Goal: Find contact information: Obtain details needed to contact an individual or organization

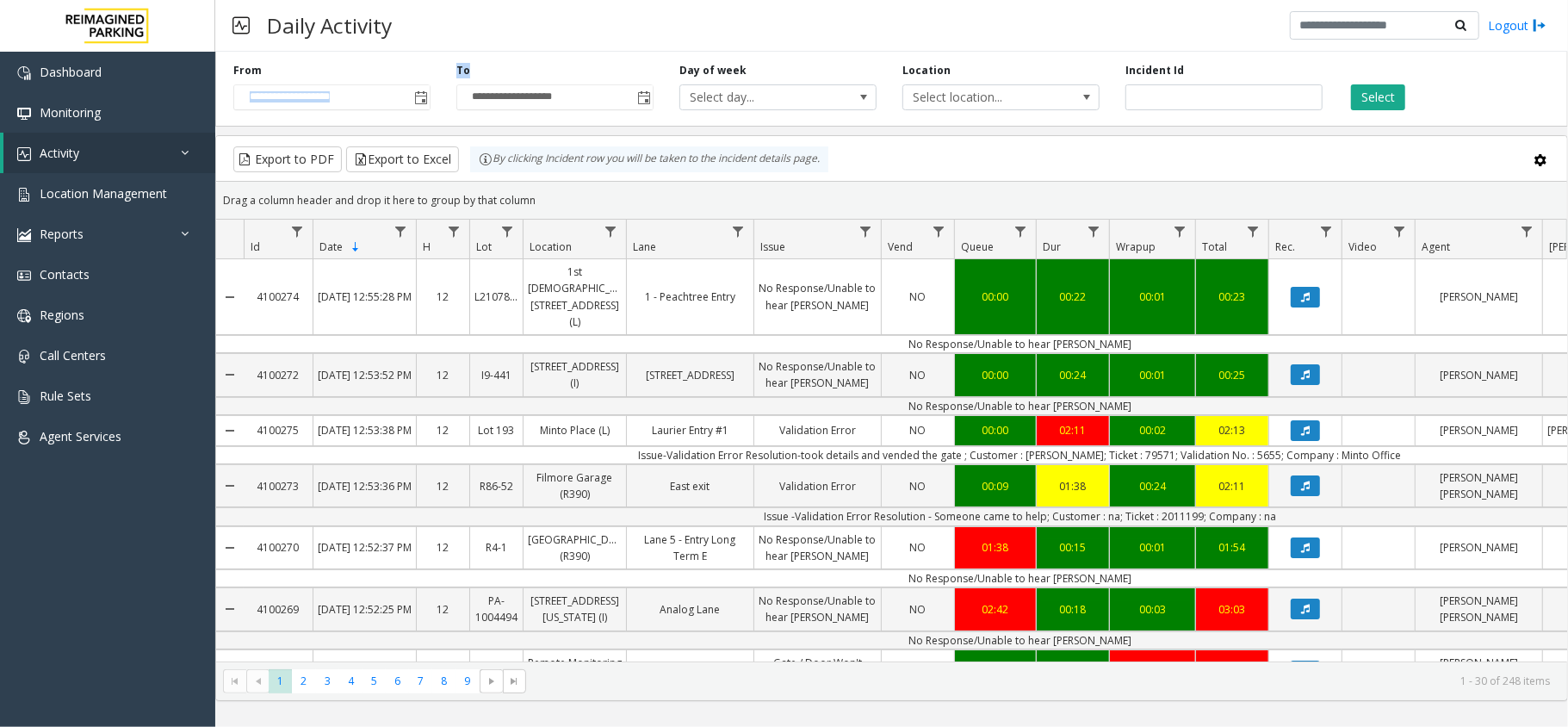
drag, startPoint x: 442, startPoint y: 77, endPoint x: 514, endPoint y: 65, distance: 73.0
click at [514, 65] on div "**********" at bounding box center [891, 85] width 1353 height 82
click at [514, 65] on div "**********" at bounding box center [555, 86] width 223 height 47
click at [447, 14] on div "Daily Activity Logout" at bounding box center [891, 26] width 1353 height 52
drag, startPoint x: 447, startPoint y: 14, endPoint x: 221, endPoint y: 42, distance: 227.7
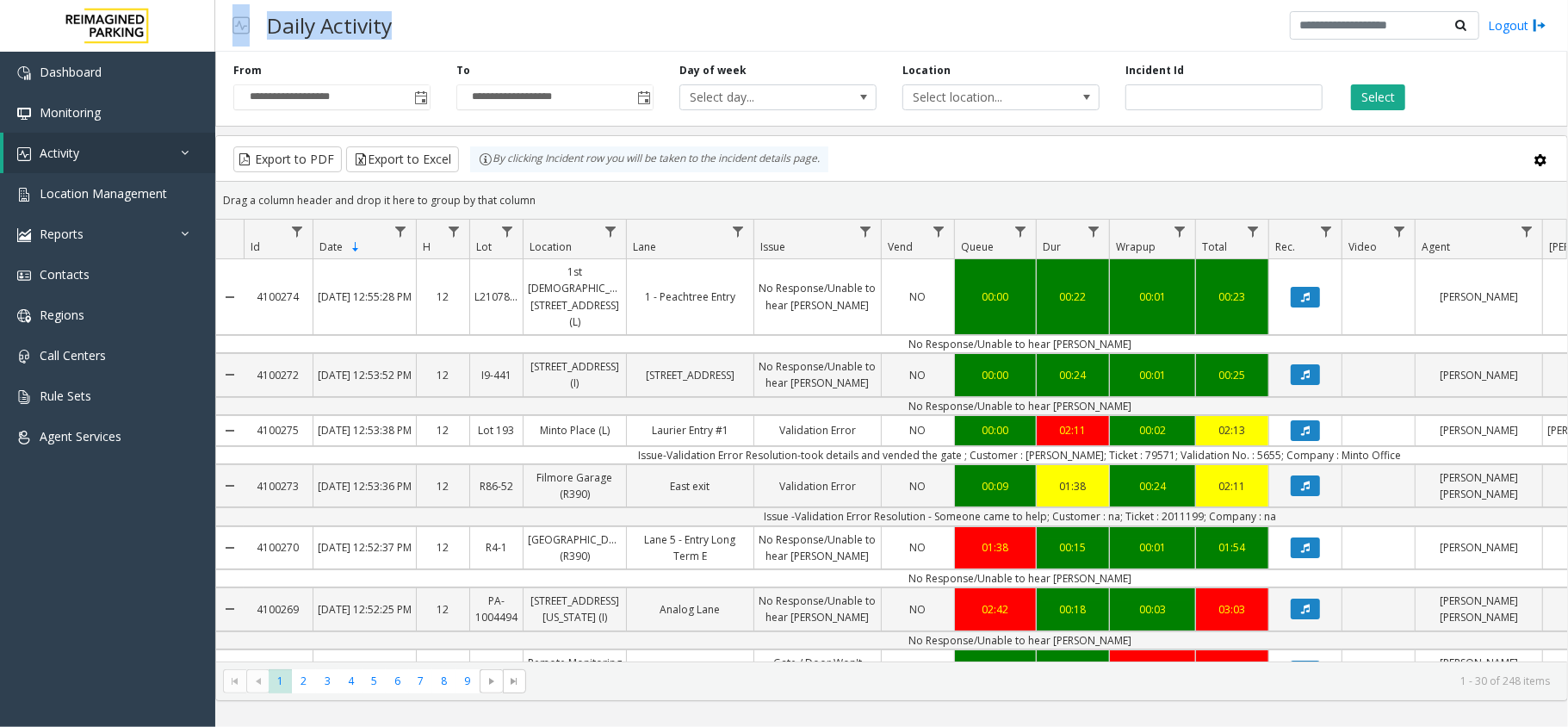
click at [221, 42] on div "Daily Activity Logout" at bounding box center [891, 26] width 1353 height 52
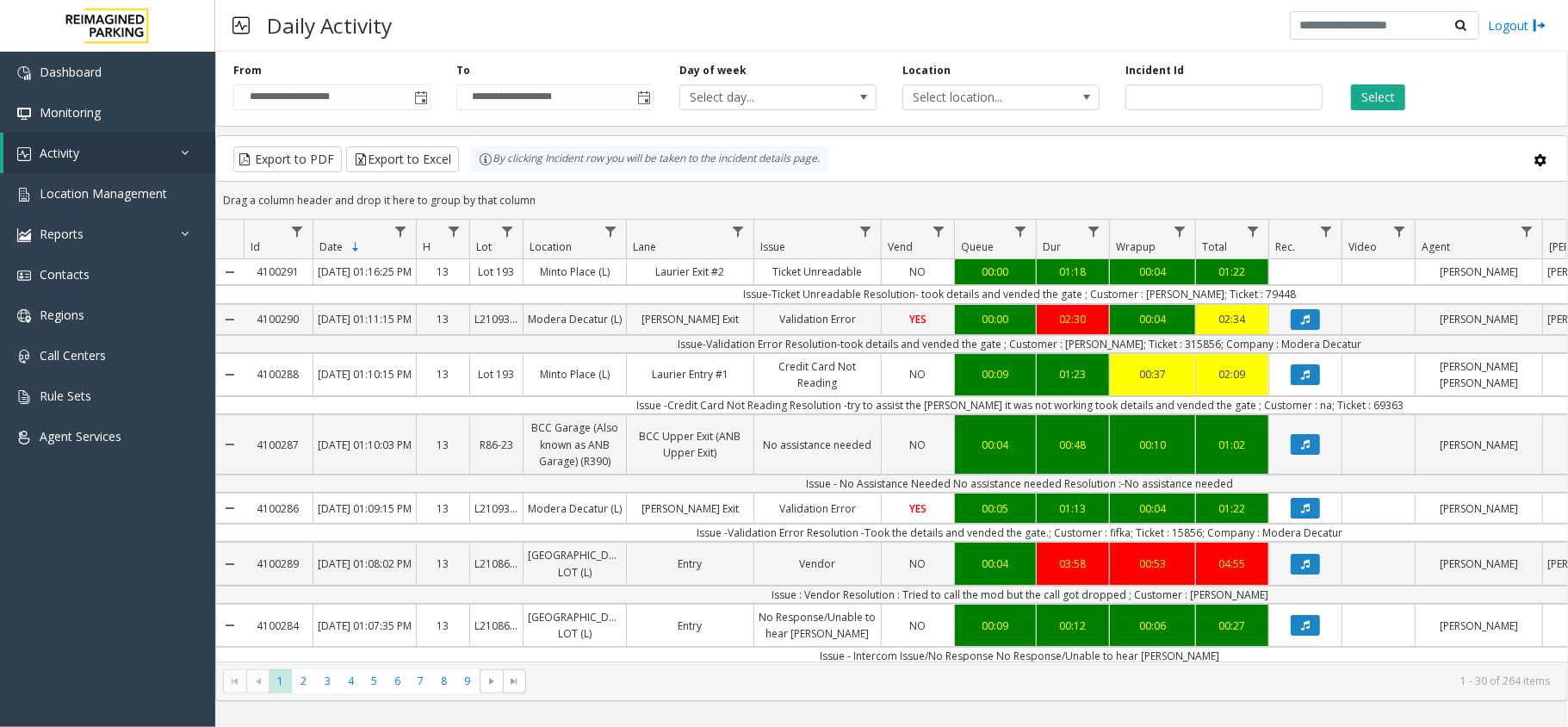
click at [476, 52] on div "**********" at bounding box center [891, 85] width 1353 height 82
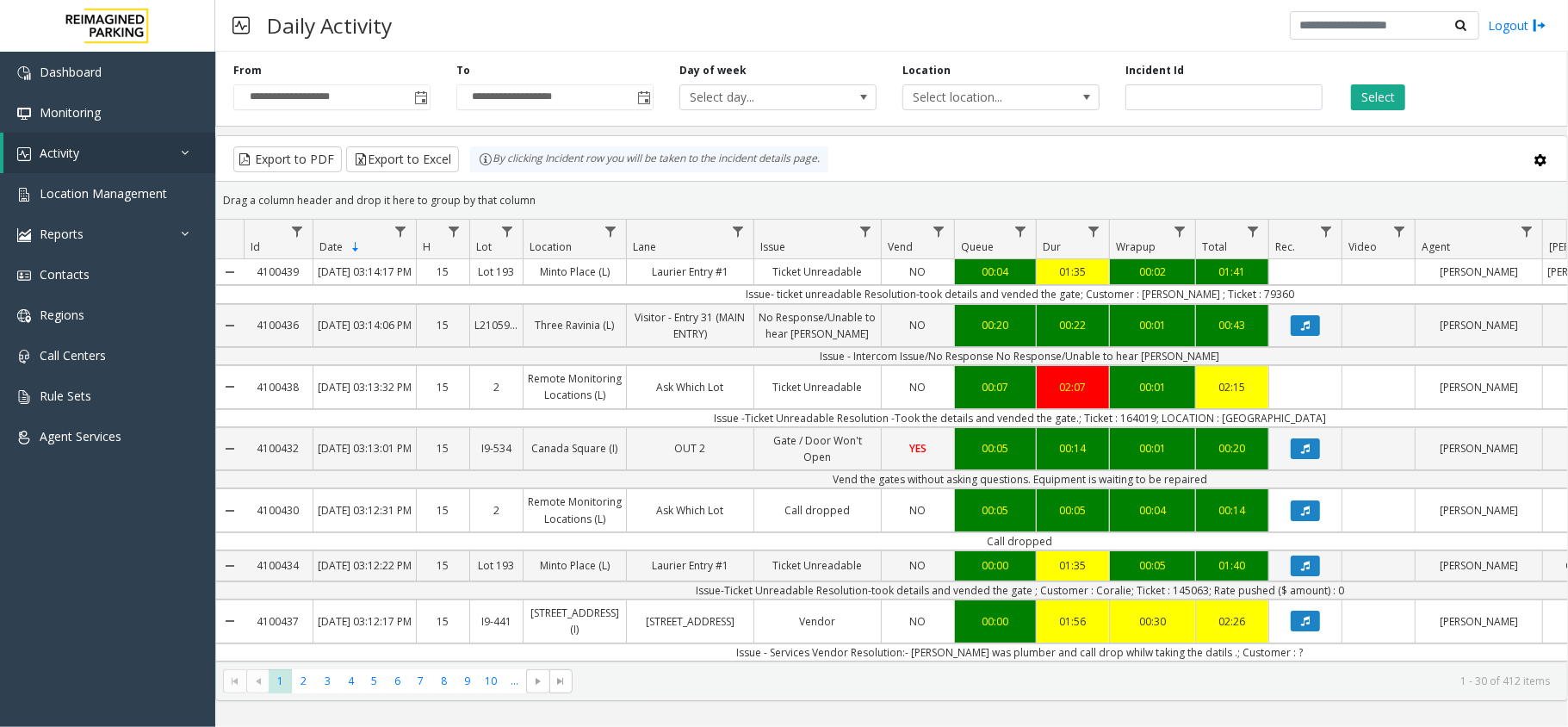
drag, startPoint x: 1519, startPoint y: 475, endPoint x: 1241, endPoint y: 441, distance: 280.1
click at [1241, 427] on td "Issue -Ticket Unreadable Resolution -Took the details and vended the gate.; Tic…" at bounding box center [1020, 417] width 1553 height 18
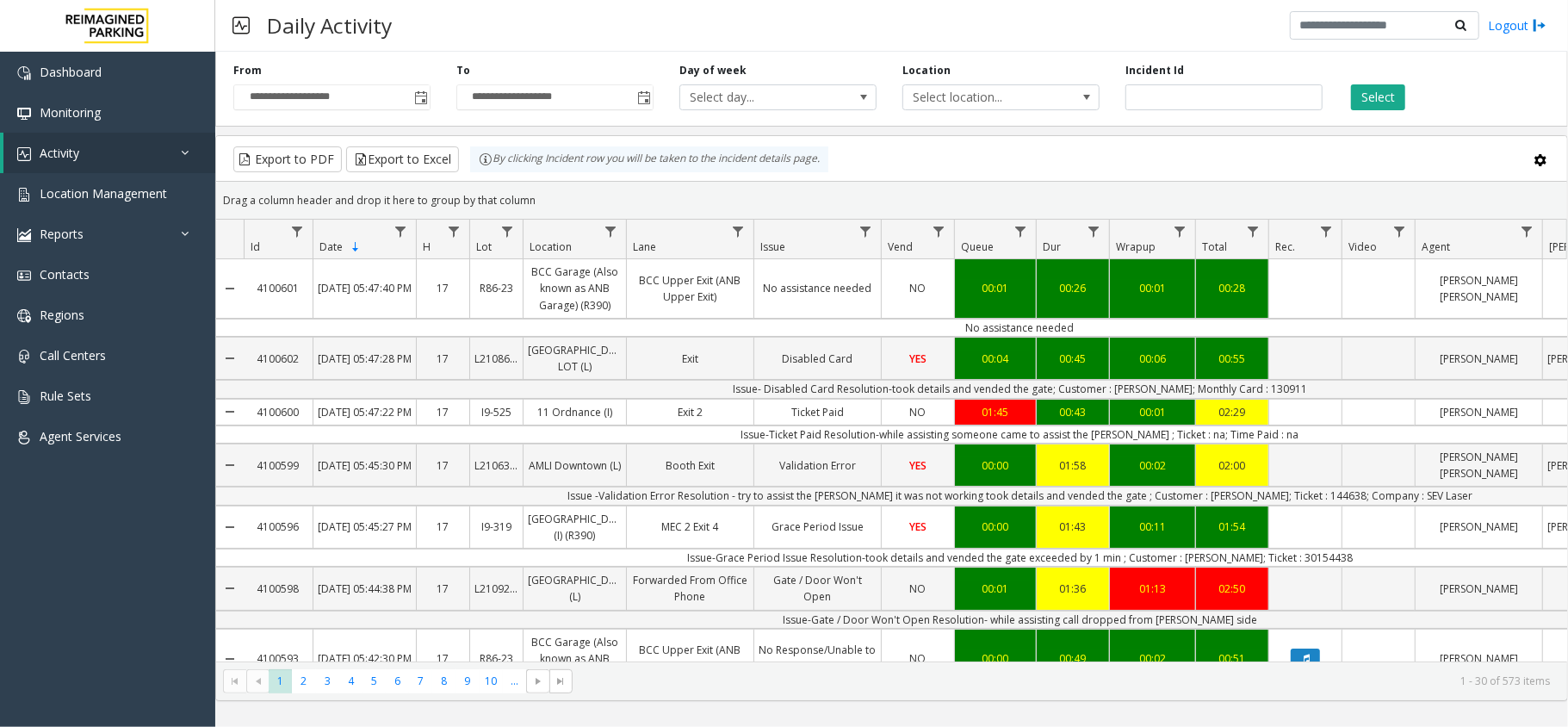
click at [1376, 504] on td "Issue -Validation Error Resolution - try to assist the parker it was not workin…" at bounding box center [1020, 495] width 1553 height 18
drag, startPoint x: 1372, startPoint y: 532, endPoint x: 1423, endPoint y: 529, distance: 51.1
click at [1423, 504] on td "Issue -Validation Error Resolution - try to assist the parker it was not workin…" at bounding box center [1020, 495] width 1553 height 18
copy td "SEV Laser"
click at [1296, 504] on td "Issue -Validation Error Resolution - try to assist the parker it was not workin…" at bounding box center [1020, 495] width 1553 height 18
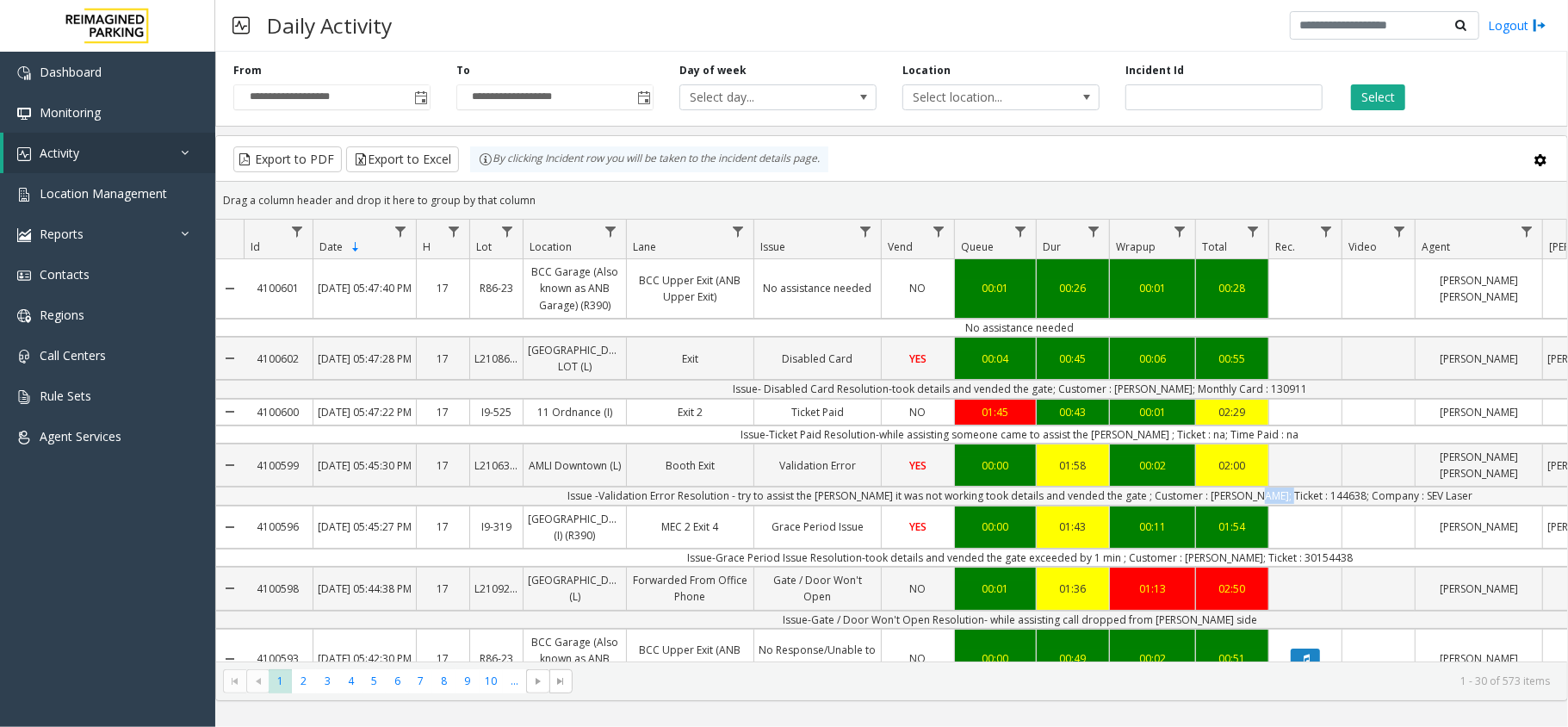
click at [1296, 504] on td "Issue -Validation Error Resolution - try to assist the parker it was not workin…" at bounding box center [1020, 495] width 1553 height 18
copy td "144638"
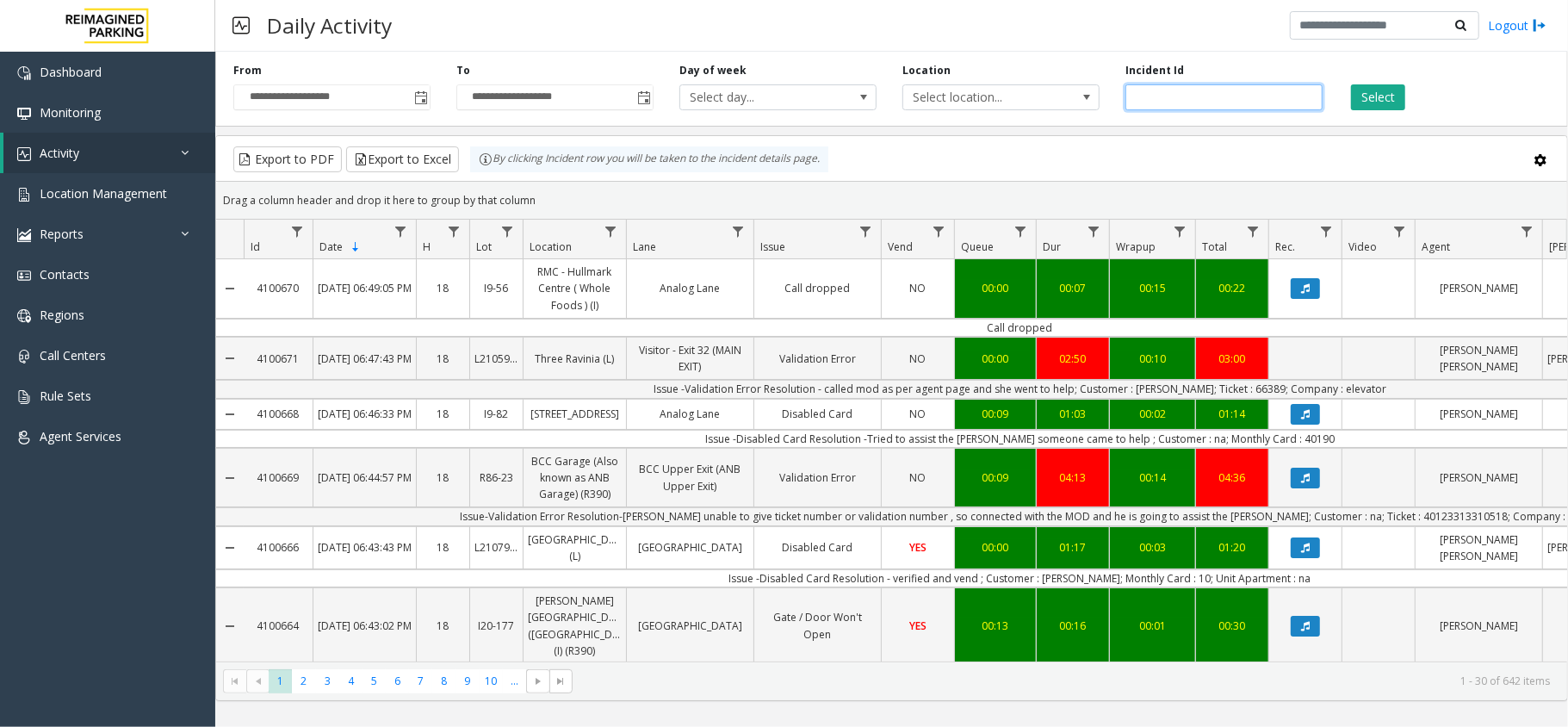
click at [1198, 99] on input "number" at bounding box center [1224, 97] width 197 height 26
paste input "*******"
click at [1348, 91] on div "Select" at bounding box center [1447, 86] width 223 height 47
click at [1378, 108] on button "Select" at bounding box center [1377, 97] width 54 height 26
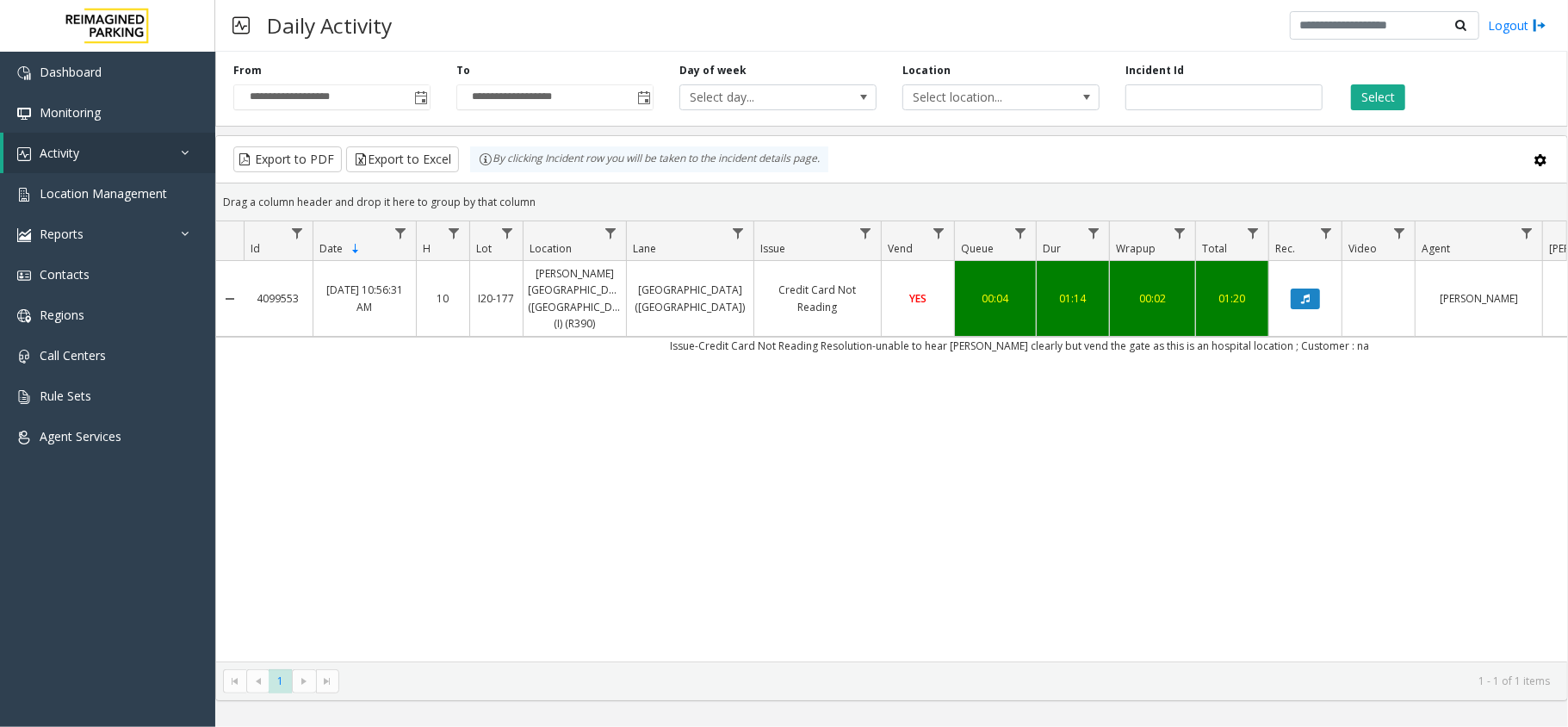
drag, startPoint x: 663, startPoint y: 338, endPoint x: 638, endPoint y: 372, distance: 42.2
click at [638, 372] on div "4099553 [DATE] 10:56:31 AM 10 I20-[GEOGRAPHIC_DATA][PERSON_NAME] ([GEOGRAPHIC_D…" at bounding box center [891, 461] width 1351 height 400
click at [110, 159] on link "Activity" at bounding box center [109, 153] width 211 height 41
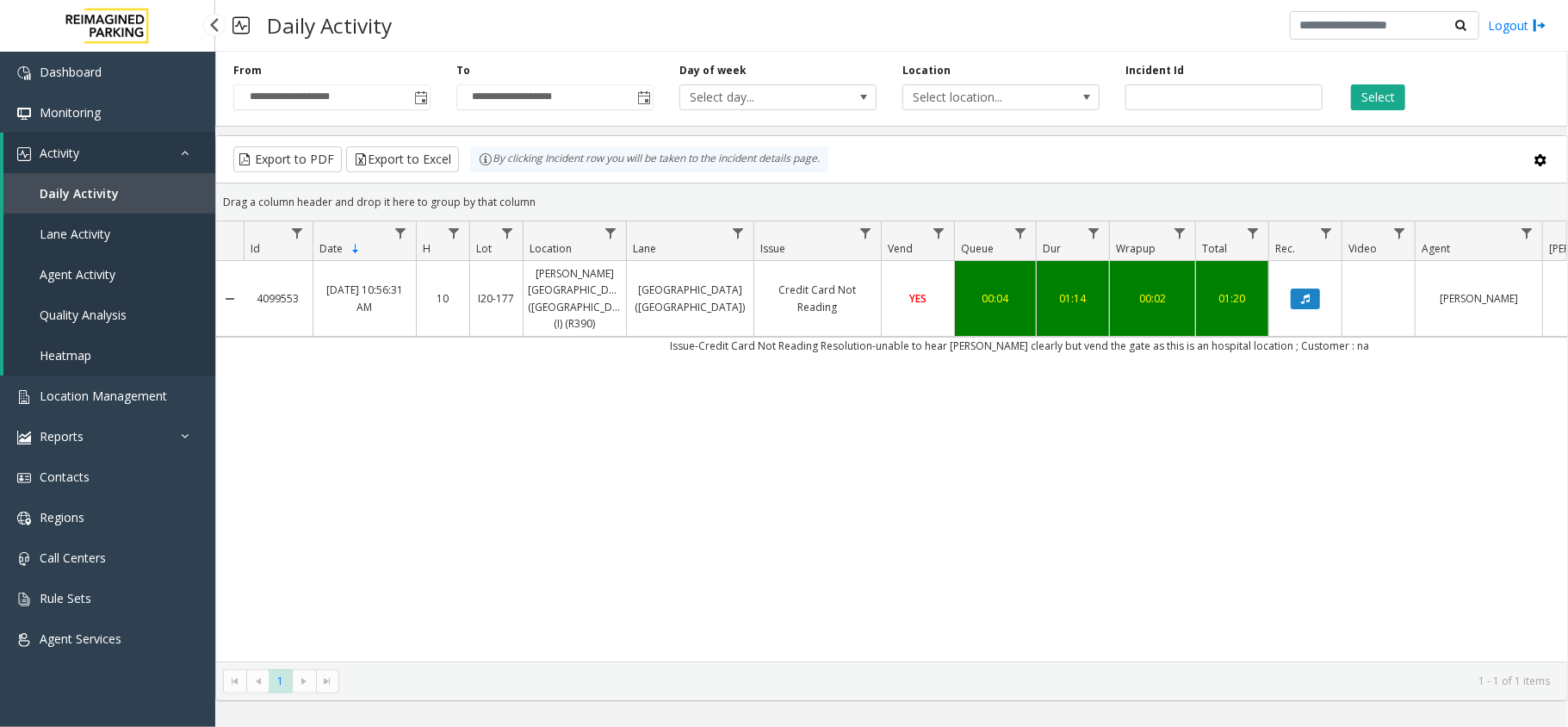
click at [112, 181] on link "Daily Activity" at bounding box center [109, 193] width 211 height 41
click at [101, 146] on link "Activity" at bounding box center [109, 153] width 211 height 41
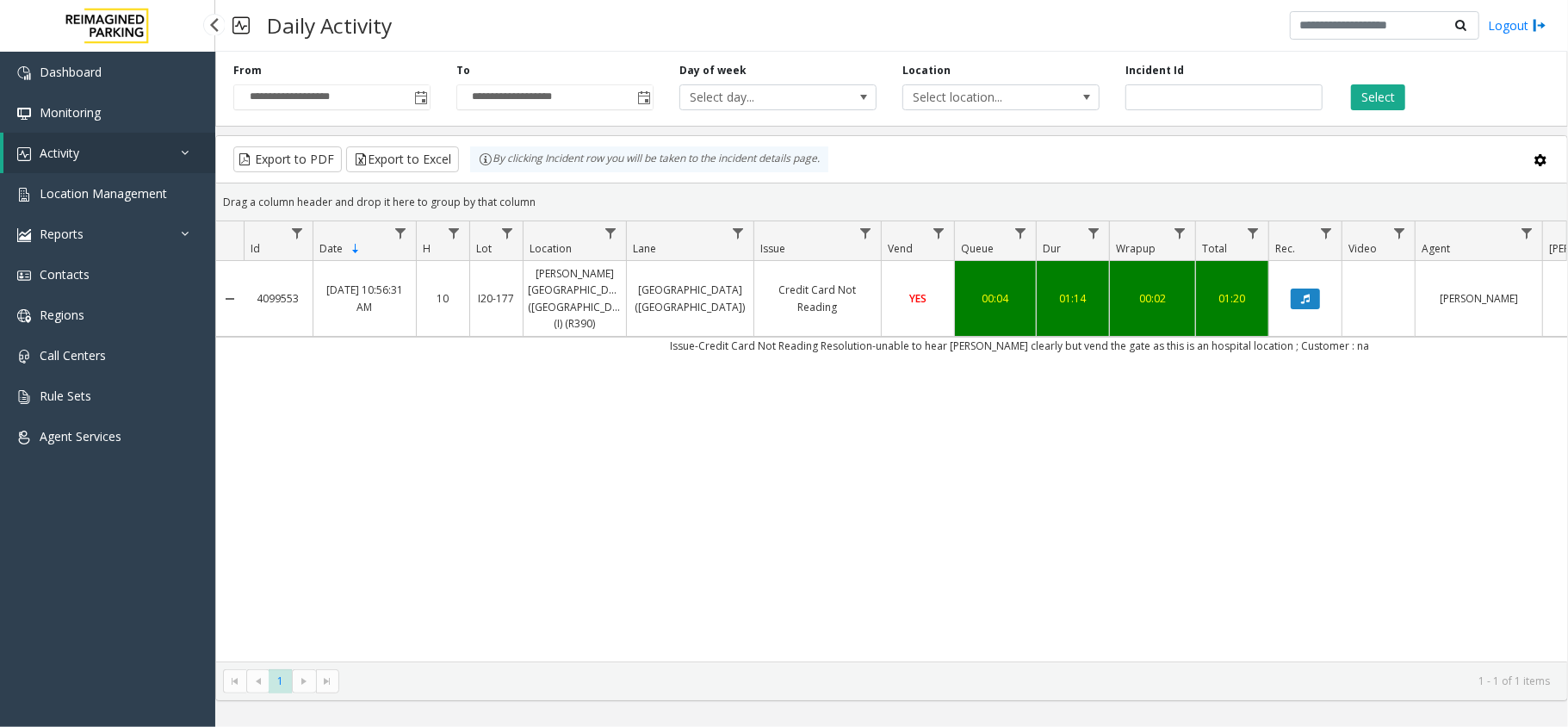
click at [101, 146] on link "Activity" at bounding box center [109, 153] width 211 height 41
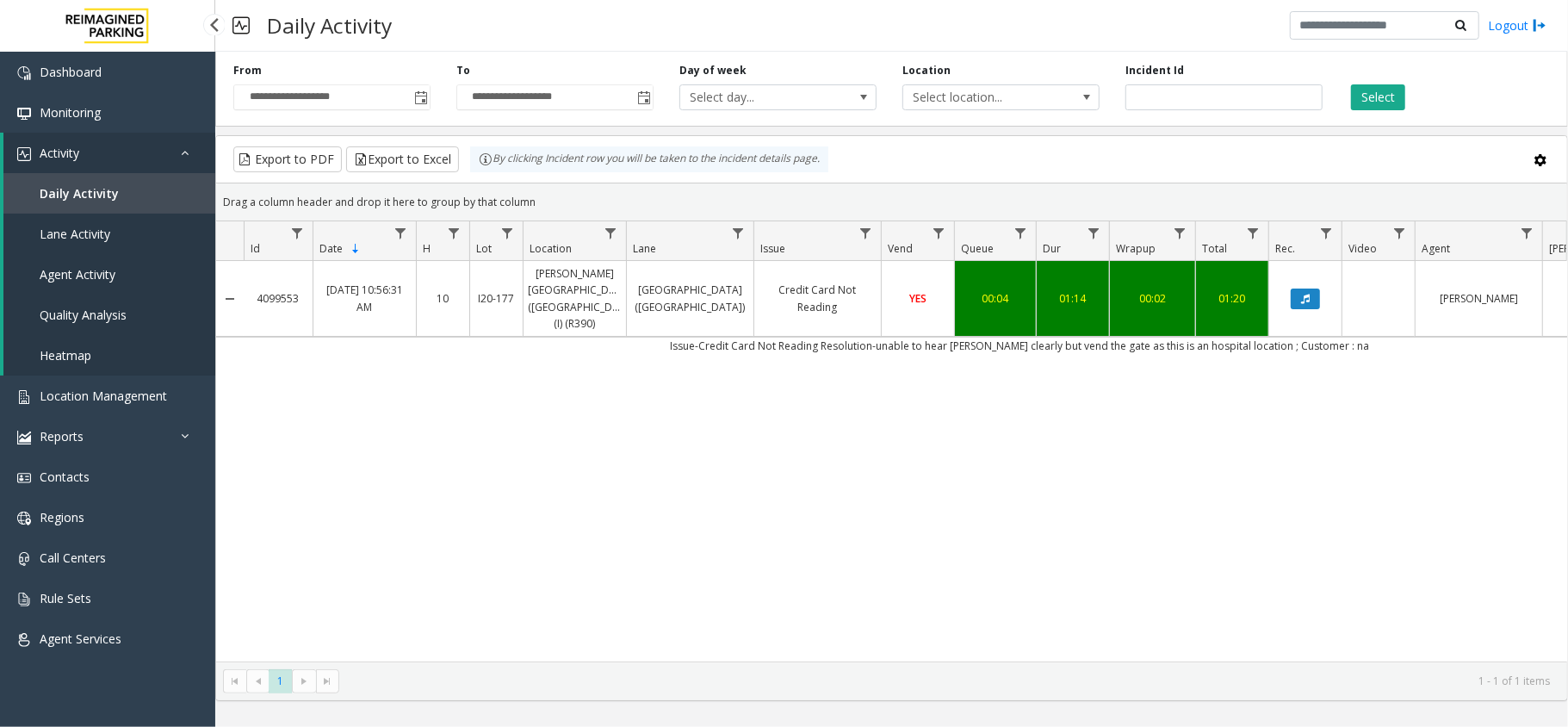
click at [46, 187] on span "Daily Activity" at bounding box center [80, 192] width 80 height 16
click at [52, 148] on span "Activity" at bounding box center [60, 153] width 40 height 16
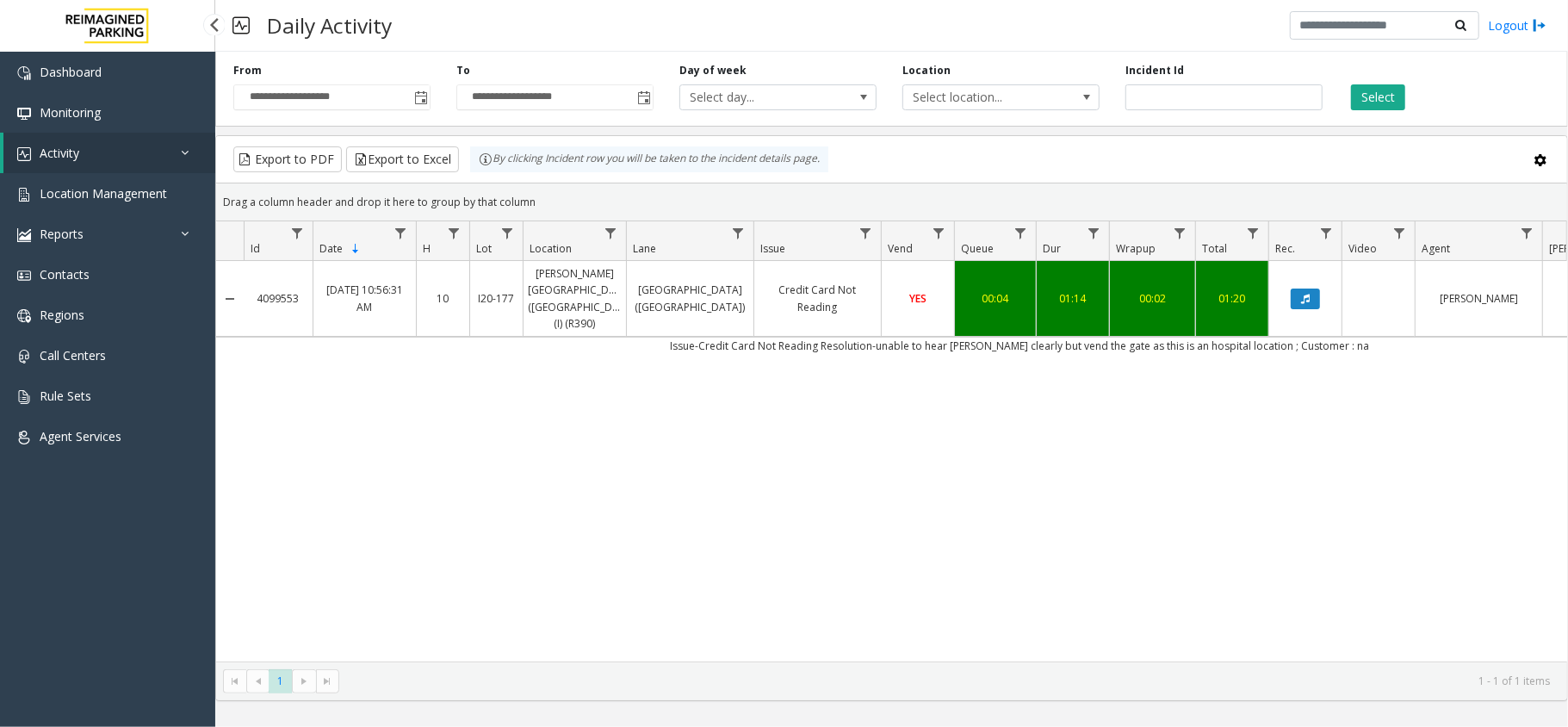
click at [57, 141] on link "Activity" at bounding box center [109, 153] width 211 height 41
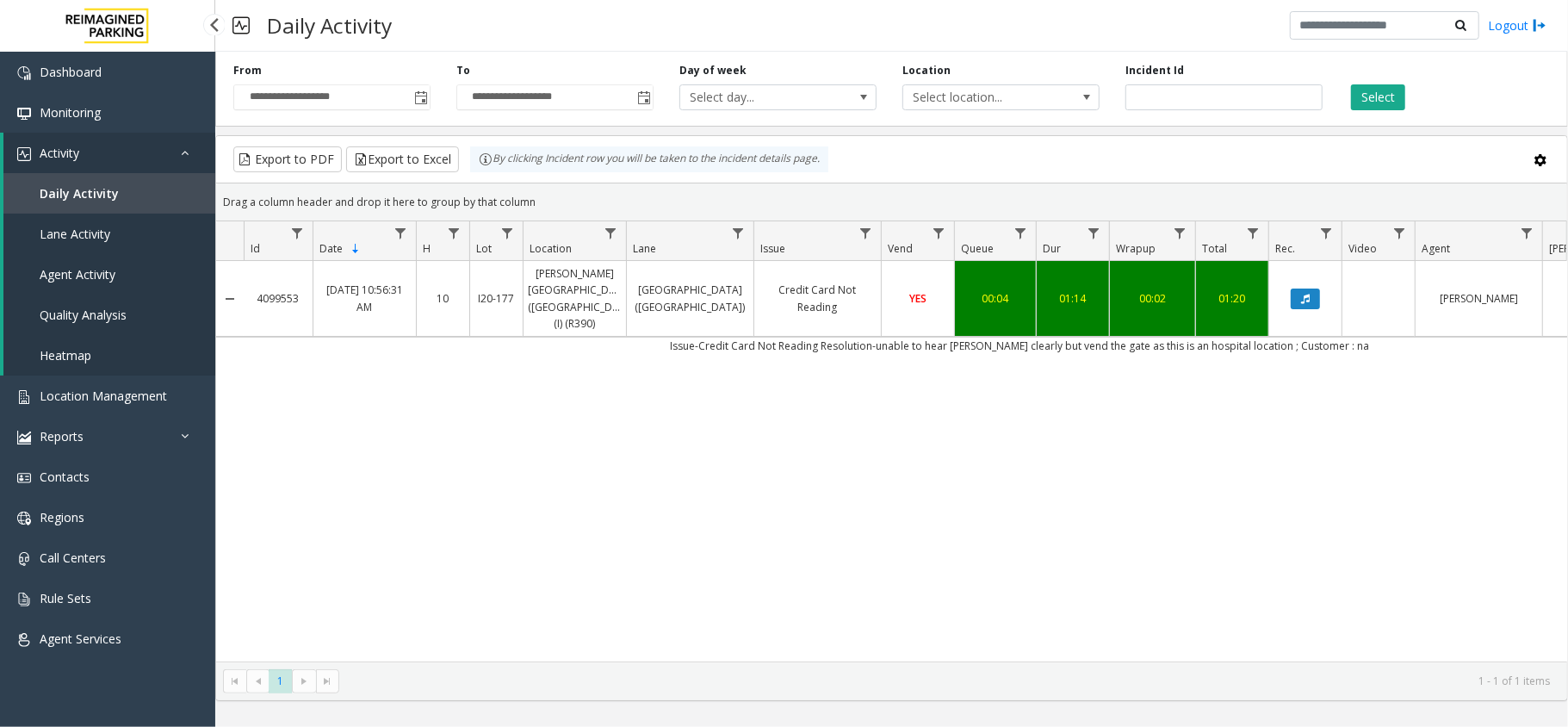
click at [50, 194] on span "Daily Activity" at bounding box center [80, 192] width 80 height 16
click at [63, 158] on span "Activity" at bounding box center [60, 153] width 40 height 16
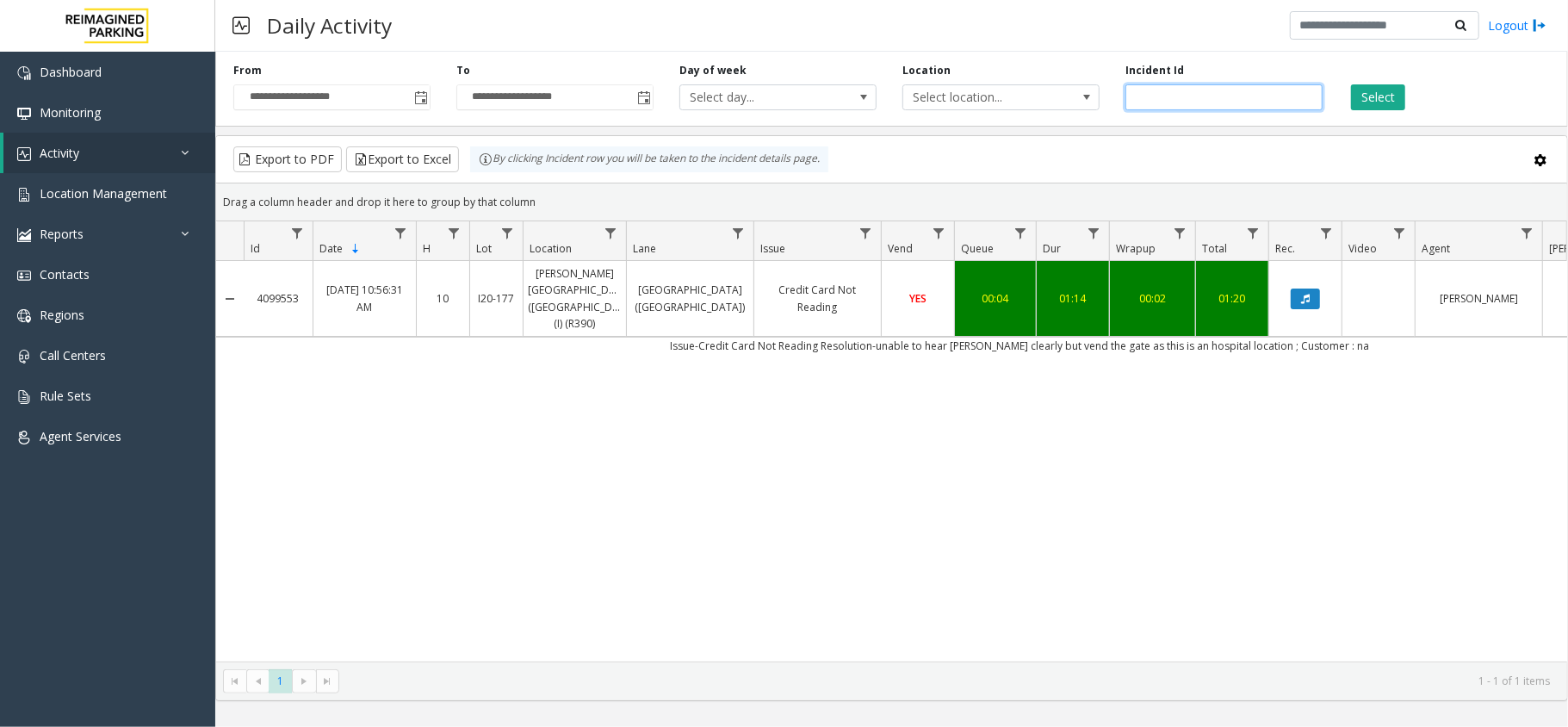
click at [1271, 100] on input "*******" at bounding box center [1224, 97] width 197 height 26
type input "*"
click at [1372, 80] on div "Select" at bounding box center [1447, 86] width 223 height 47
click at [1372, 84] on button "Select" at bounding box center [1377, 97] width 54 height 26
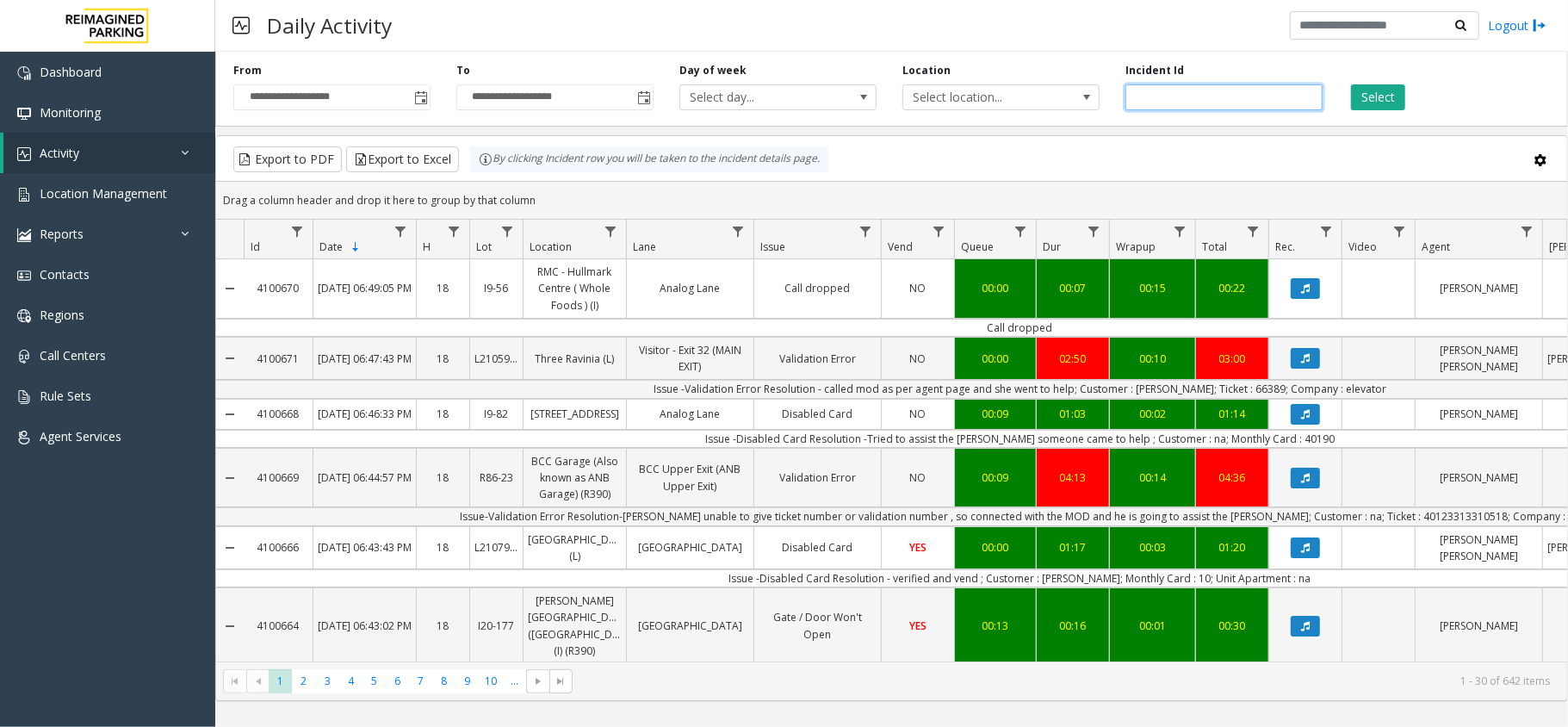
click at [1135, 110] on div "Incident Id" at bounding box center [1224, 86] width 223 height 47
click at [1137, 128] on div "**********" at bounding box center [891, 373] width 1353 height 656
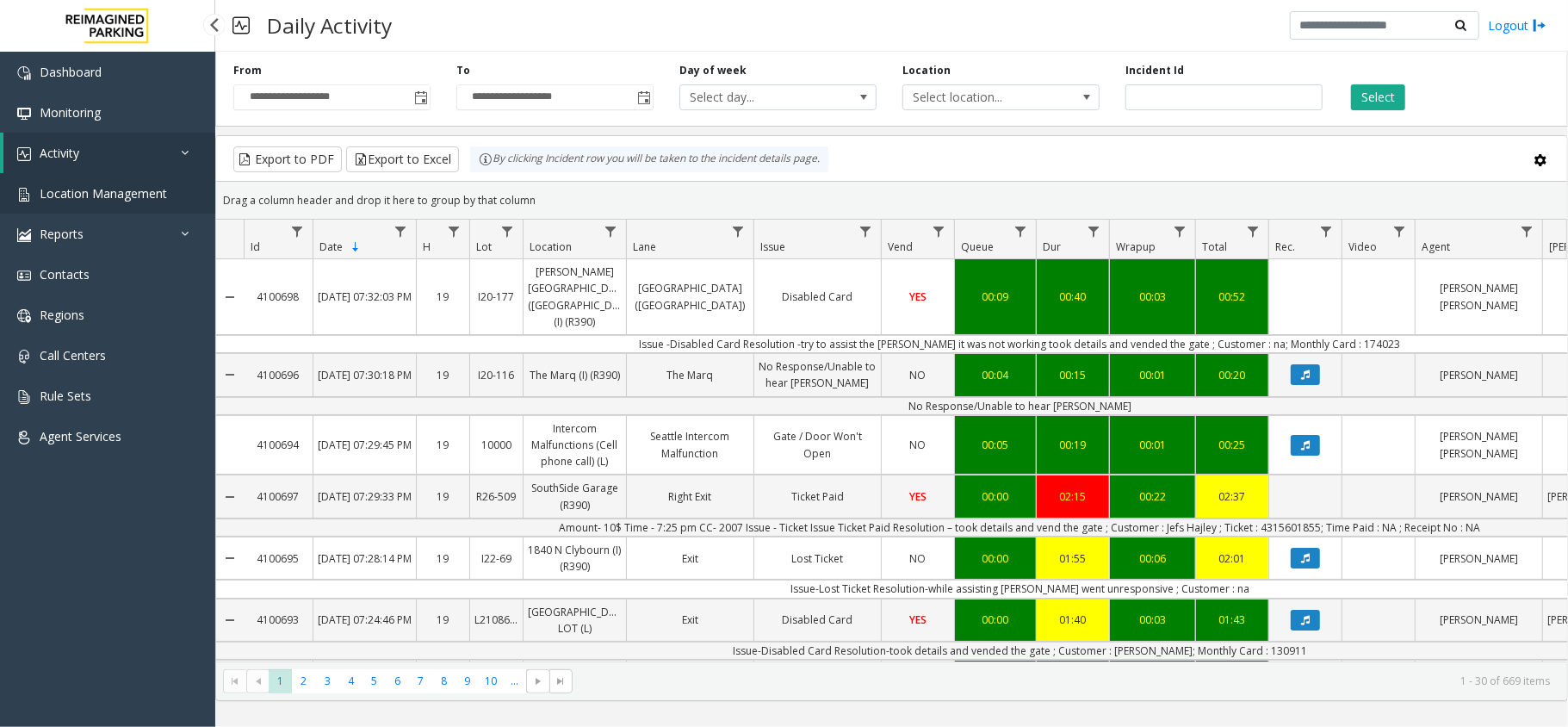
click at [121, 198] on span "Location Management" at bounding box center [103, 192] width 127 height 16
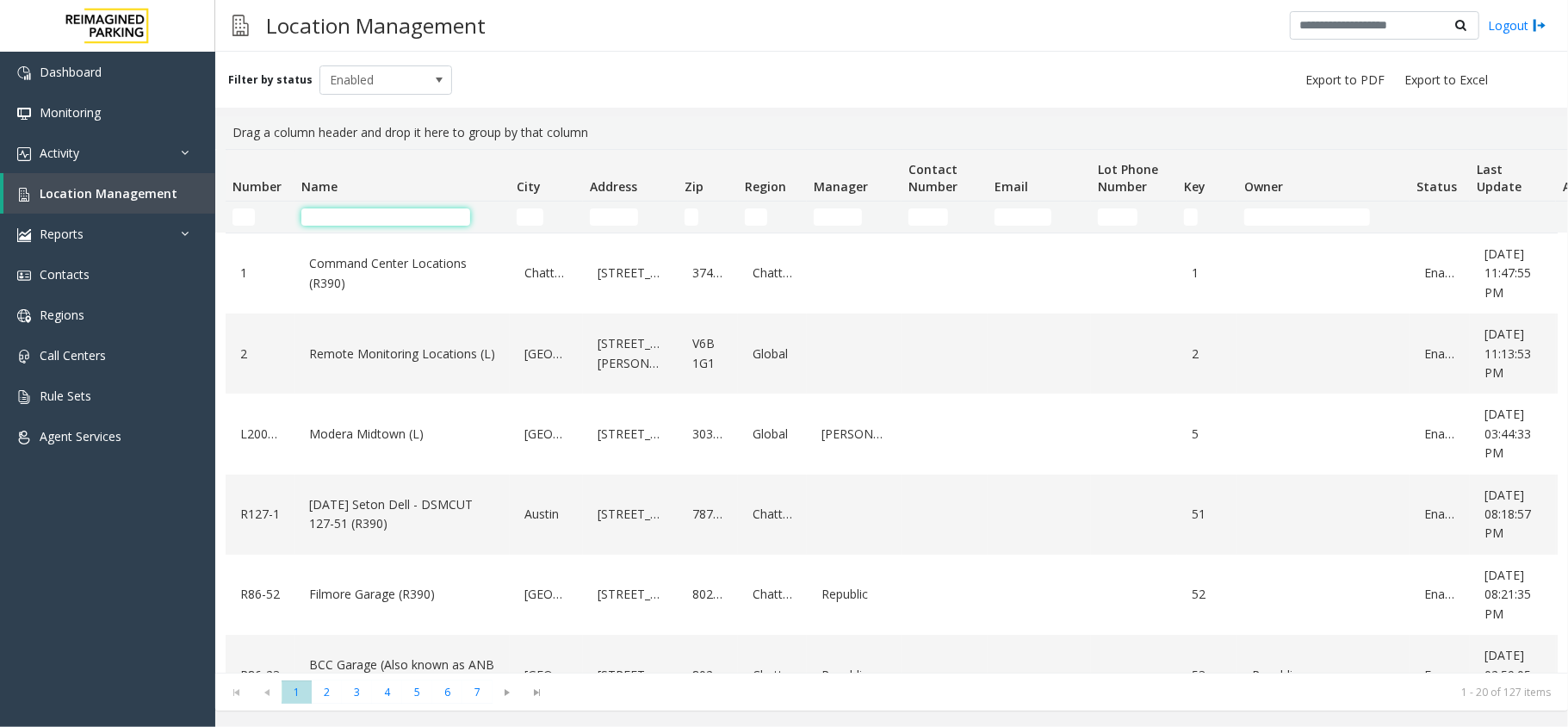
click at [332, 211] on input "Name Filter" at bounding box center [386, 217] width 169 height 17
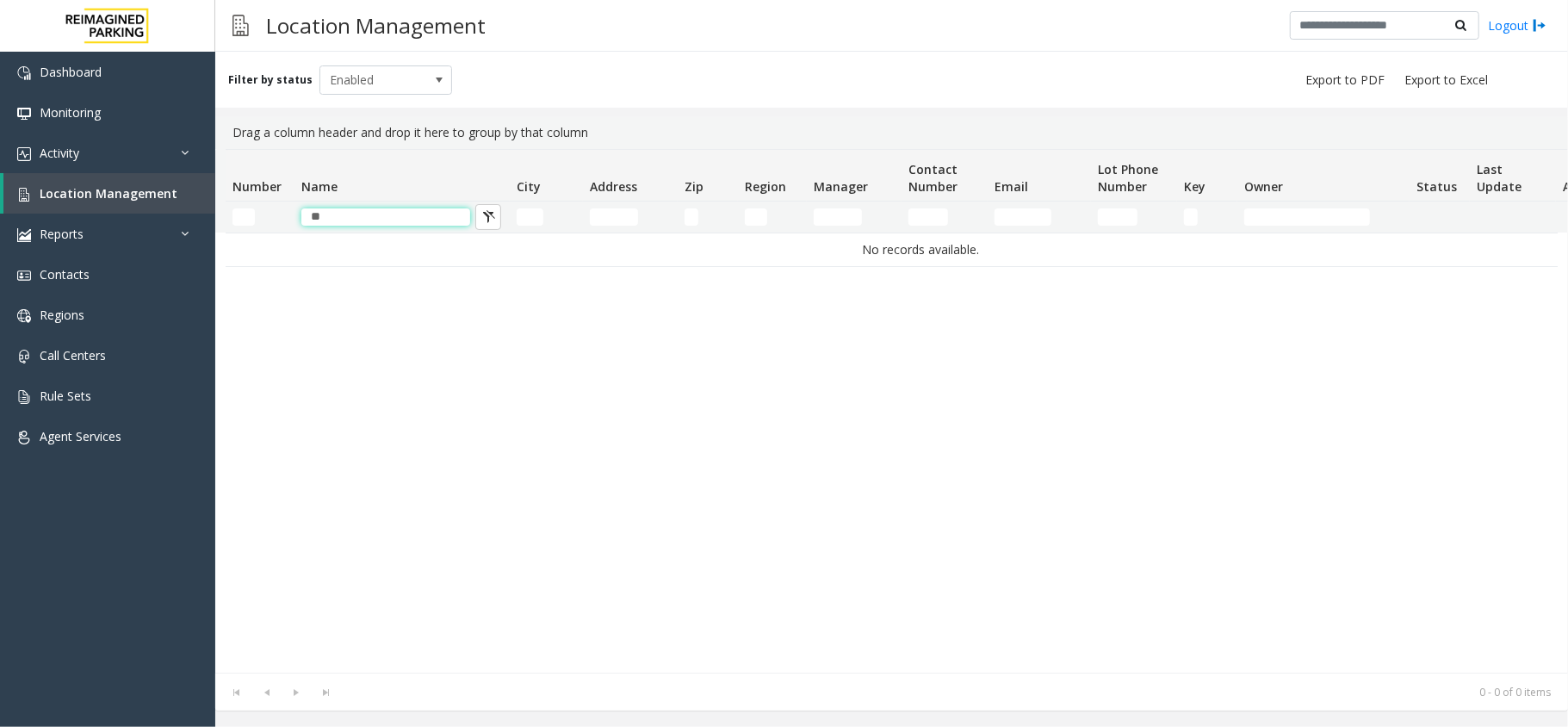
type input "*"
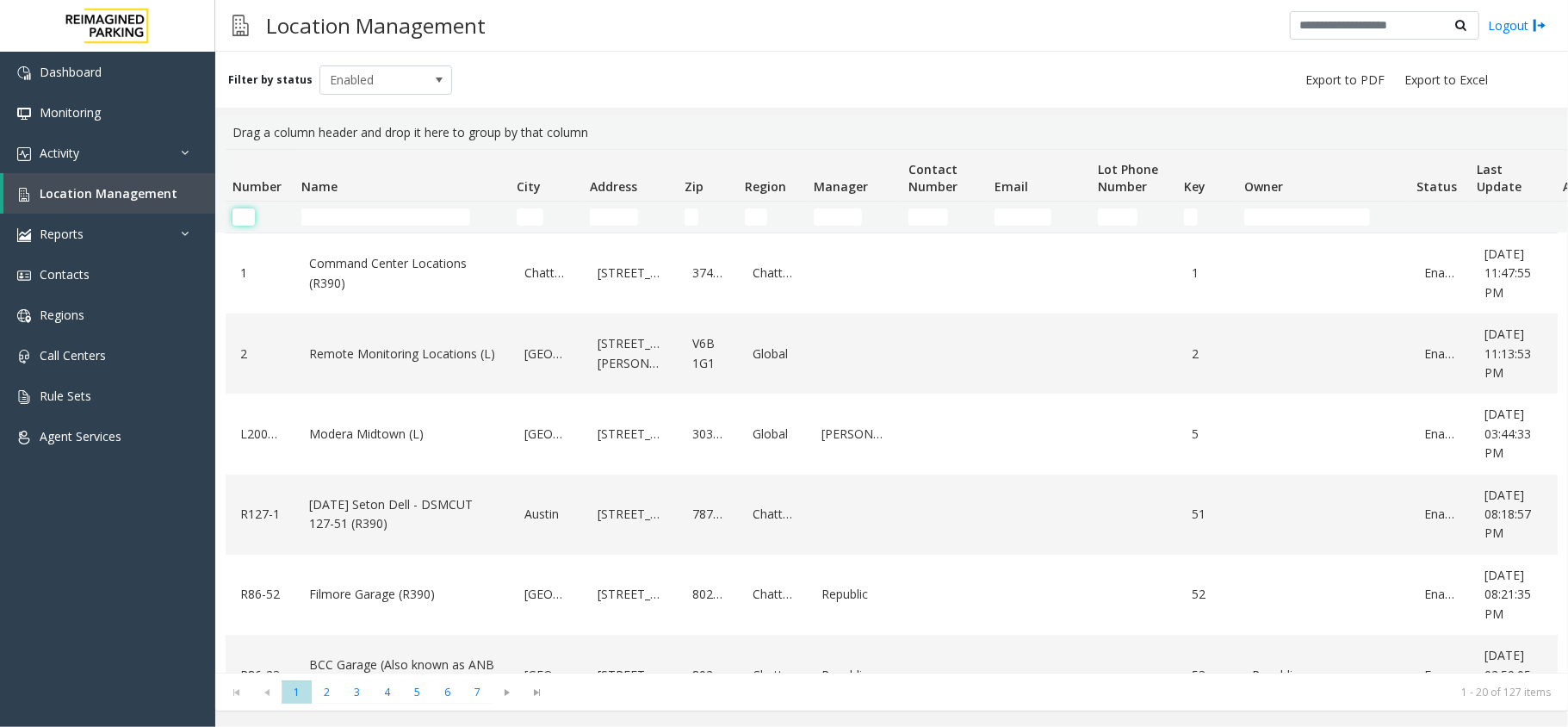
click at [240, 215] on input "Number Filter" at bounding box center [244, 217] width 23 height 17
click at [322, 215] on input "Name Filter" at bounding box center [386, 217] width 169 height 17
click at [591, 205] on td "Address Filter" at bounding box center [630, 217] width 95 height 31
click at [605, 215] on input "Address Filter" at bounding box center [613, 217] width 48 height 17
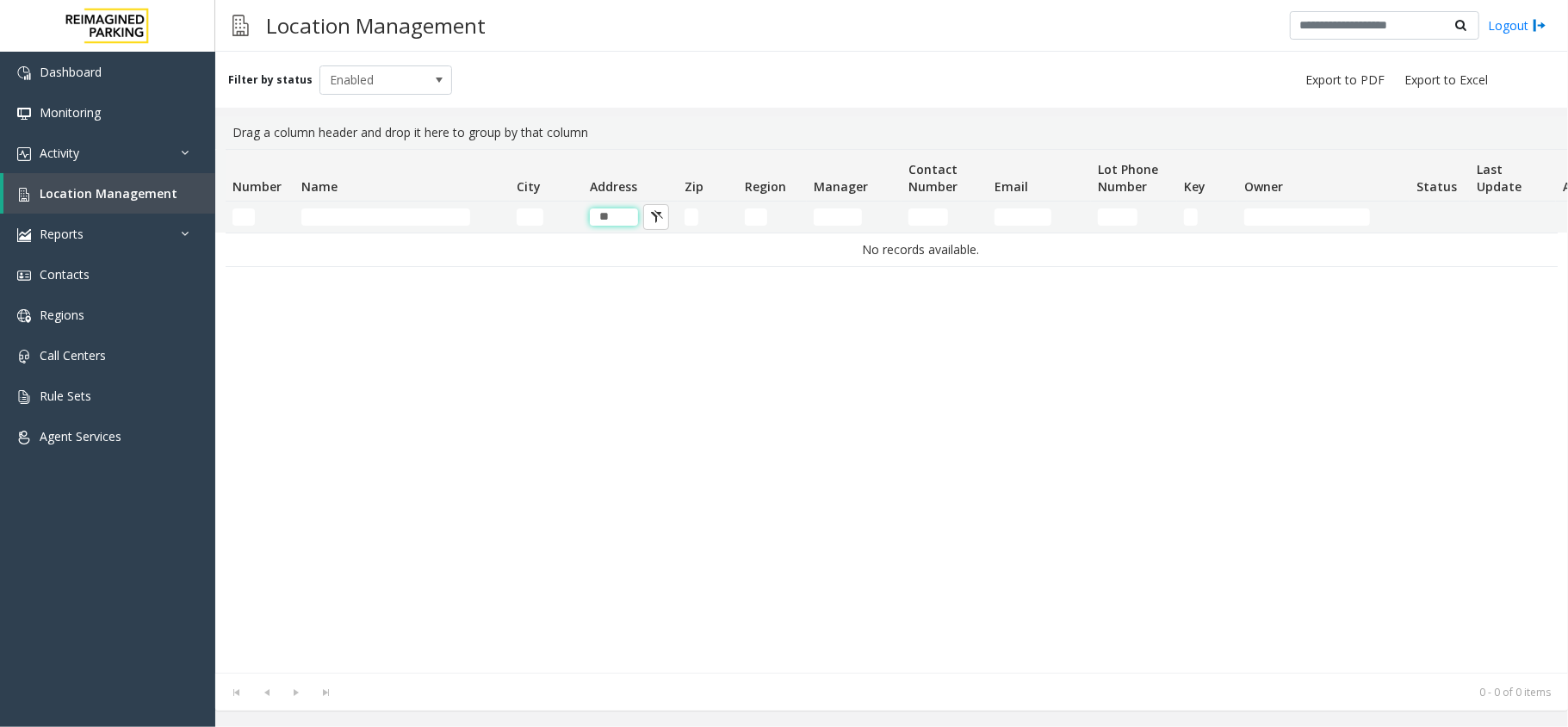
type input "*"
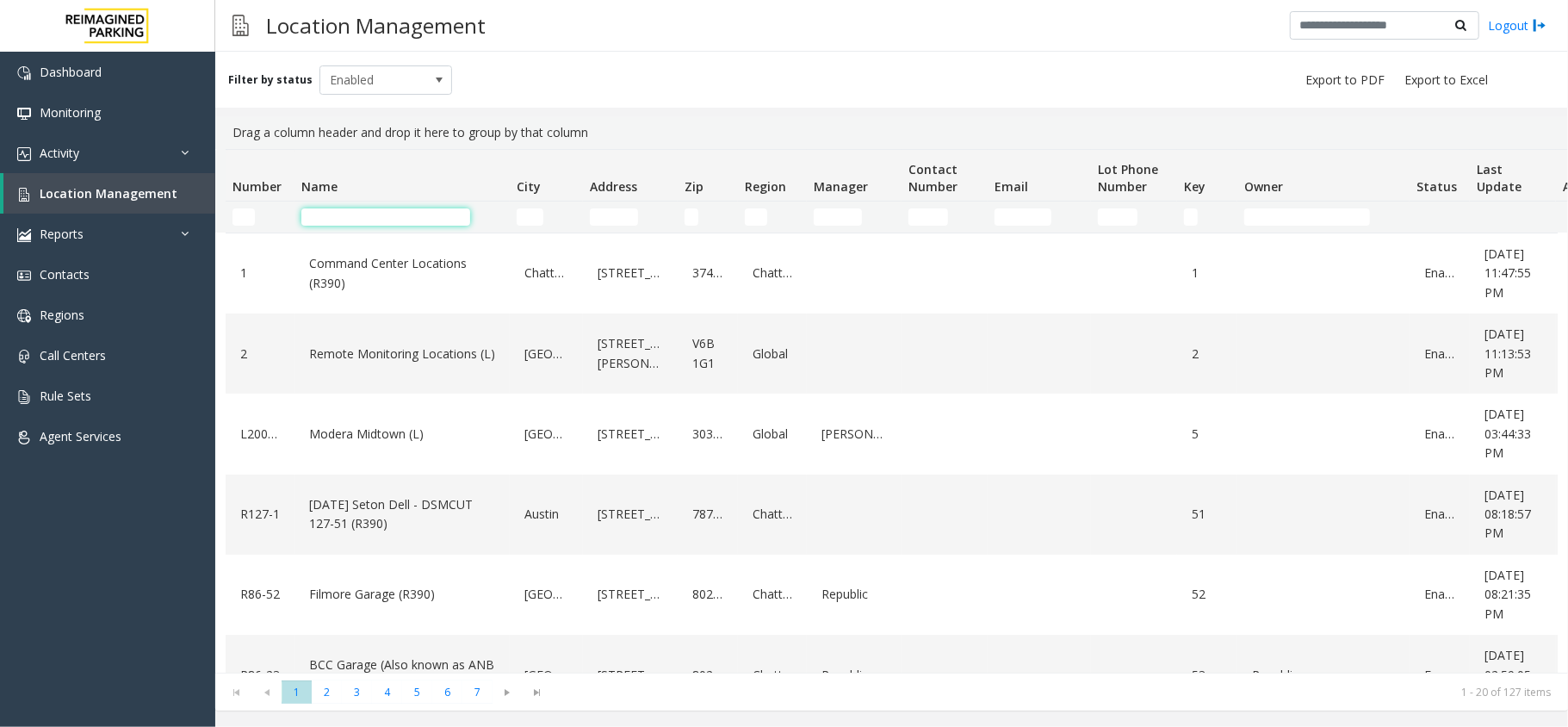
click at [366, 221] on input "Name Filter" at bounding box center [386, 217] width 169 height 17
click at [245, 213] on input "Number Filter" at bounding box center [244, 217] width 23 height 17
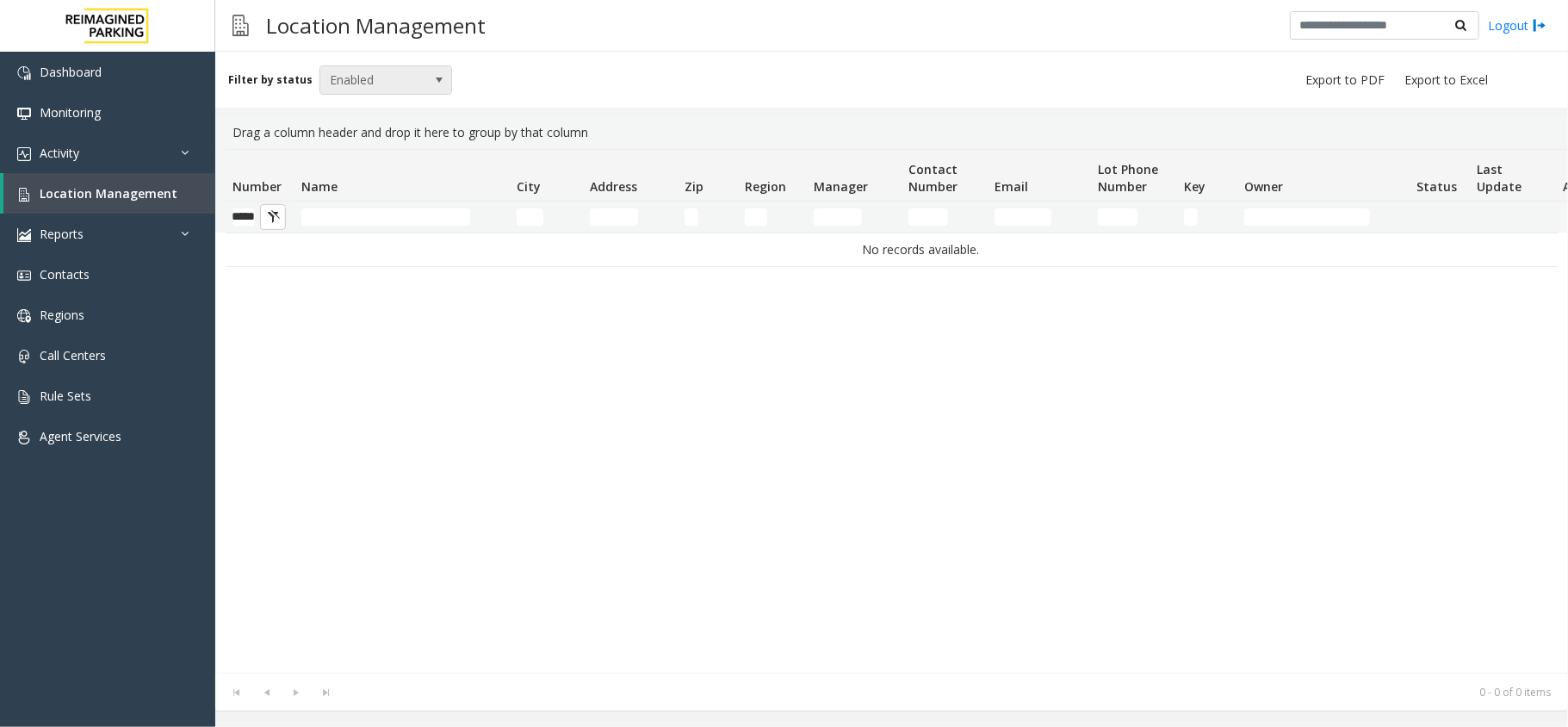
click at [377, 70] on span "Enabled" at bounding box center [373, 80] width 105 height 27
click at [363, 100] on li "All" at bounding box center [378, 109] width 128 height 24
click at [246, 215] on input "*****" at bounding box center [244, 217] width 23 height 17
click at [246, 215] on input "*****" at bounding box center [244, 217] width 23 height 17
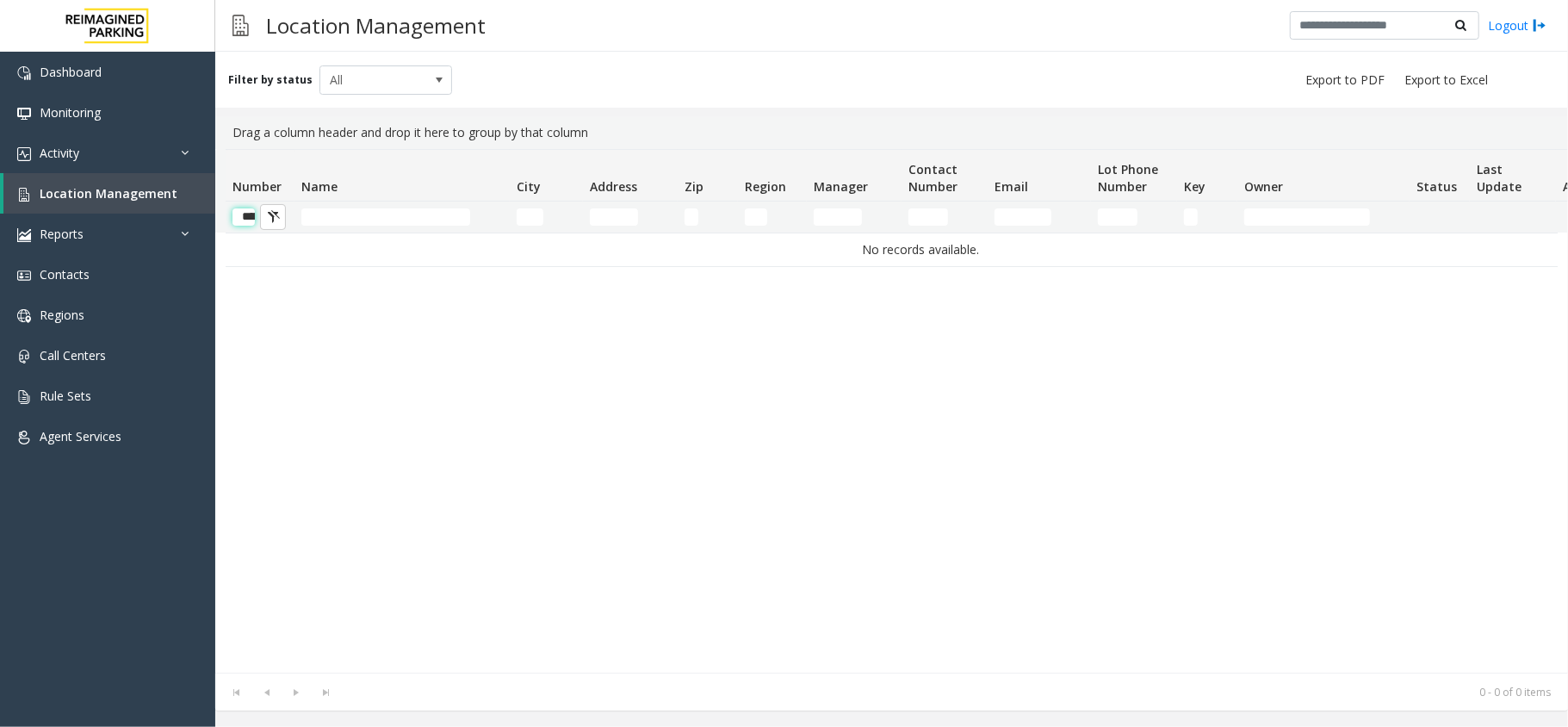
drag, startPoint x: 245, startPoint y: 210, endPoint x: 246, endPoint y: 221, distance: 11.0
click at [246, 221] on input "******" at bounding box center [244, 217] width 23 height 17
type input "*"
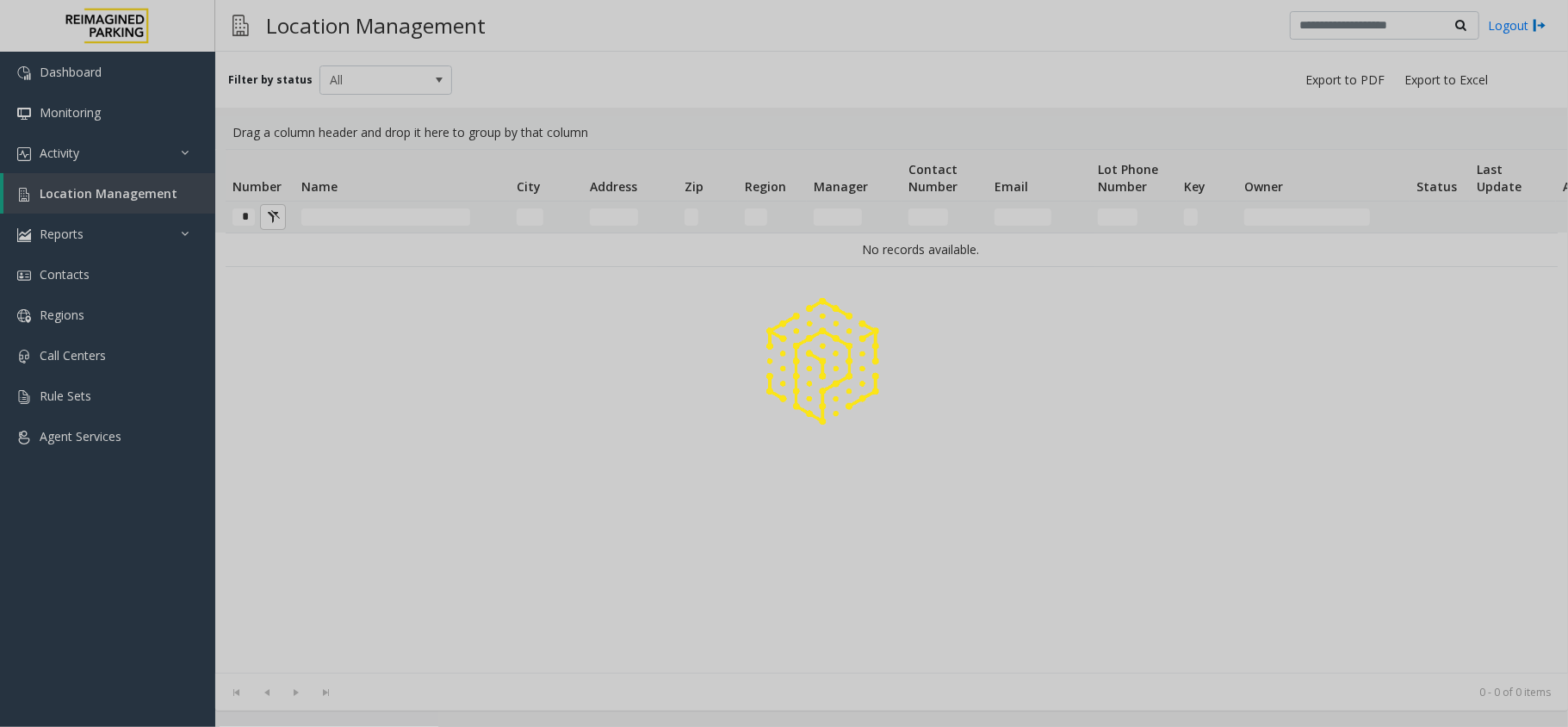
click at [251, 211] on div at bounding box center [784, 363] width 1568 height 727
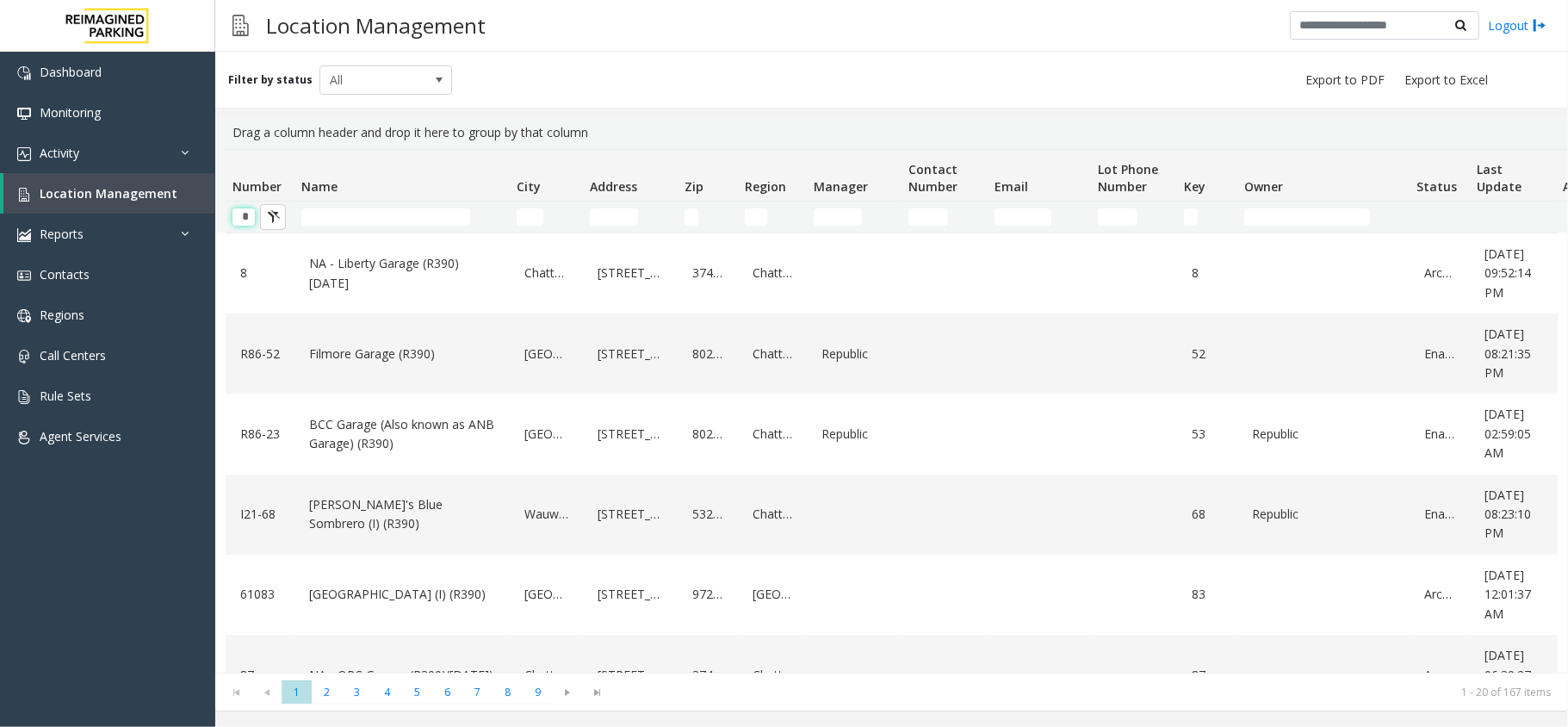
click at [249, 211] on input "*" at bounding box center [244, 217] width 23 height 17
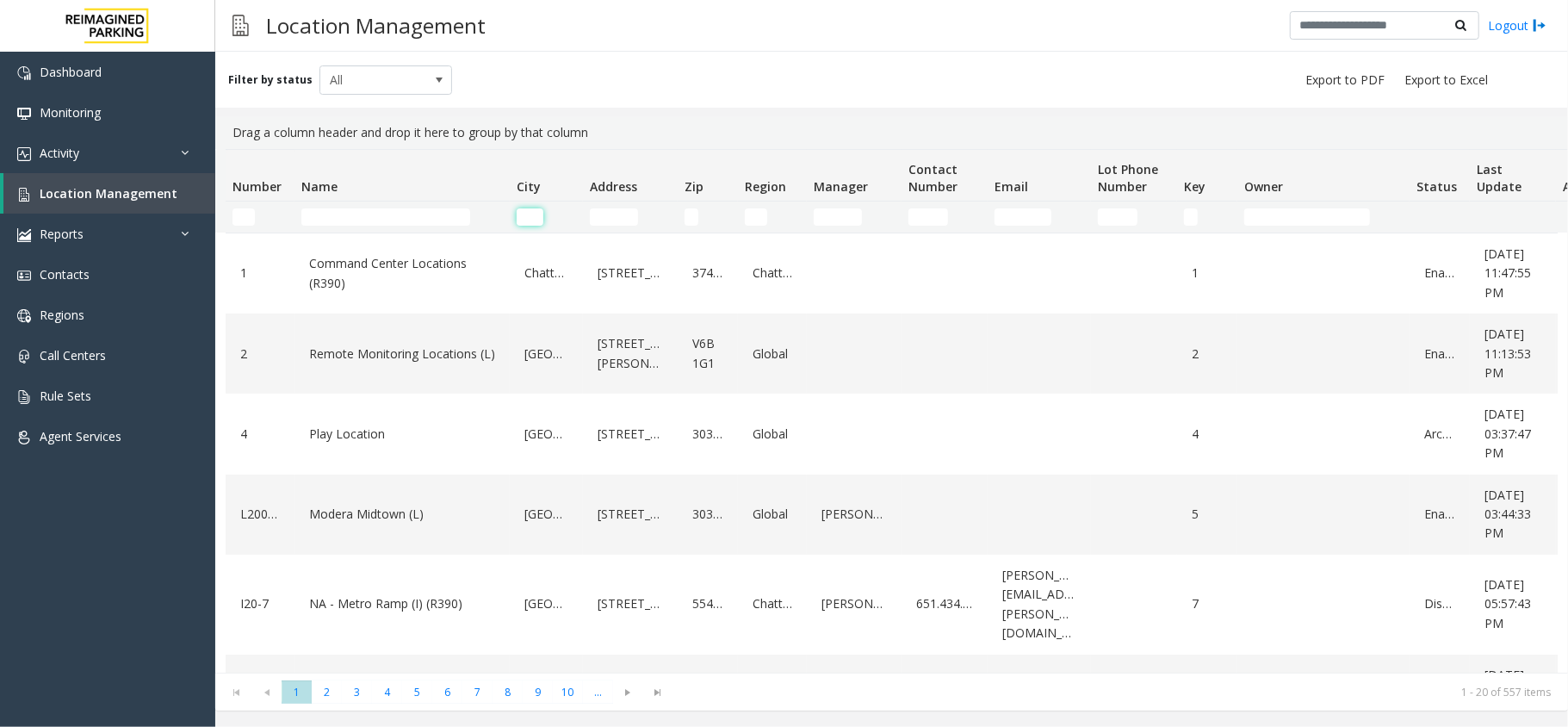
click at [519, 211] on input "City Filter" at bounding box center [530, 217] width 27 height 17
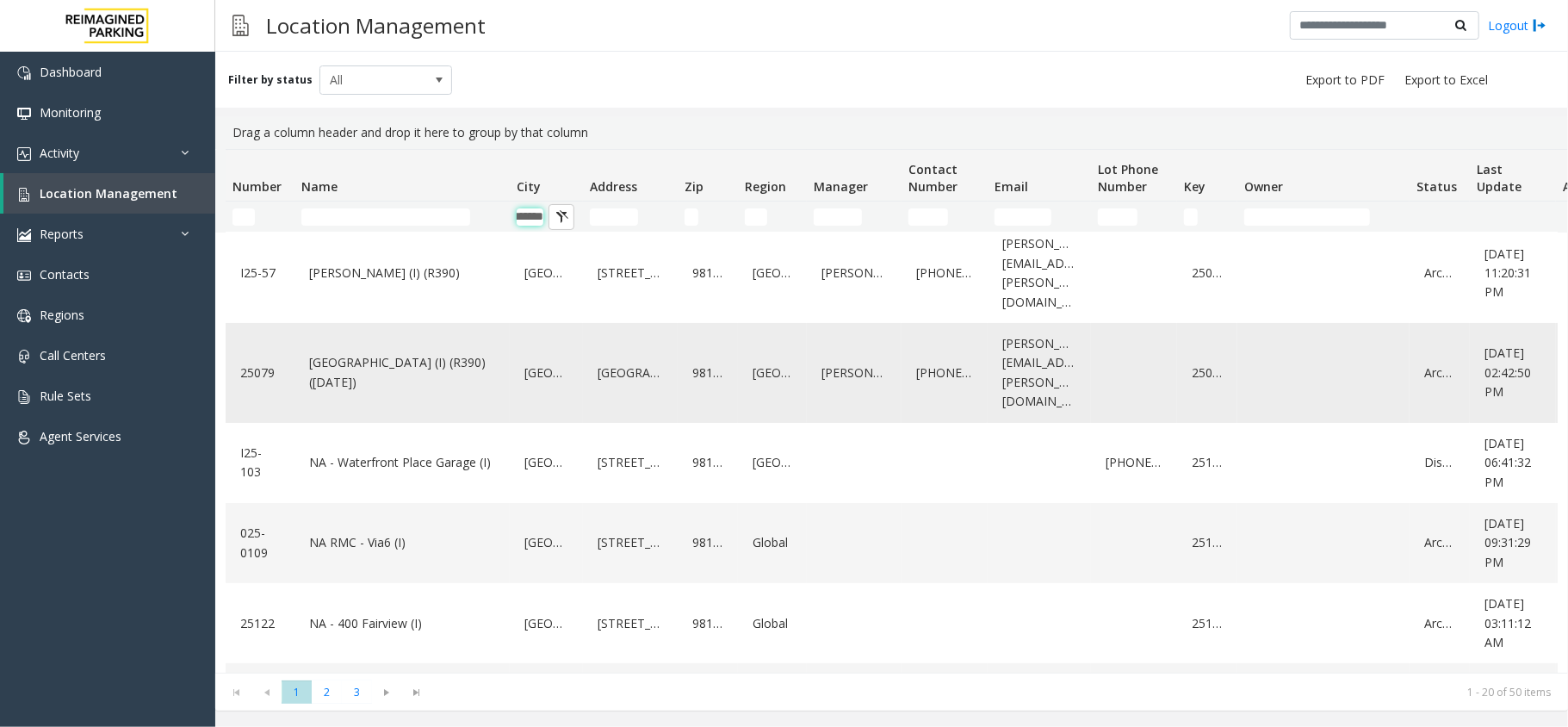
scroll to position [131, 0]
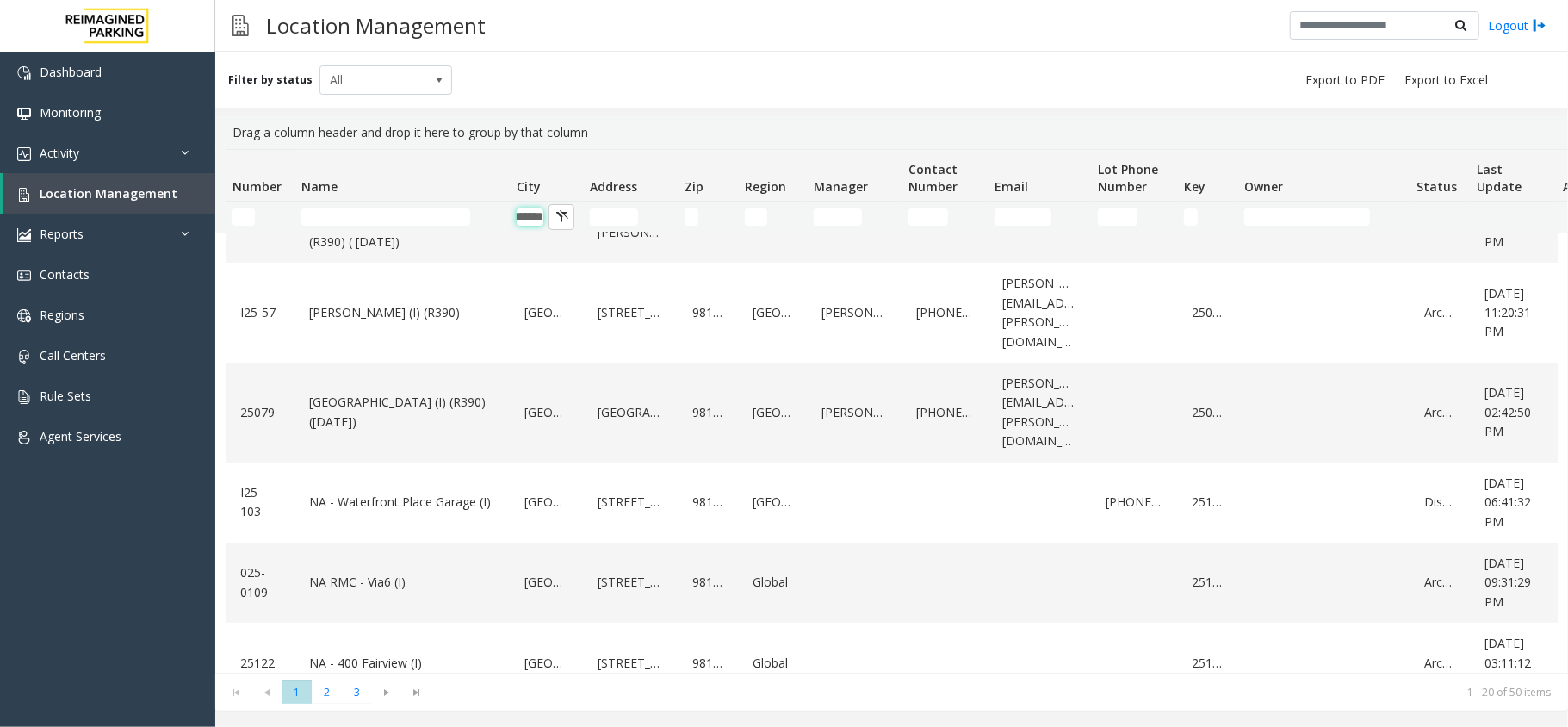
type input "*******"
click at [614, 217] on input "Address Filter" at bounding box center [613, 217] width 48 height 17
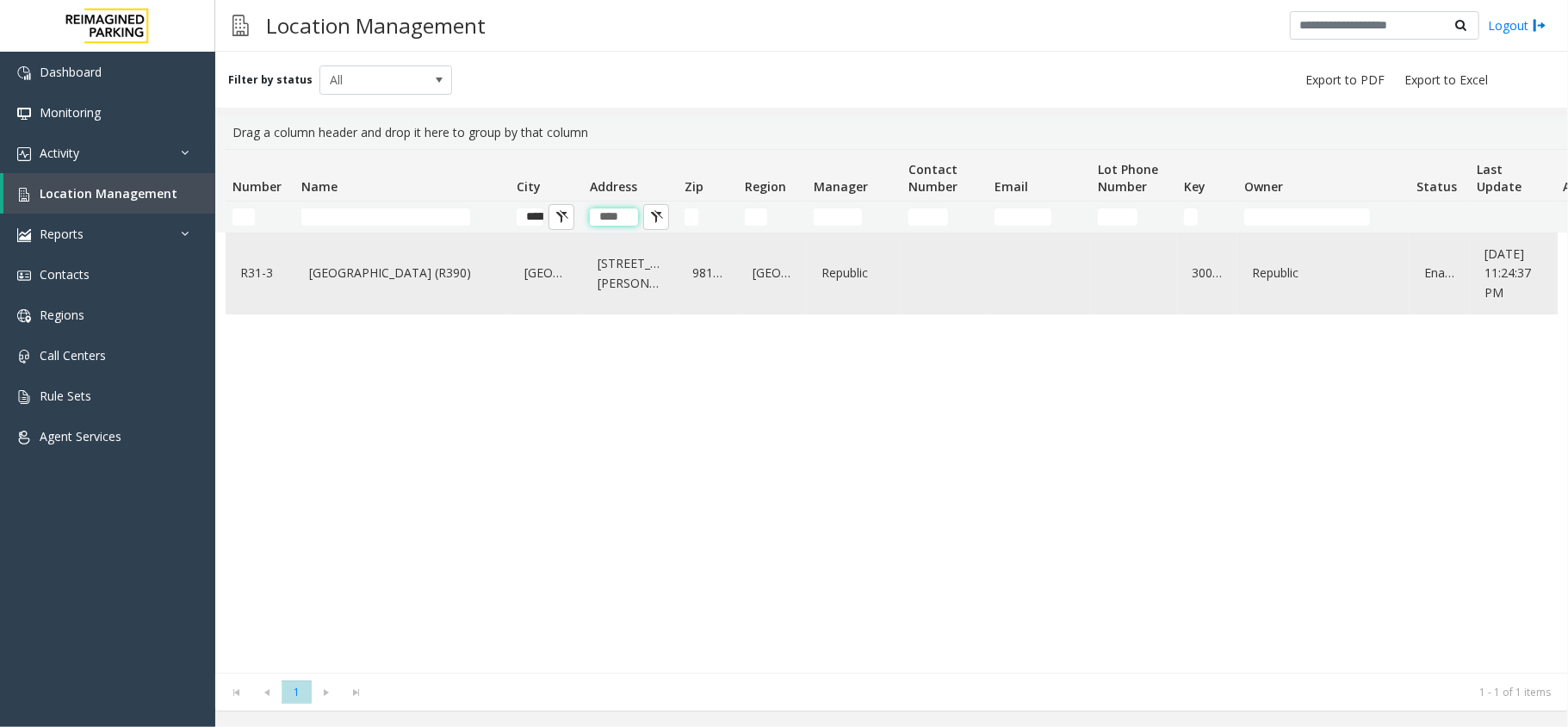
type input "****"
click at [428, 279] on link "[GEOGRAPHIC_DATA] (R390)" at bounding box center [402, 272] width 194 height 27
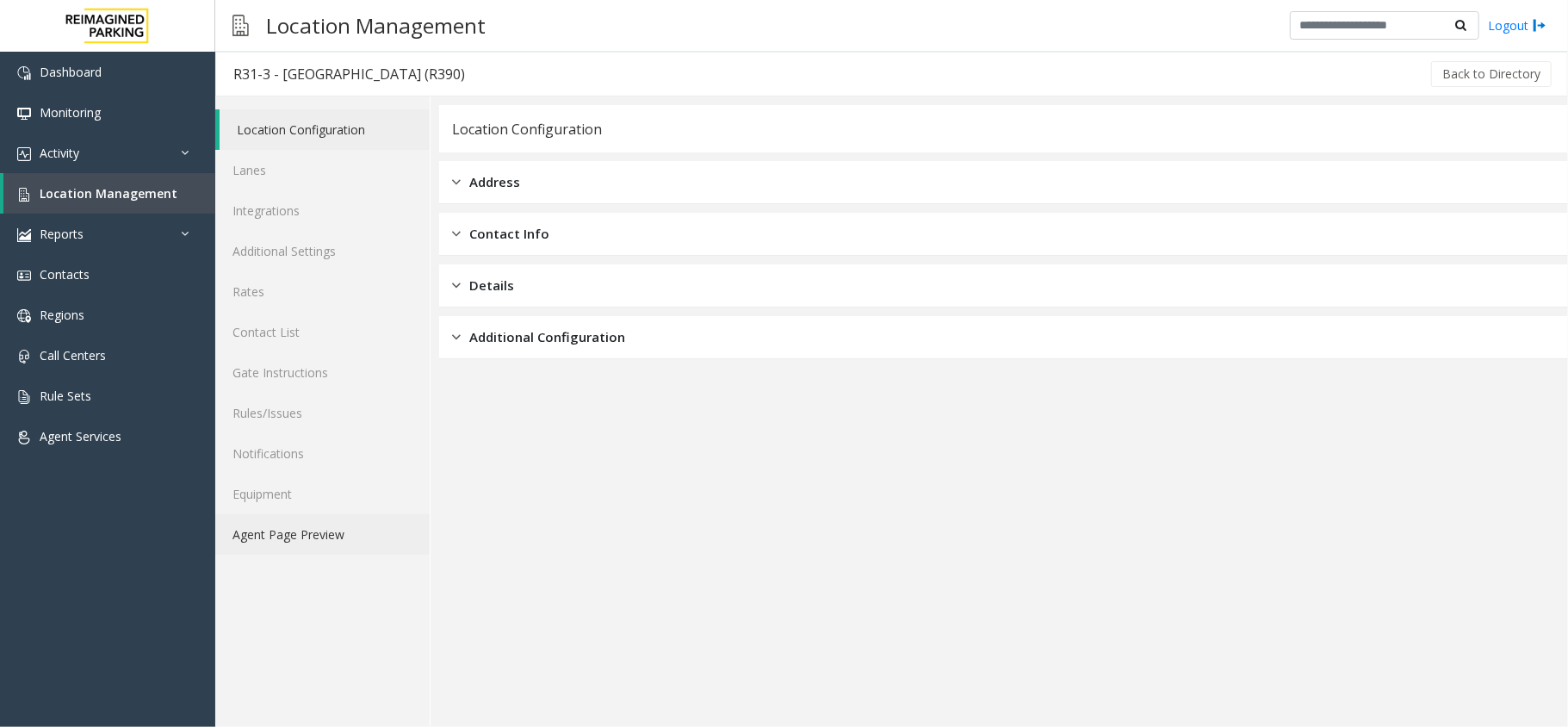
click at [324, 556] on div "Location Configuration Lanes Integrations Additional Settings Rates Contact Lis…" at bounding box center [322, 411] width 215 height 630
click at [321, 535] on link "Agent Page Preview" at bounding box center [322, 534] width 214 height 41
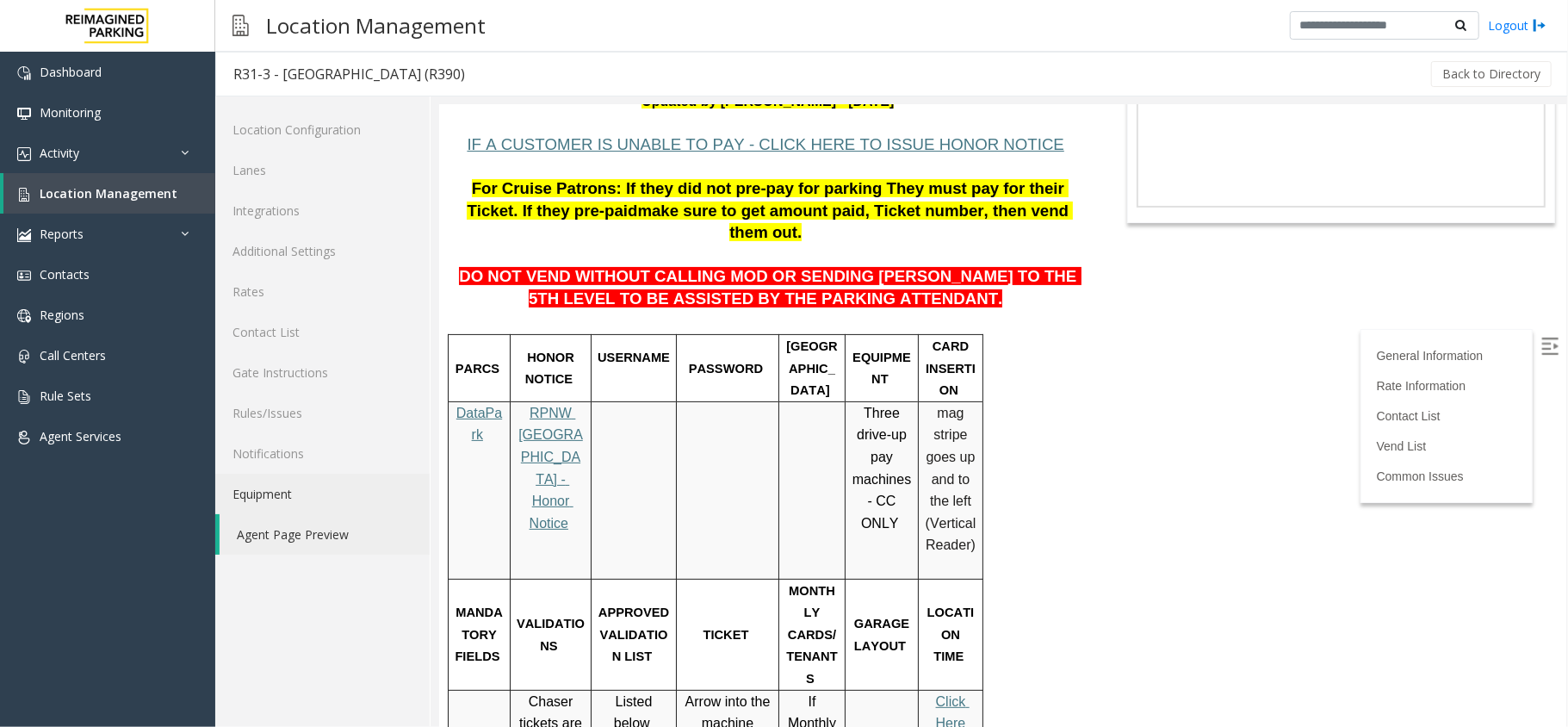
scroll to position [115, 0]
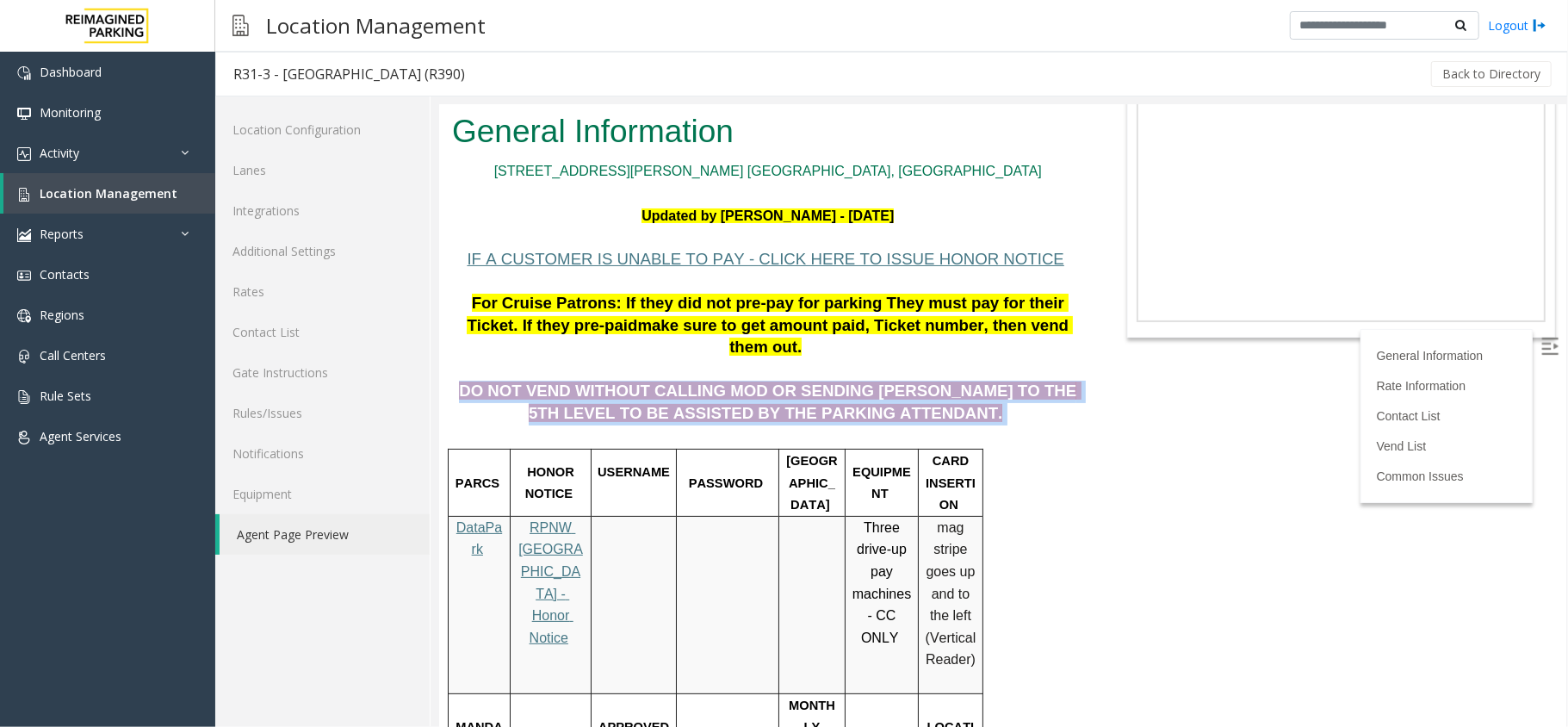
drag, startPoint x: 475, startPoint y: 319, endPoint x: 903, endPoint y: 340, distance: 428.5
click at [903, 358] on p "DO NOT VEND WITHOUT CALLING MOD OR SENDING [PERSON_NAME] TO THE 5TH LEVEL TO BE…" at bounding box center [767, 391] width 632 height 66
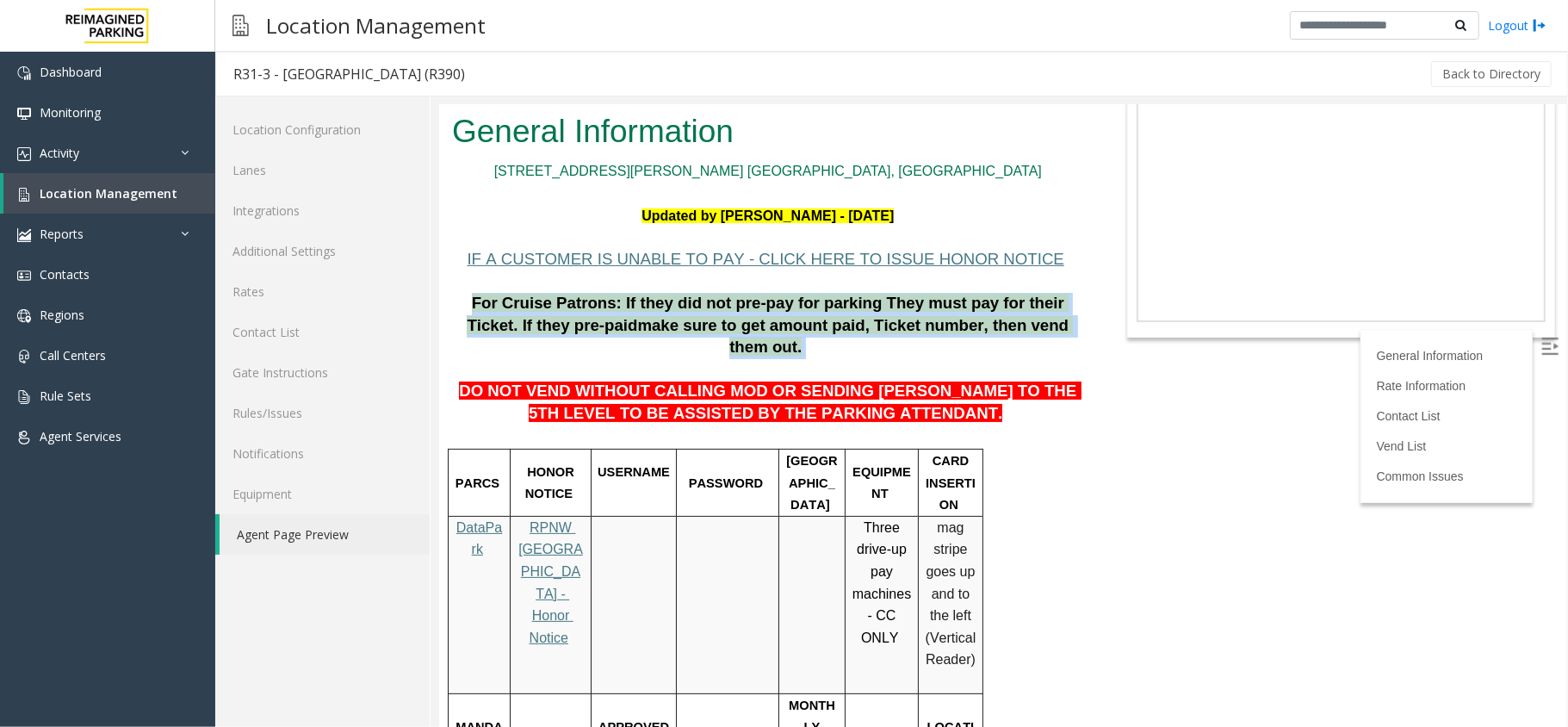
drag, startPoint x: 451, startPoint y: 240, endPoint x: 1028, endPoint y: 277, distance: 578.2
click at [1028, 292] on p "For Cruise Patrons: If they did not pre-pay for parking They must pay for their…" at bounding box center [767, 325] width 632 height 66
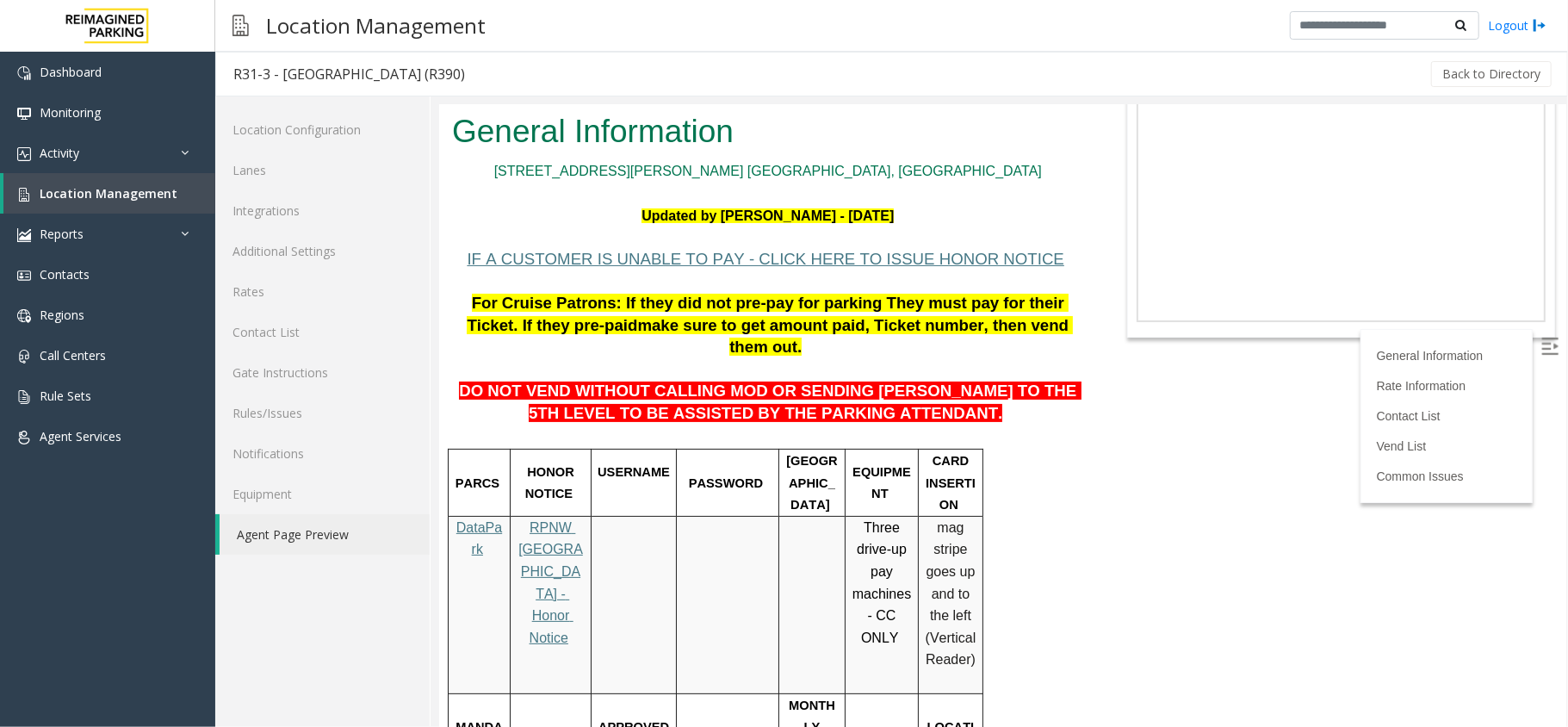
click at [944, 453] on span "CARD INSERTION" at bounding box center [950, 482] width 50 height 58
drag, startPoint x: 461, startPoint y: 246, endPoint x: 1016, endPoint y: 277, distance: 555.9
click at [1016, 292] on p "For Cruise Patrons: If they did not pre-pay for parking They must pay for their…" at bounding box center [767, 325] width 632 height 66
click at [905, 315] on span "make sure to get amount paid, Ticket number, then vend them out." at bounding box center [854, 335] width 436 height 41
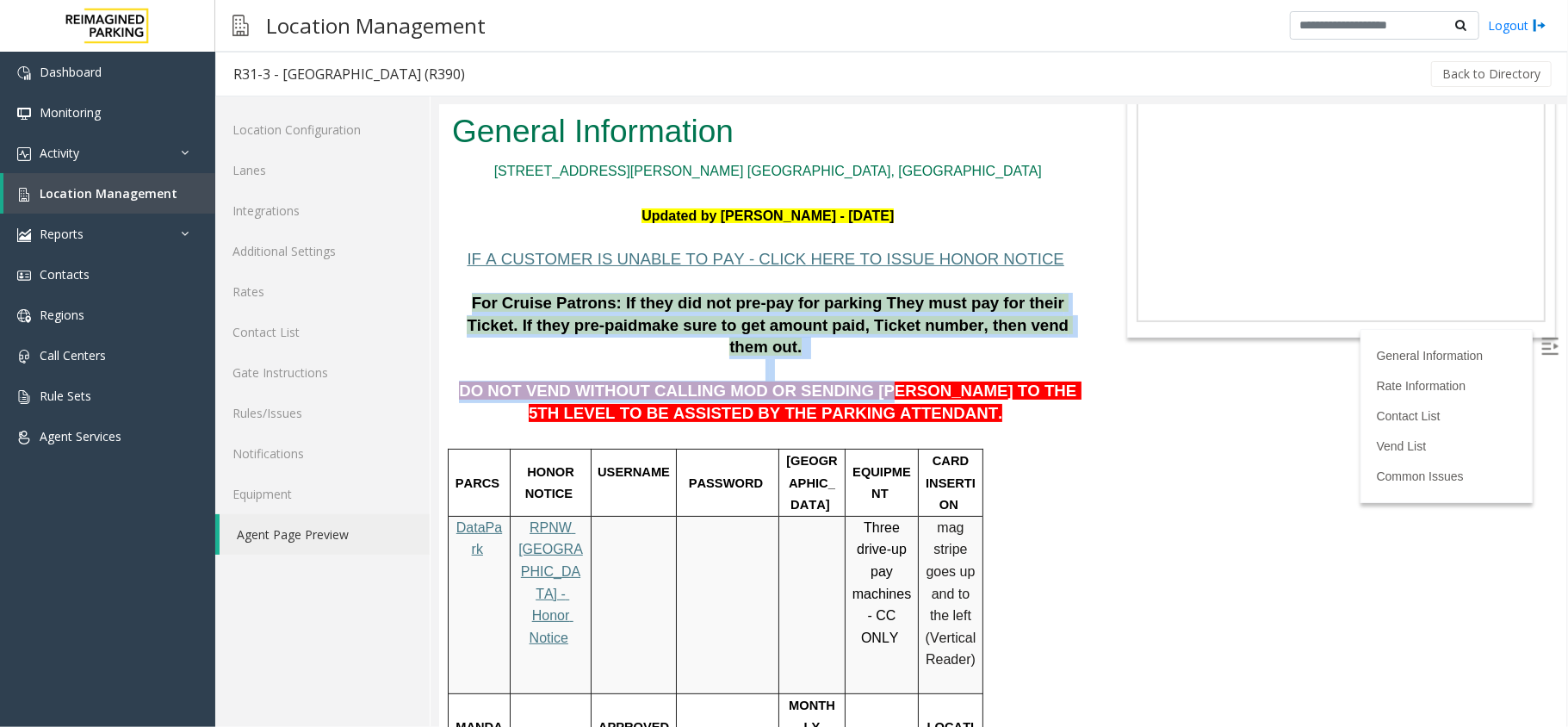
drag, startPoint x: 456, startPoint y: 240, endPoint x: 848, endPoint y: 321, distance: 400.3
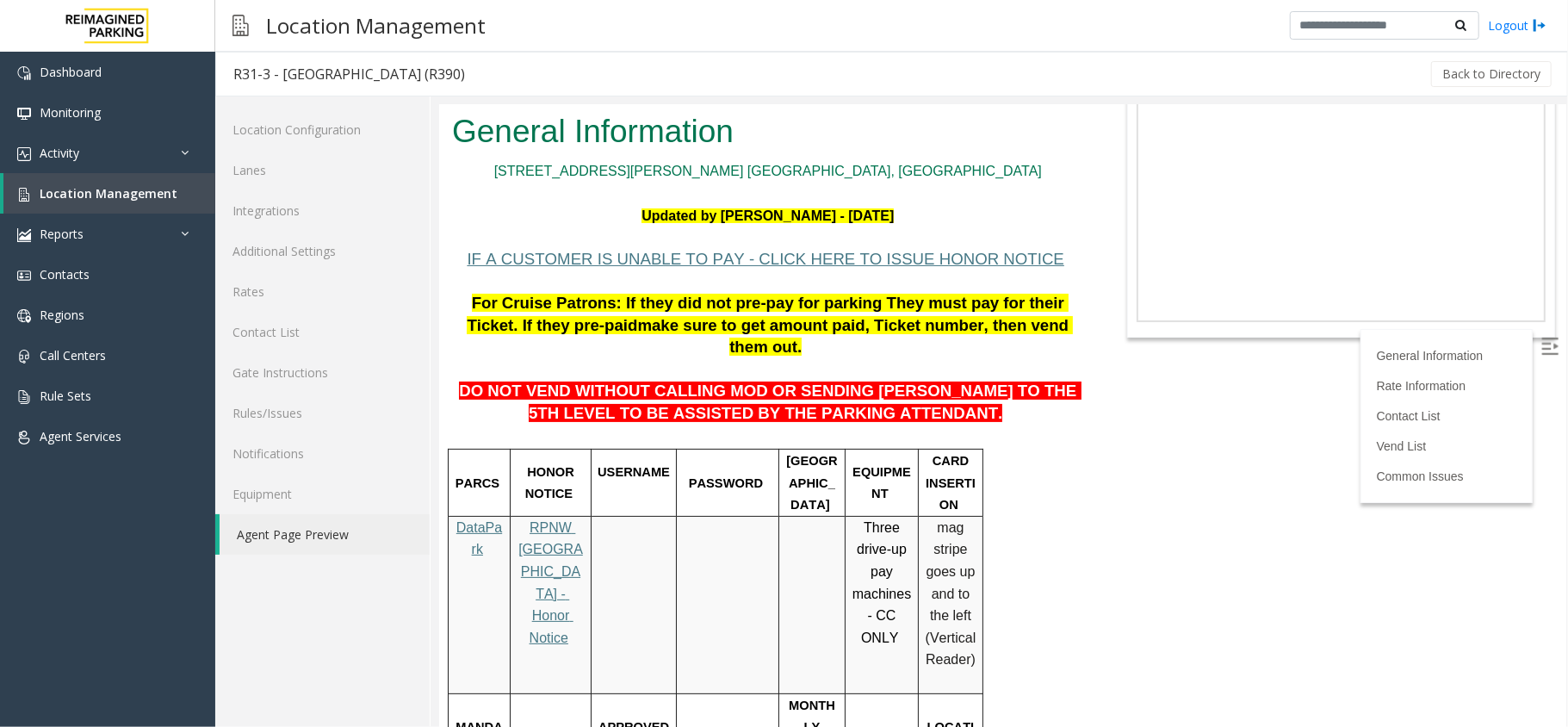
click at [496, 248] on p "IF A CUSTOMER IS UNABLE TO PAY - CLICK HERE TO ISSUE HONOR NOTICE" at bounding box center [767, 270] width 632 height 44
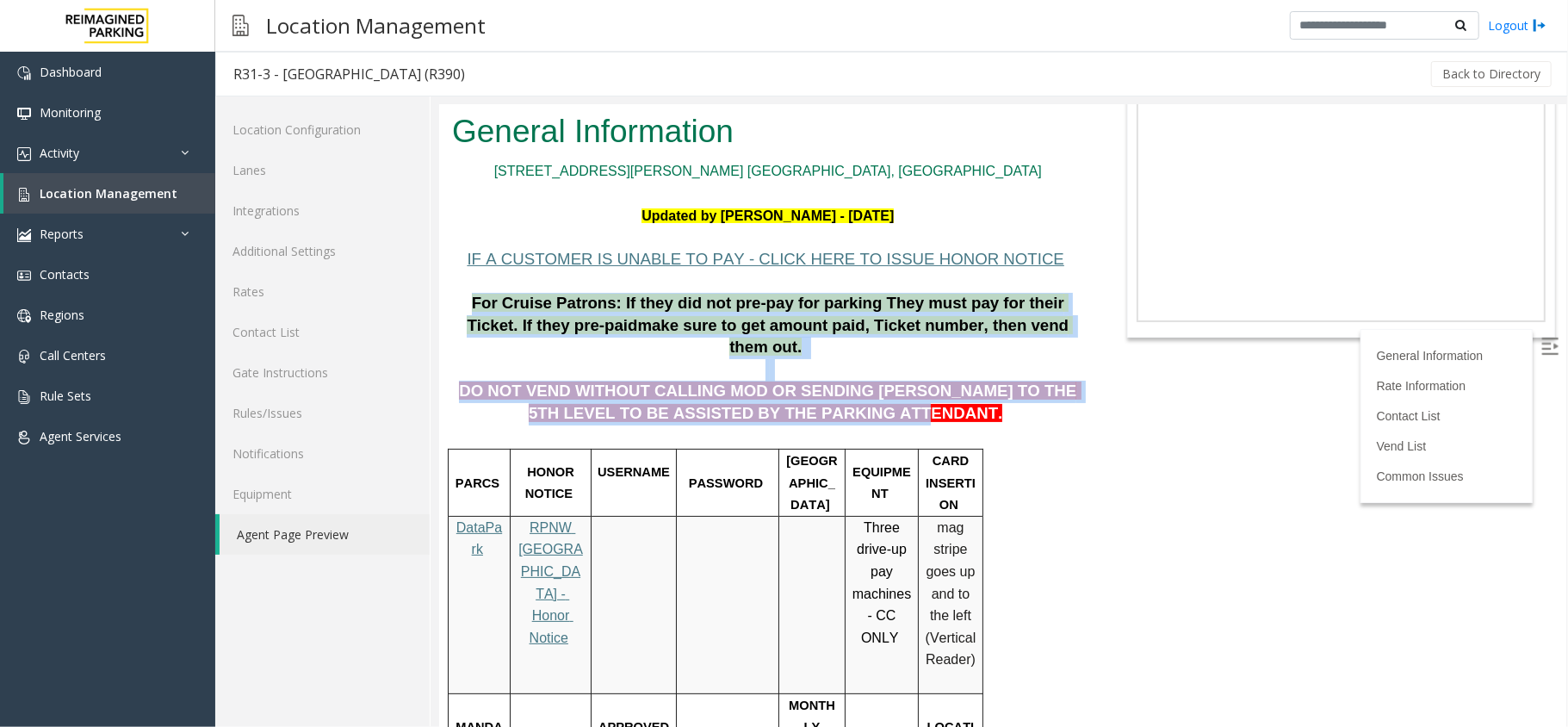
drag, startPoint x: 456, startPoint y: 250, endPoint x: 896, endPoint y: 346, distance: 450.4
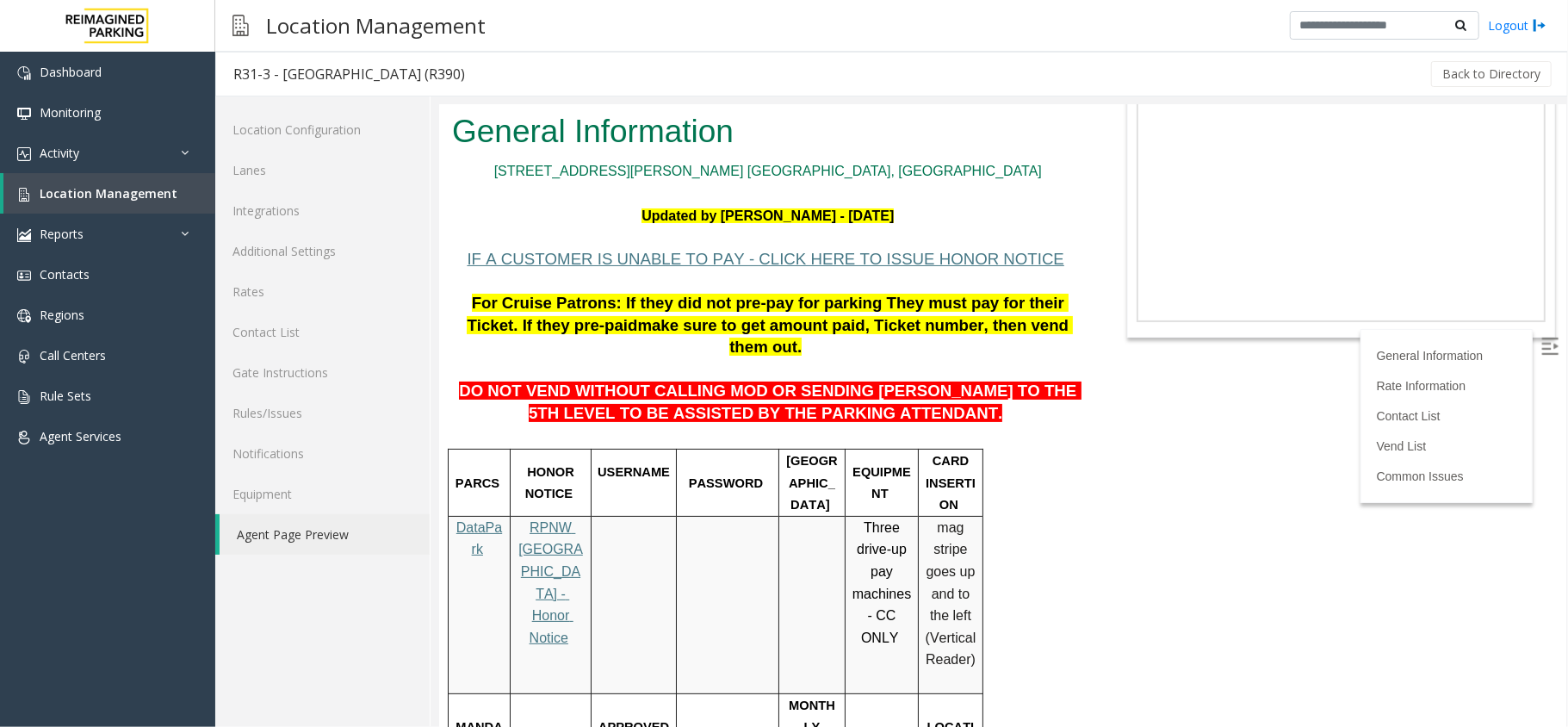
click at [819, 424] on p at bounding box center [767, 435] width 632 height 23
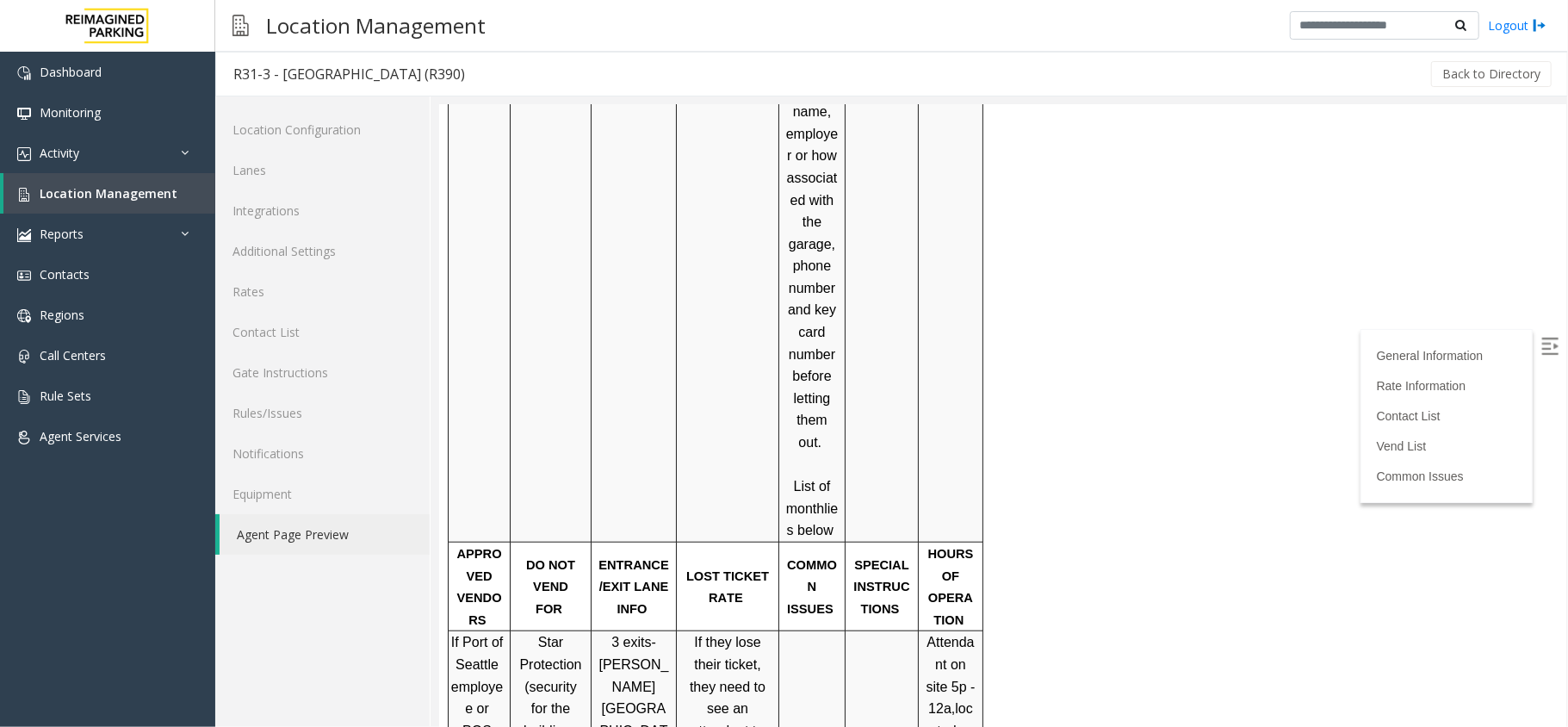
scroll to position [1377, 0]
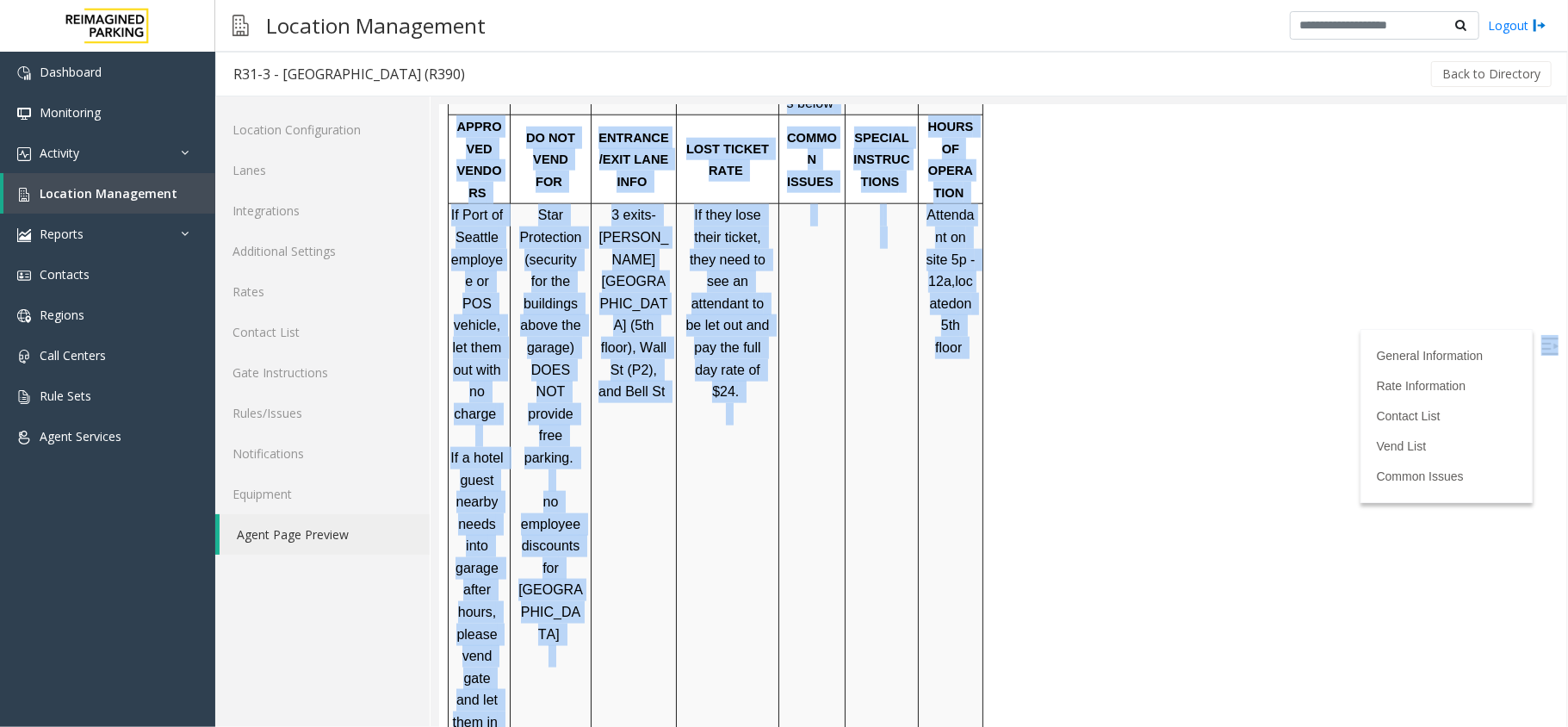
click at [1541, 347] on img at bounding box center [1549, 345] width 17 height 17
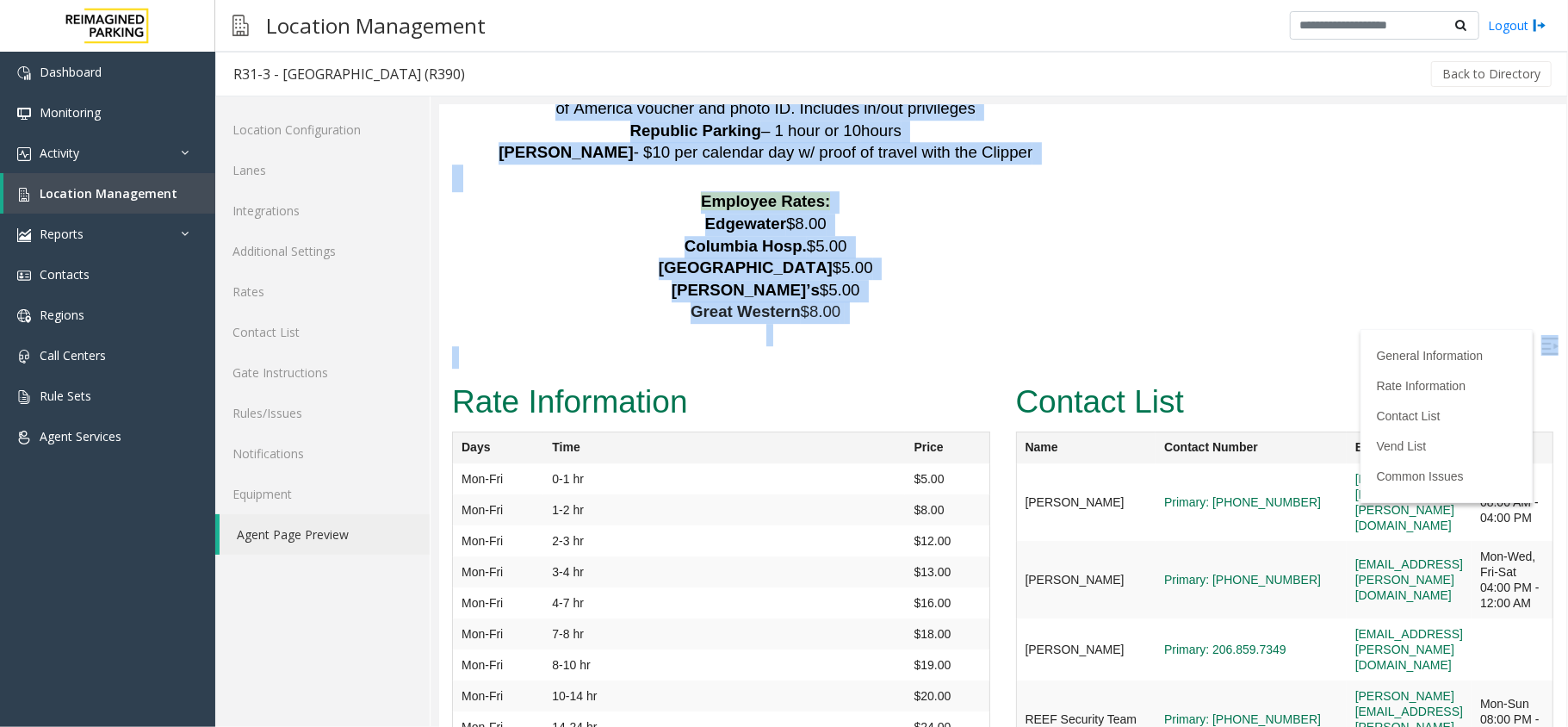
scroll to position [3620, 0]
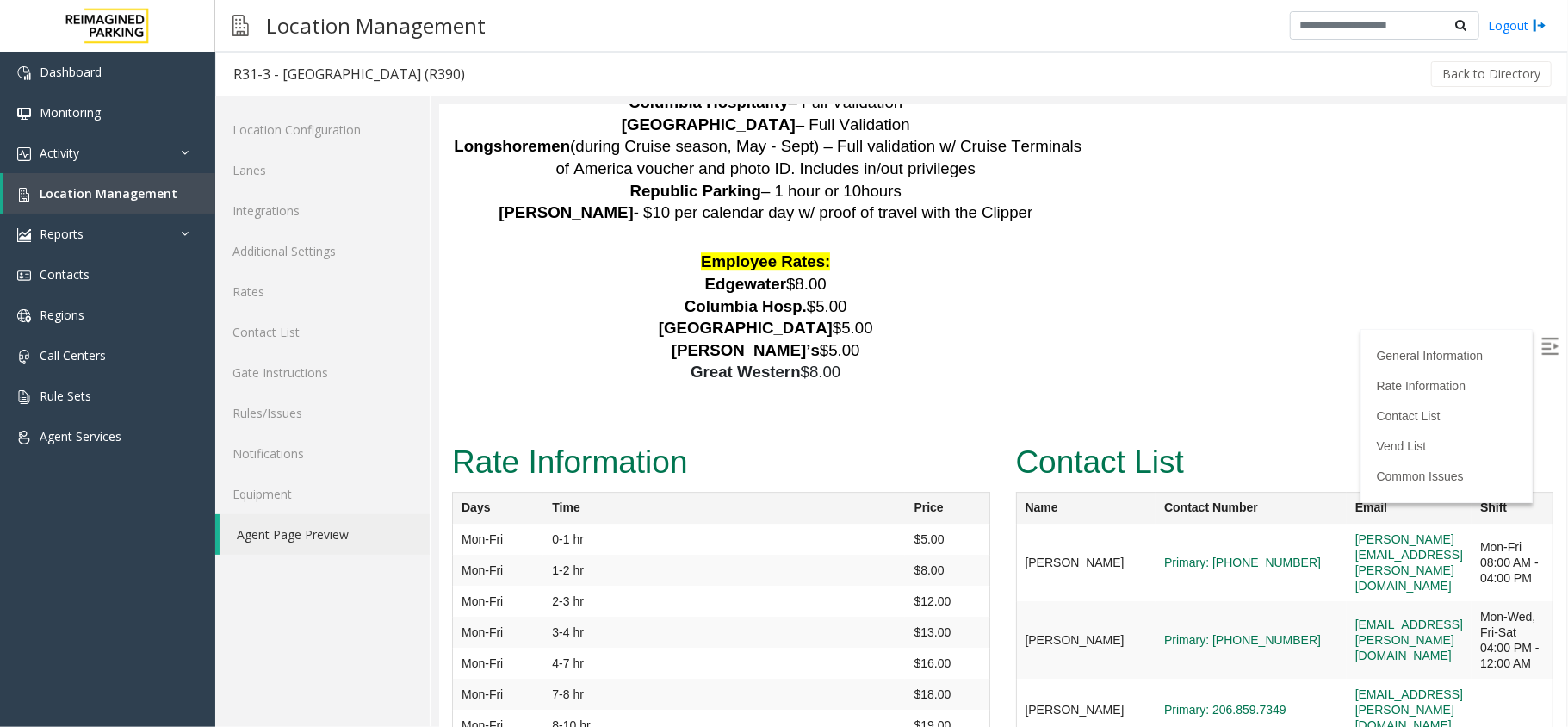
click at [1067, 491] on th "Name" at bounding box center [1085, 507] width 139 height 32
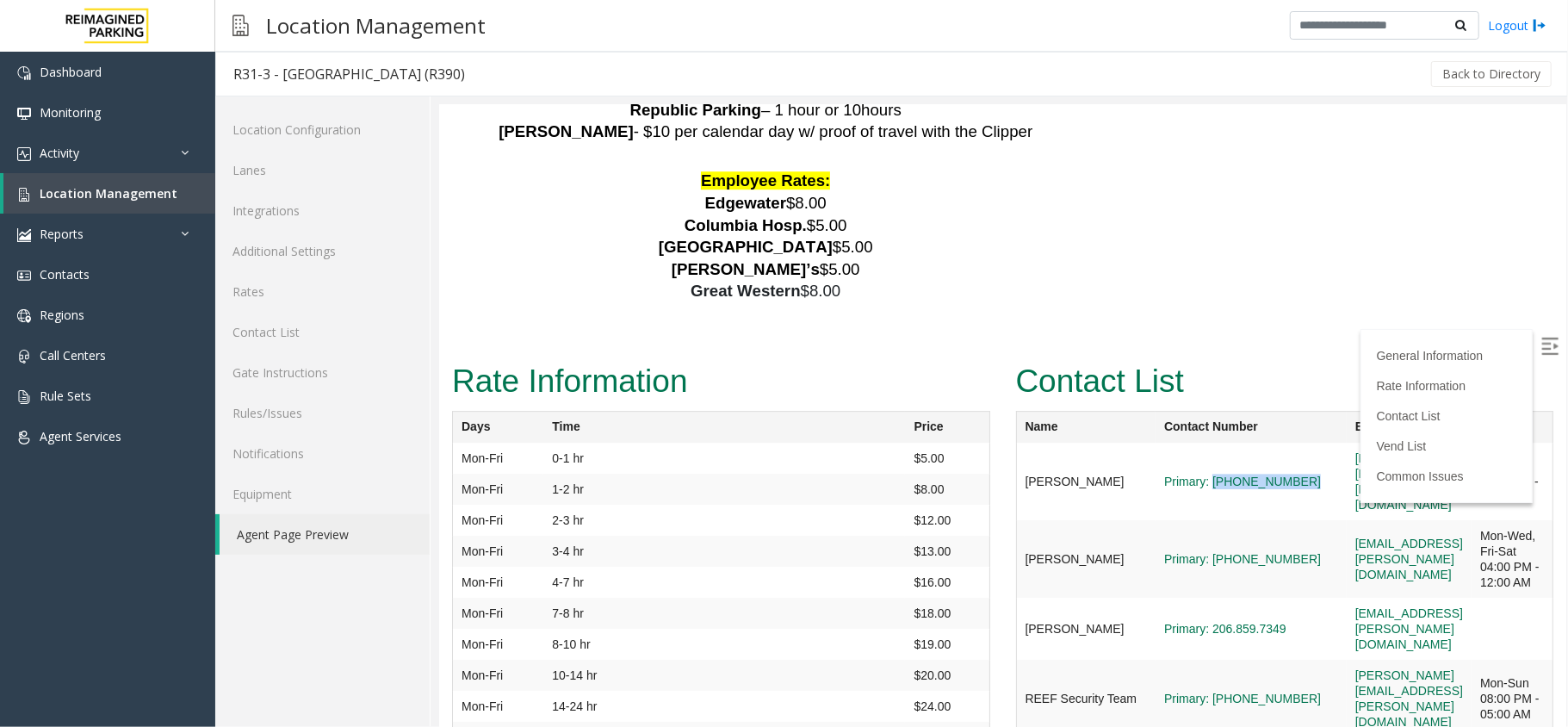
drag, startPoint x: 1143, startPoint y: 315, endPoint x: 1226, endPoint y: 355, distance: 92.1
click at [1226, 442] on td "Primary: [PHONE_NUMBER]" at bounding box center [1250, 481] width 191 height 78
copy link "[PHONE_NUMBER]"
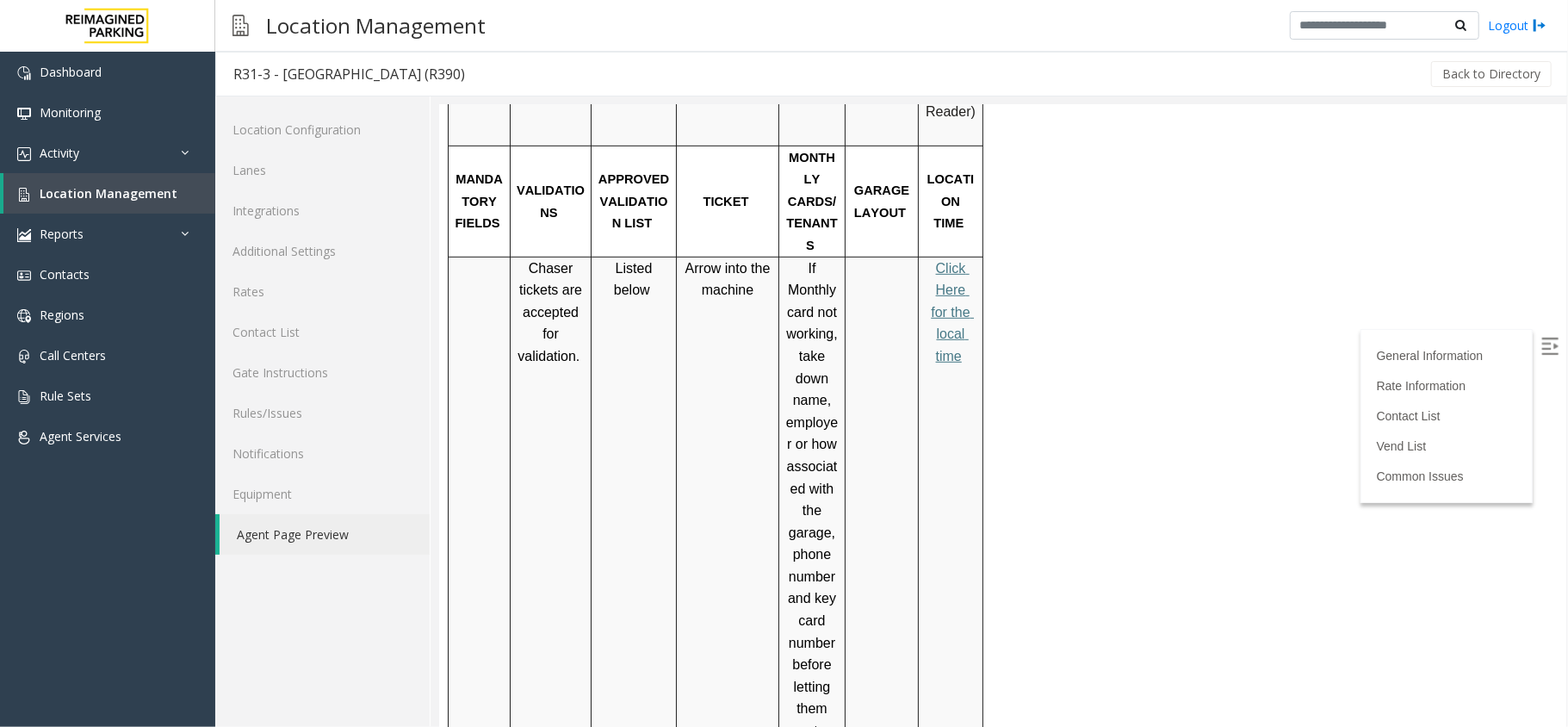
scroll to position [486, 0]
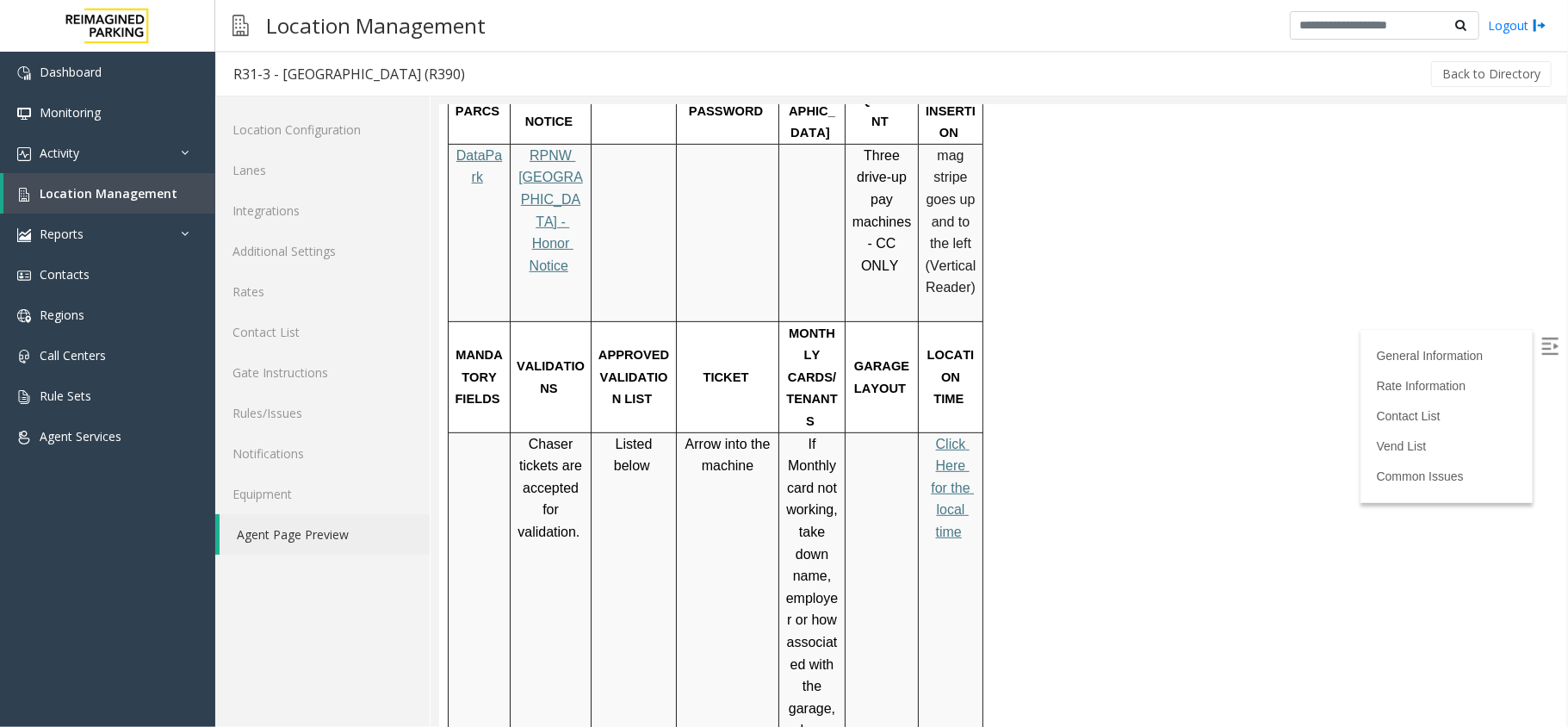
click at [969, 436] on span "Click Here for the local time" at bounding box center [951, 487] width 43 height 102
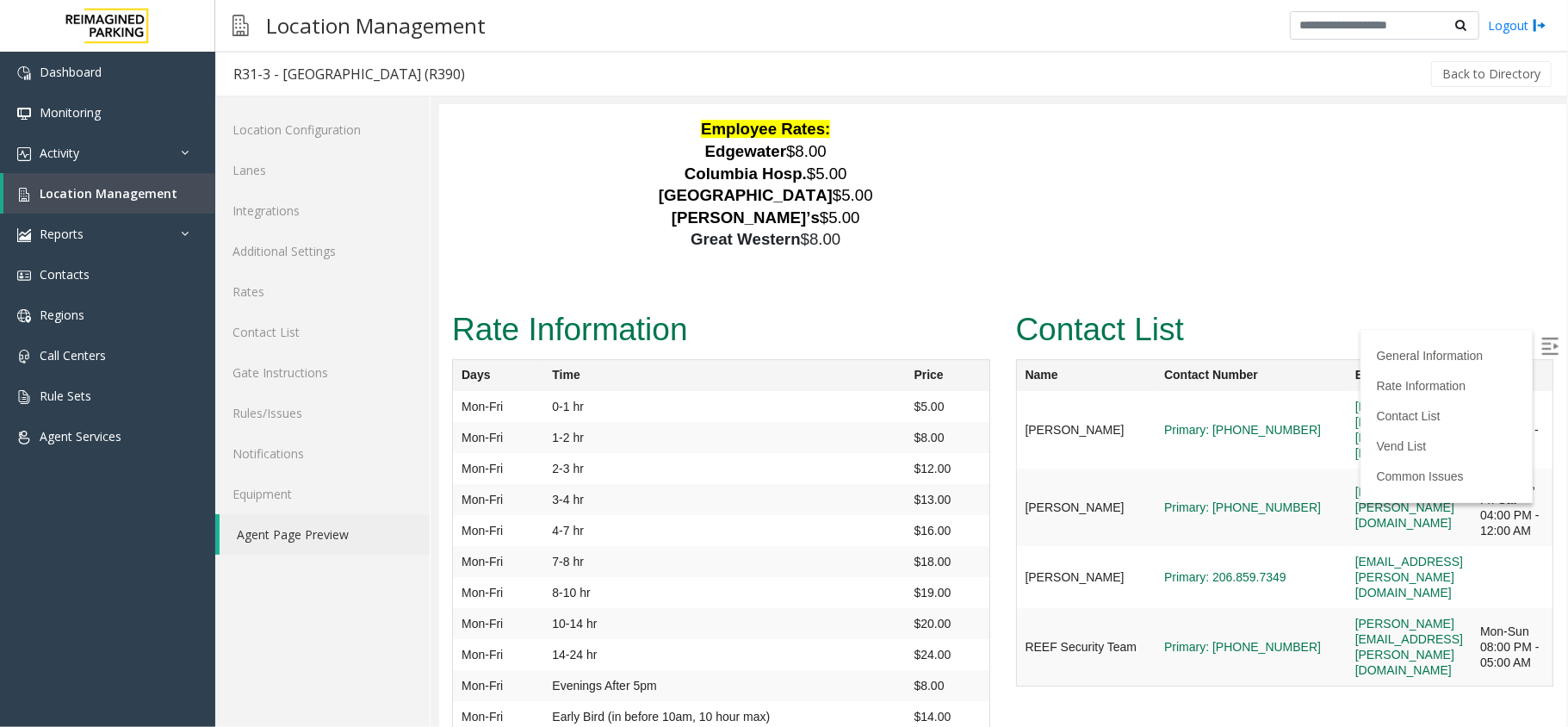
scroll to position [3771, 0]
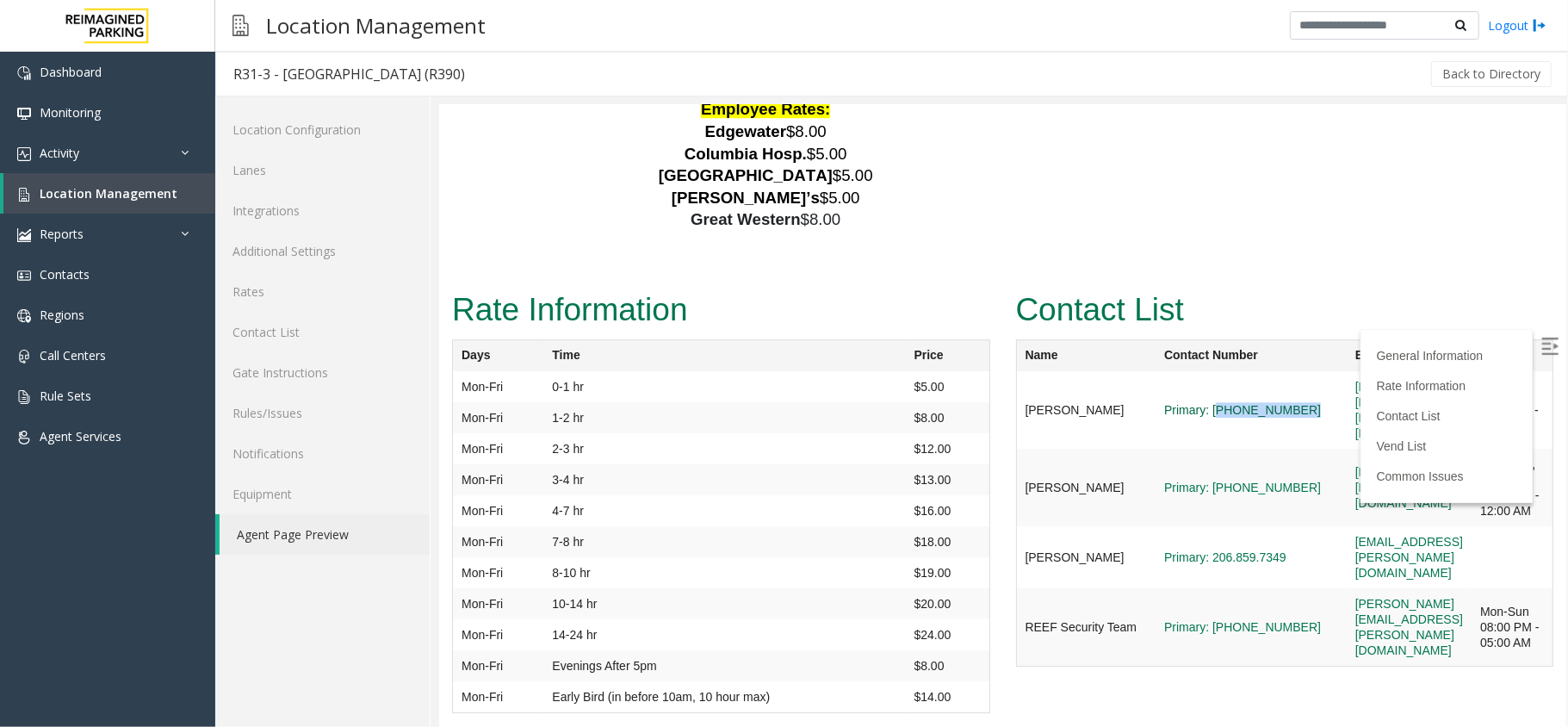
drag, startPoint x: 1236, startPoint y: 278, endPoint x: 1147, endPoint y: 277, distance: 89.0
click at [1147, 371] on tr "[PERSON_NAME] Primary: [PHONE_NUMBER] [PERSON_NAME][EMAIL_ADDRESS][PERSON_NAME]…" at bounding box center [1284, 409] width 538 height 78
drag, startPoint x: 1157, startPoint y: 298, endPoint x: 1143, endPoint y: 282, distance: 21.3
click at [1157, 371] on td "Primary: [PHONE_NUMBER]" at bounding box center [1250, 409] width 191 height 78
click at [1155, 371] on td "Primary: [PHONE_NUMBER]" at bounding box center [1250, 409] width 191 height 78
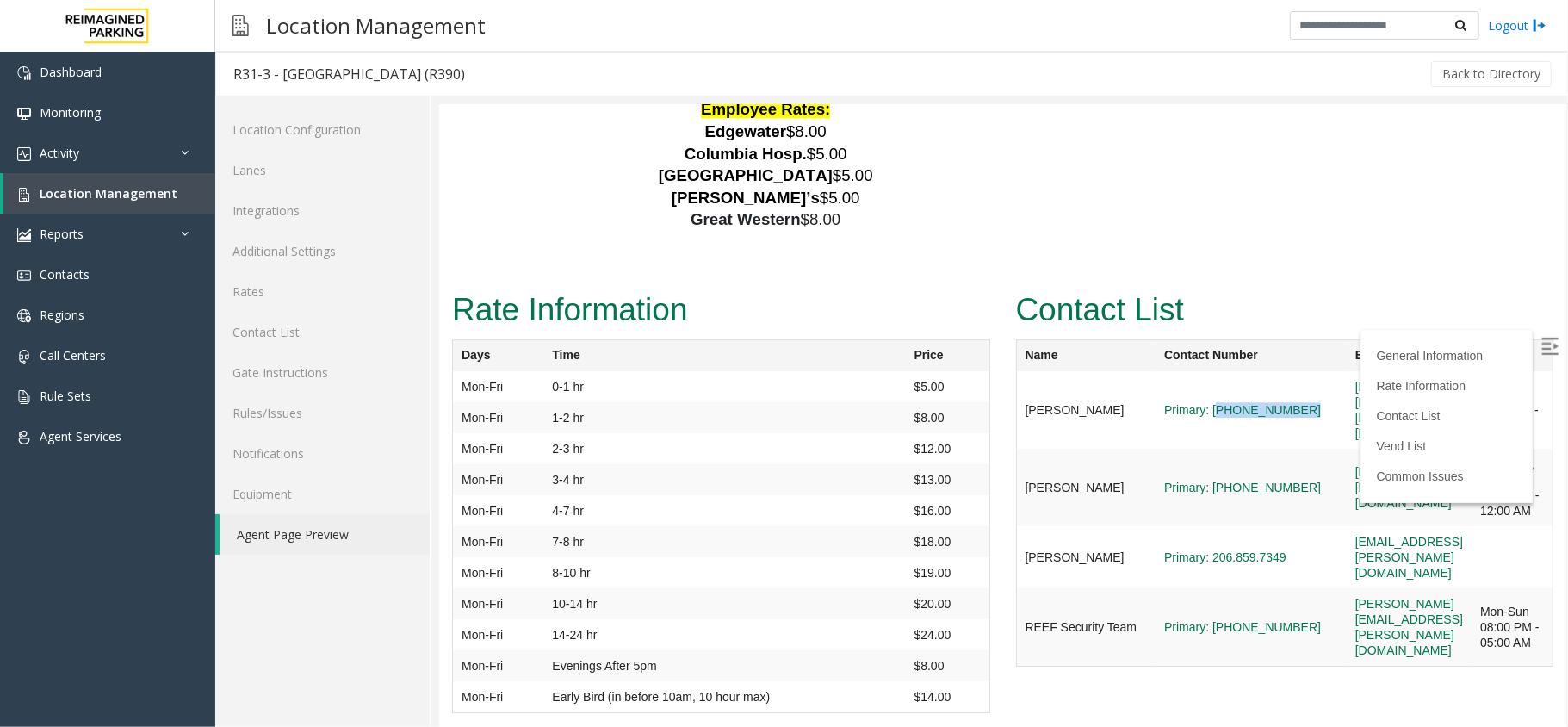
drag, startPoint x: 1146, startPoint y: 269, endPoint x: 1226, endPoint y: 318, distance: 93.8
click at [1226, 371] on td "Primary: [PHONE_NUMBER]" at bounding box center [1250, 409] width 191 height 78
drag, startPoint x: 1222, startPoint y: 318, endPoint x: 1163, endPoint y: 267, distance: 78.0
click at [1219, 371] on td "Primary: [PHONE_NUMBER]" at bounding box center [1250, 409] width 191 height 78
drag, startPoint x: 1138, startPoint y: 245, endPoint x: 1150, endPoint y: 259, distance: 18.4
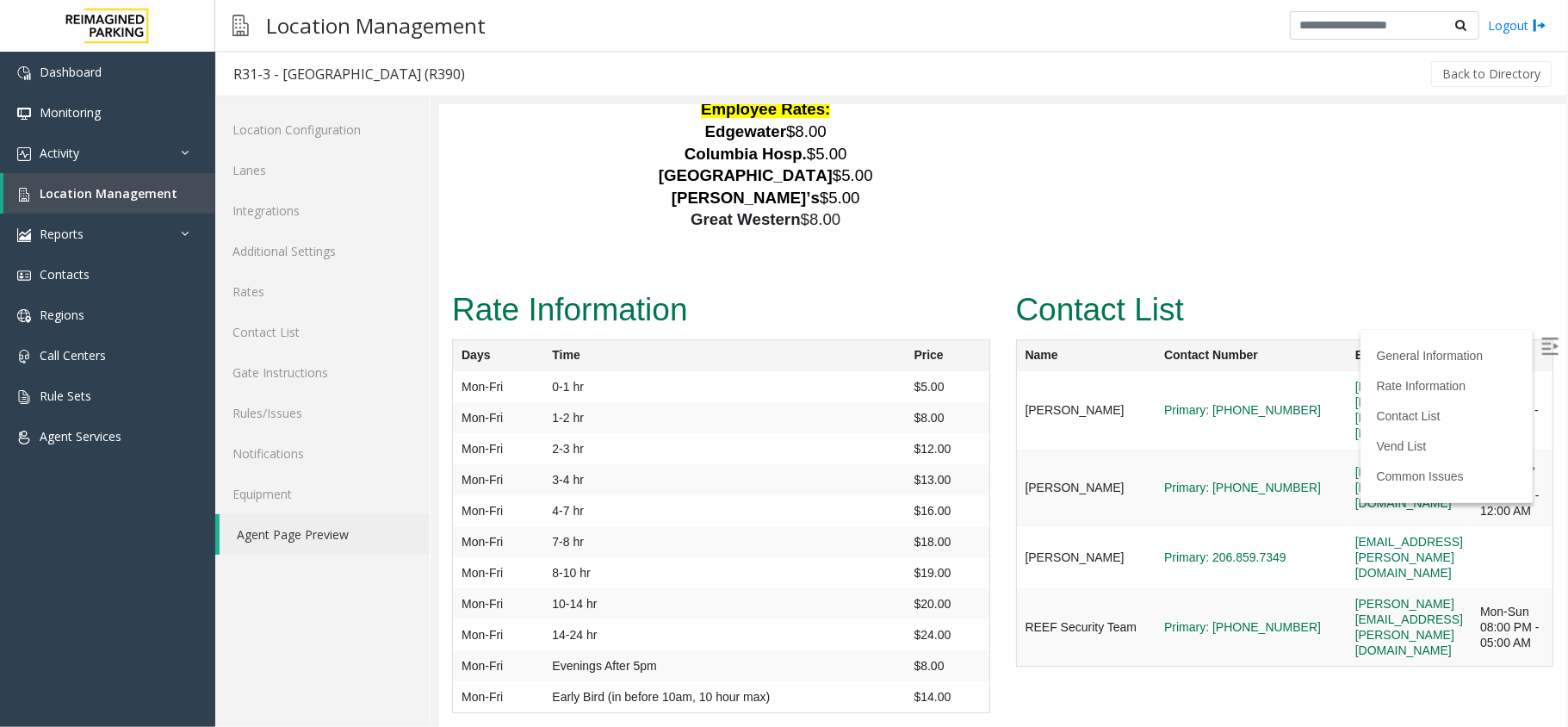
click at [1155, 371] on td "Primary: [PHONE_NUMBER]" at bounding box center [1250, 409] width 191 height 78
copy link "[PHONE_NUMBER]"
drag, startPoint x: 1144, startPoint y: 260, endPoint x: 1212, endPoint y: 287, distance: 73.2
click at [1212, 371] on td "Primary: [PHONE_NUMBER]" at bounding box center [1250, 409] width 191 height 78
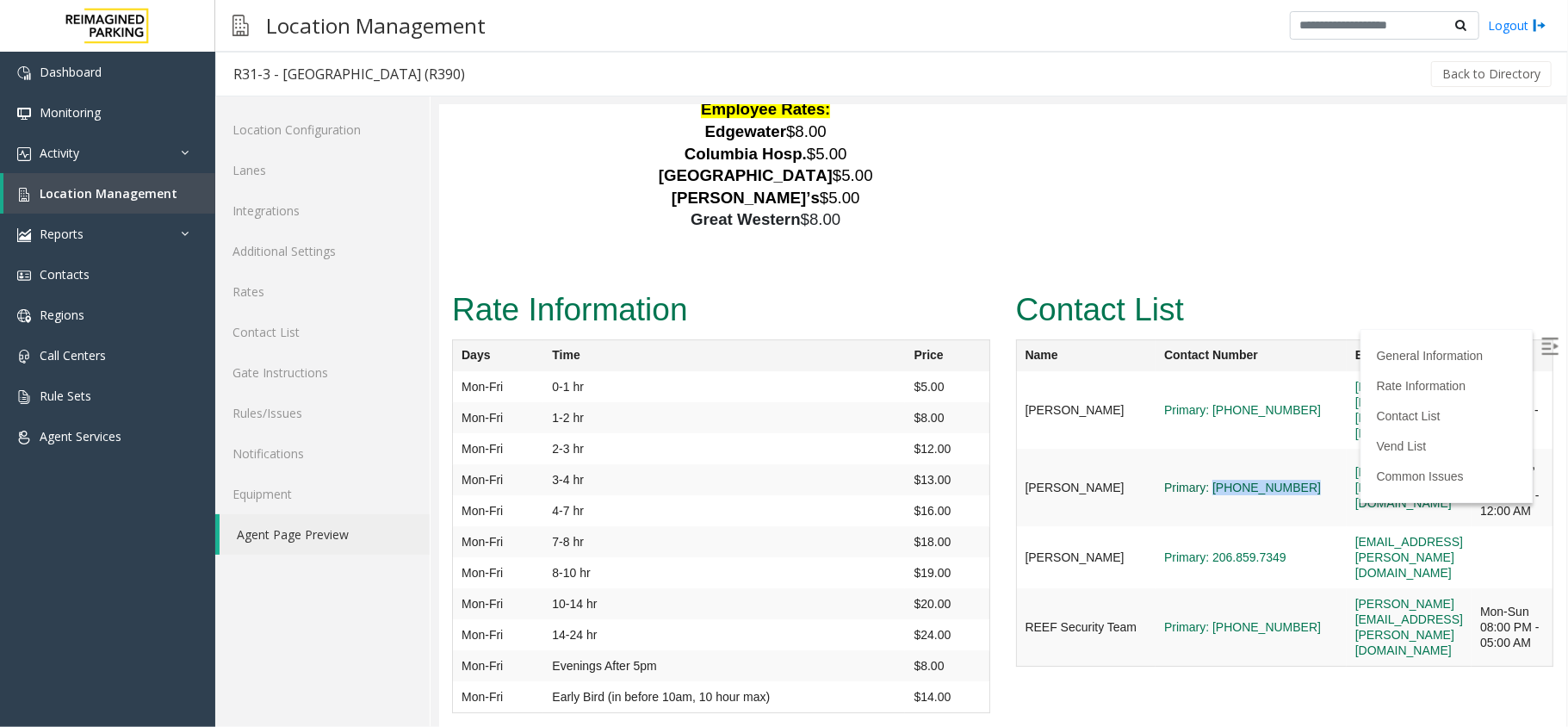
drag, startPoint x: 1236, startPoint y: 409, endPoint x: 1143, endPoint y: 409, distance: 93.0
click at [1143, 447] on tr "[PERSON_NAME] Primary: [PHONE_NUMBER] [EMAIL_ADDRESS][PERSON_NAME][DOMAIN_NAME]…" at bounding box center [1284, 486] width 538 height 78
copy tr "[PHONE_NUMBER]"
drag, startPoint x: 1229, startPoint y: 497, endPoint x: 1143, endPoint y: 500, distance: 86.1
click at [1155, 525] on td "Primary: 206.859.7349" at bounding box center [1250, 555] width 191 height 62
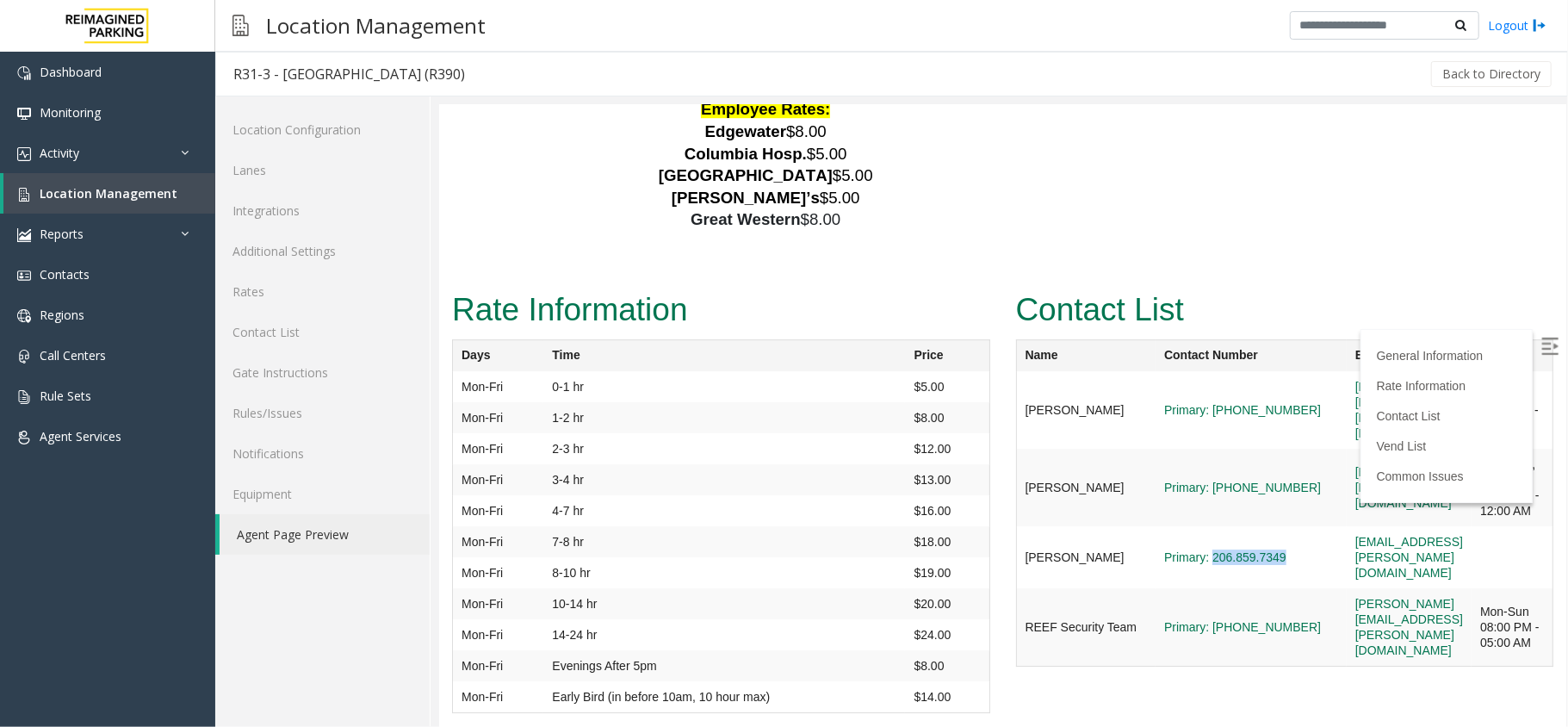
copy link "206.859.7349"
click at [1229, 525] on td "Primary: 206.859.7349" at bounding box center [1250, 555] width 191 height 62
drag, startPoint x: 1229, startPoint y: 491, endPoint x: 1144, endPoint y: 500, distance: 85.5
click at [1155, 525] on td "Primary: 206.859.7349" at bounding box center [1250, 555] width 191 height 62
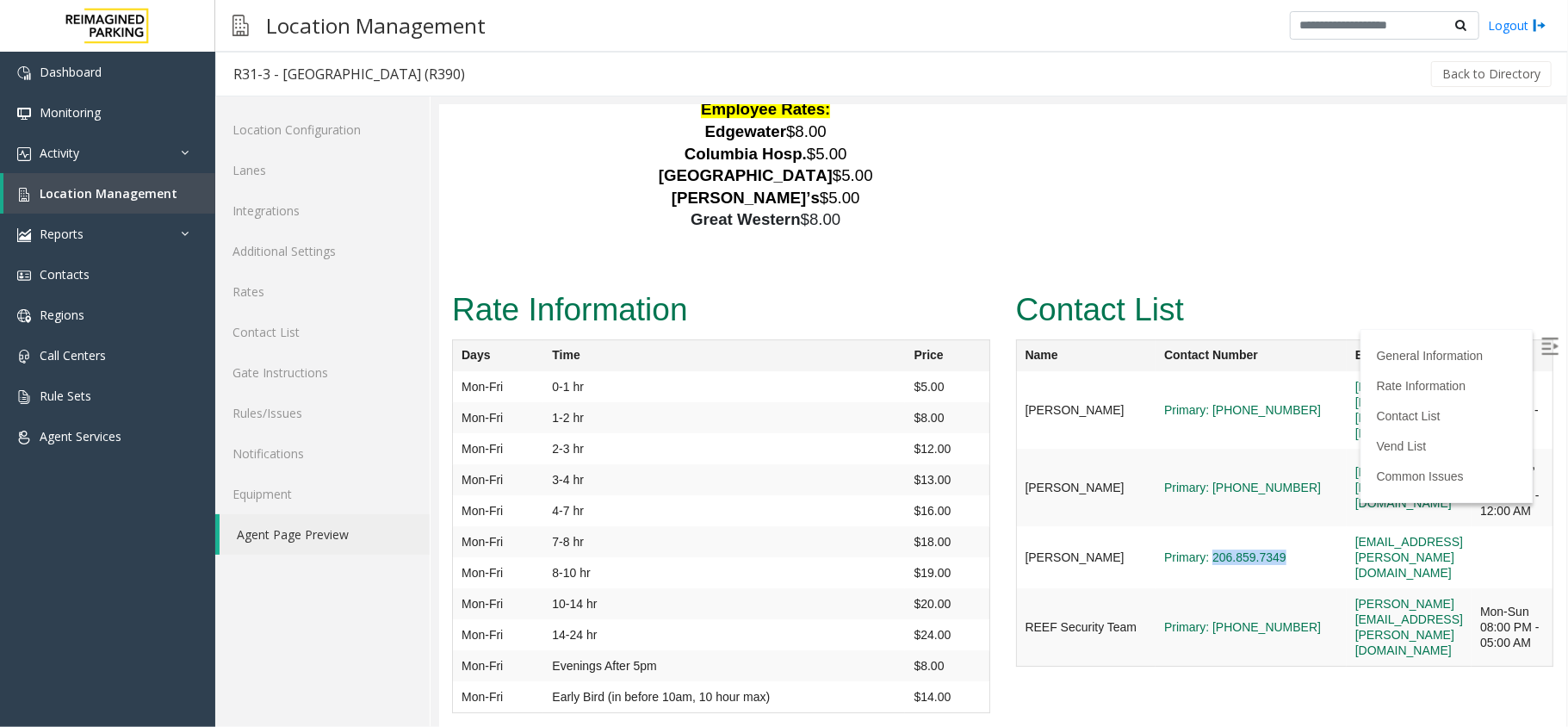
copy link "206.859.7349"
drag, startPoint x: 1237, startPoint y: 563, endPoint x: 1144, endPoint y: 591, distance: 97.1
click at [1144, 591] on tr "REEF Security Team Primary: [PHONE_NUMBER] [PERSON_NAME][EMAIL_ADDRESS][PERSON_…" at bounding box center [1284, 626] width 538 height 79
copy tr "[PHONE_NUMBER]"
drag, startPoint x: 143, startPoint y: 155, endPoint x: 122, endPoint y: 202, distance: 51.5
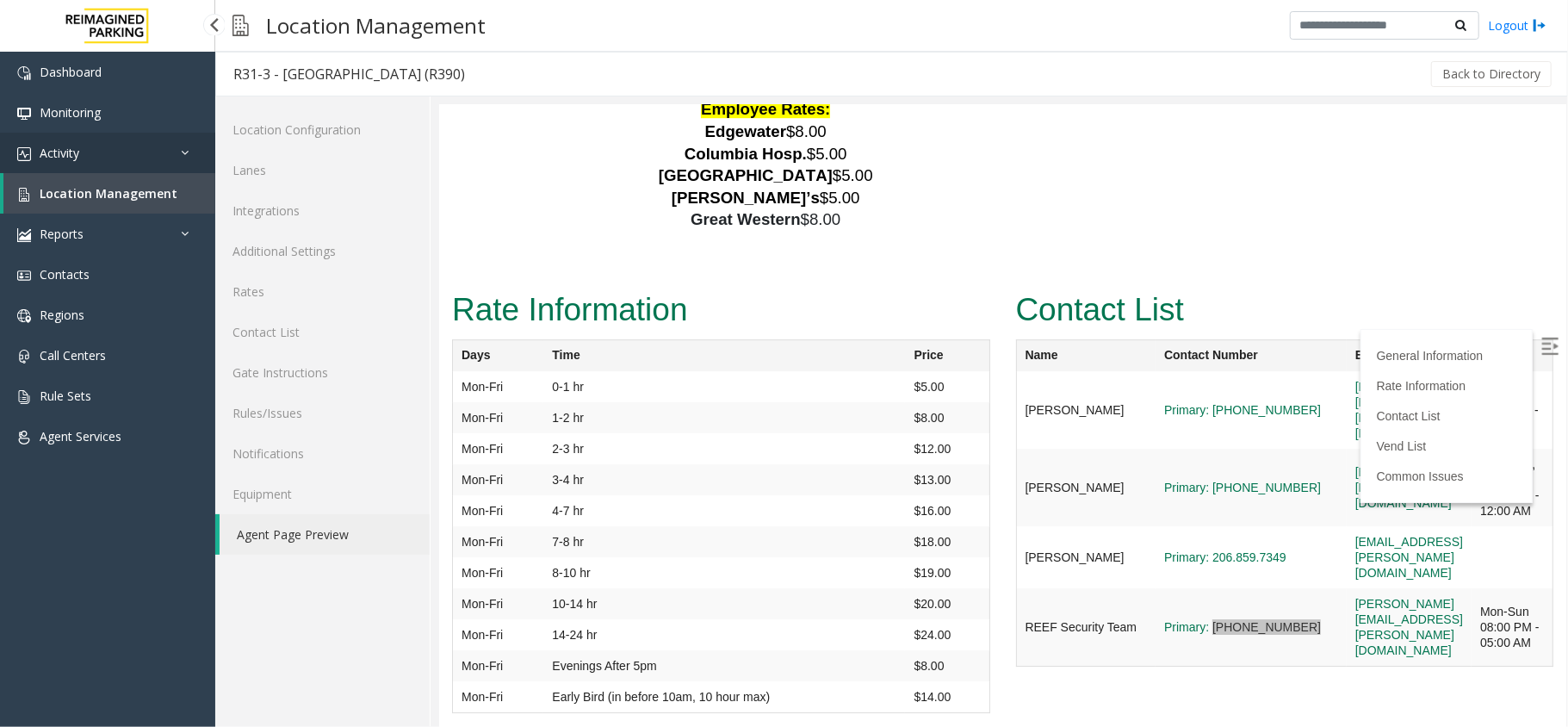
click at [142, 155] on link "Activity" at bounding box center [107, 153] width 215 height 41
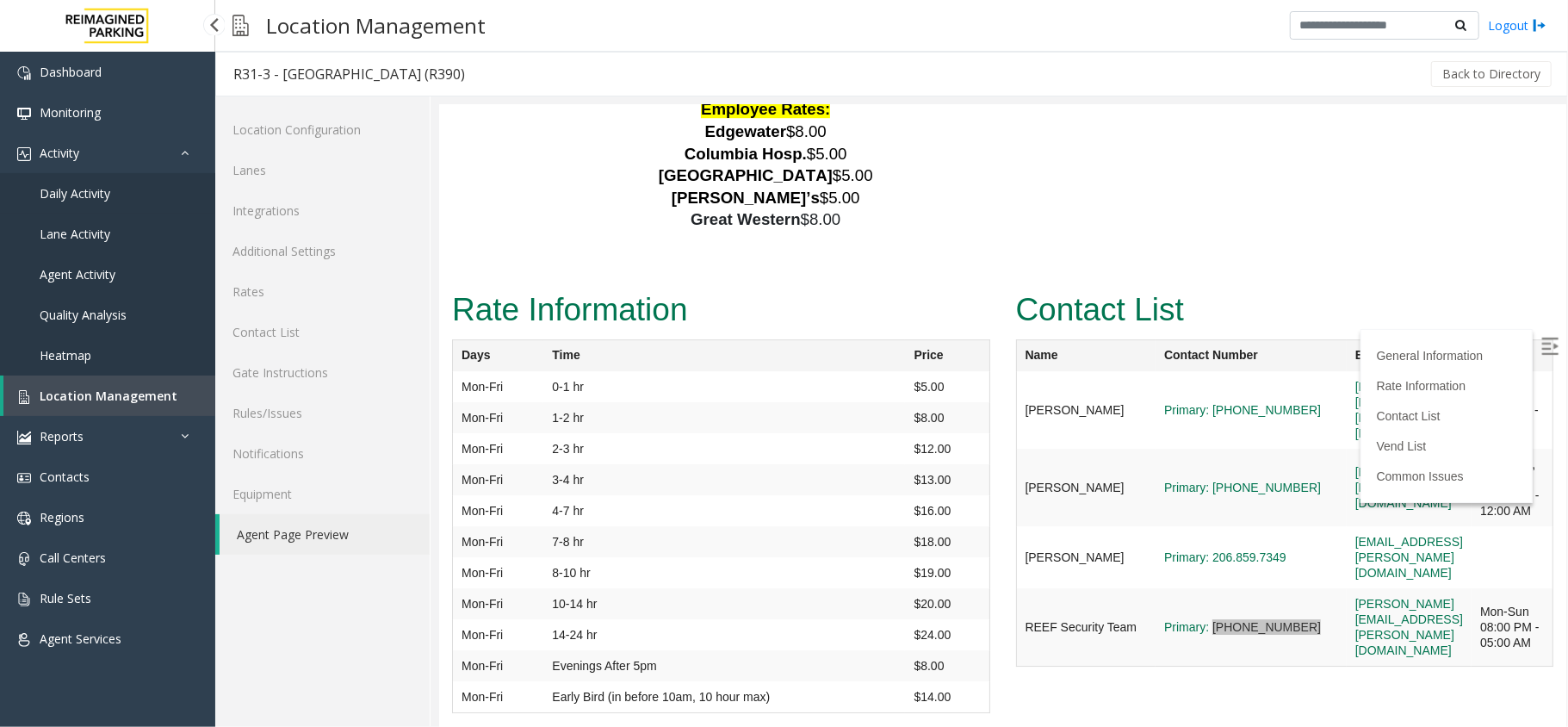
click at [122, 202] on link "Daily Activity" at bounding box center [107, 193] width 215 height 41
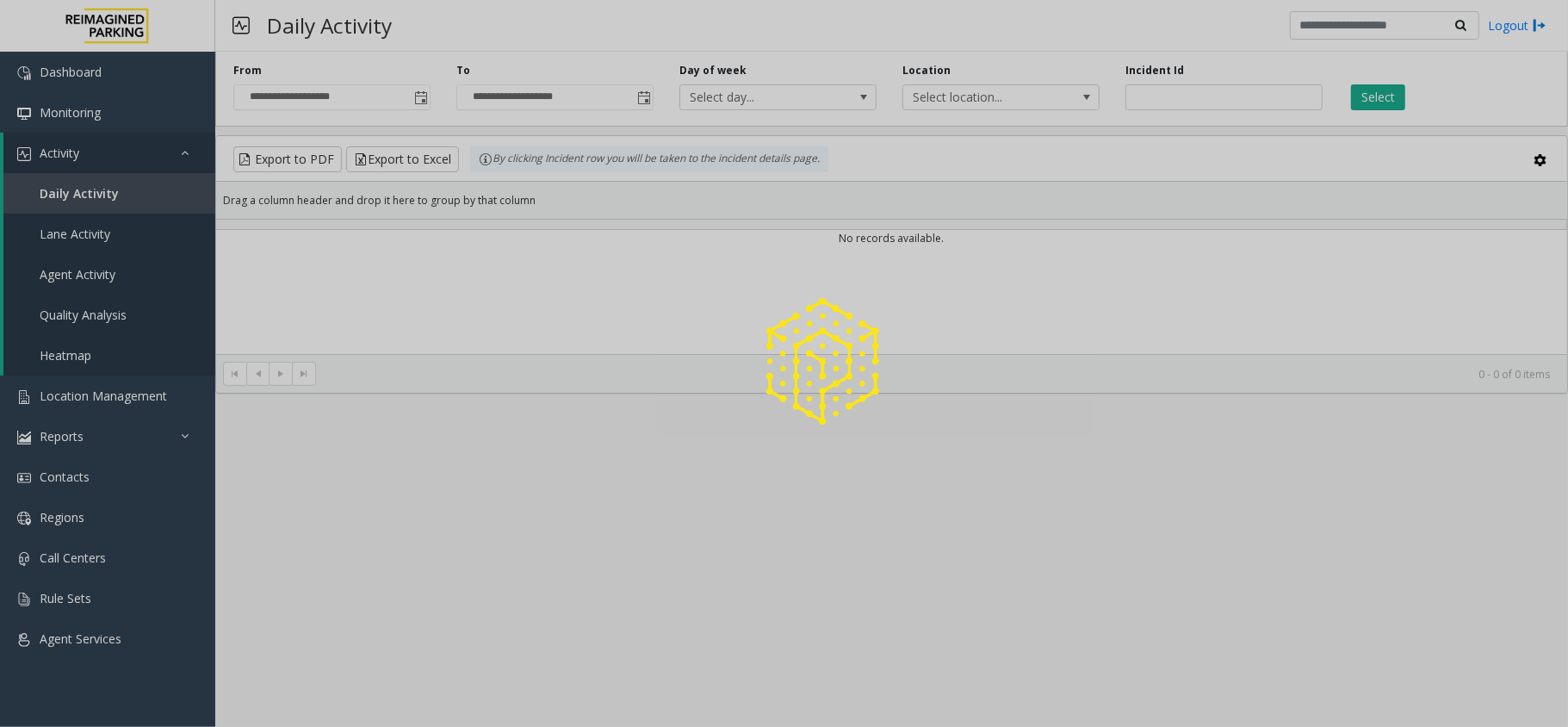
click at [122, 196] on div at bounding box center [784, 363] width 1568 height 727
click at [129, 156] on div at bounding box center [784, 363] width 1568 height 727
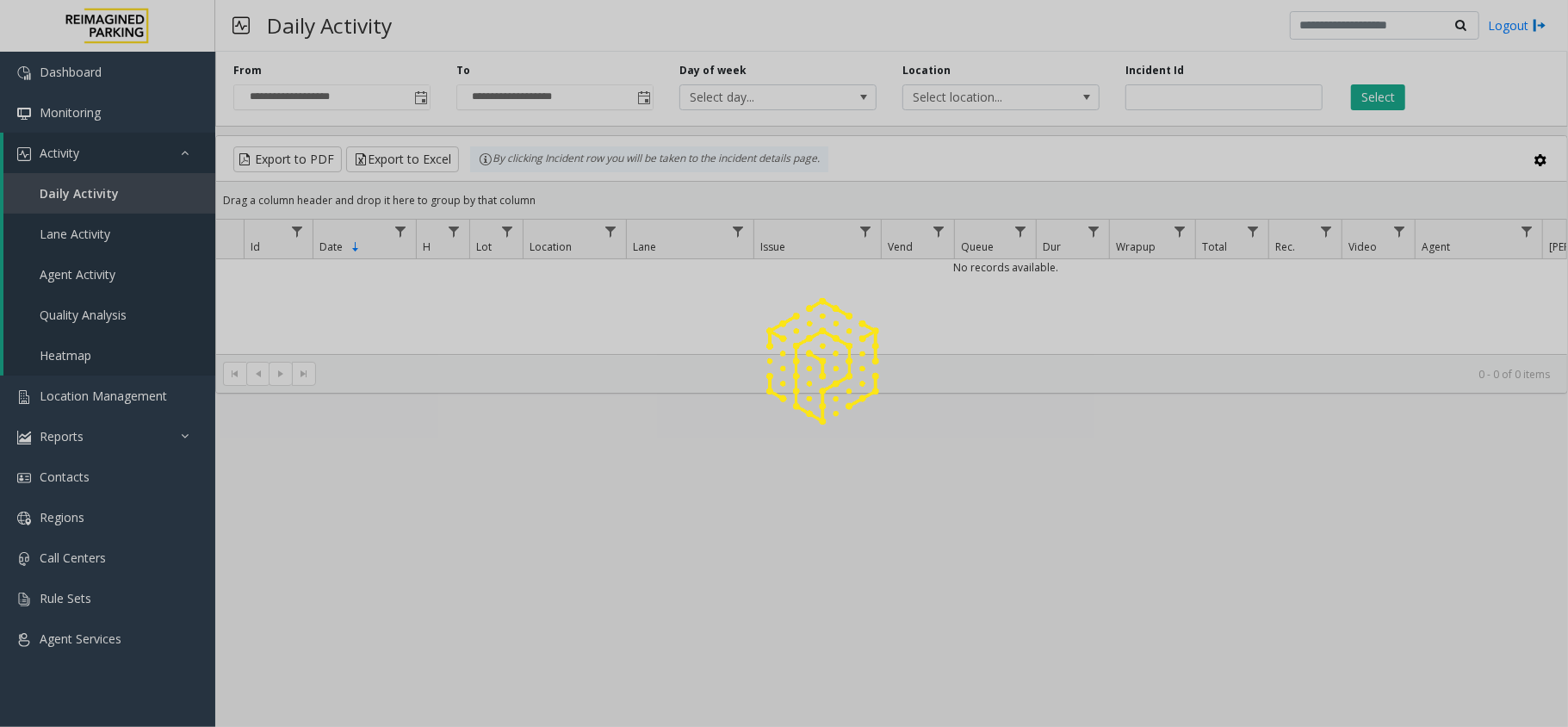
click at [129, 156] on div at bounding box center [784, 363] width 1568 height 727
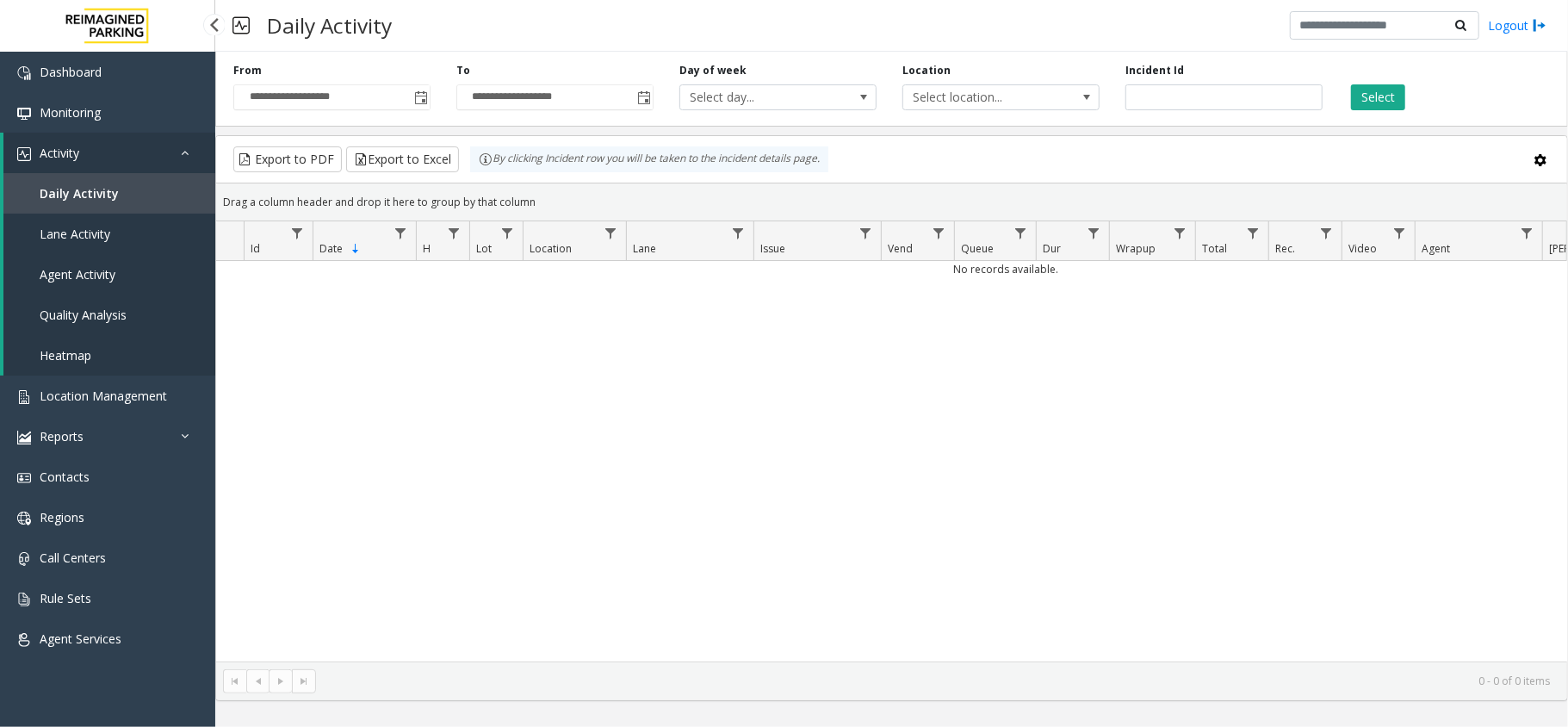
click at [129, 156] on link "Activity" at bounding box center [109, 153] width 211 height 41
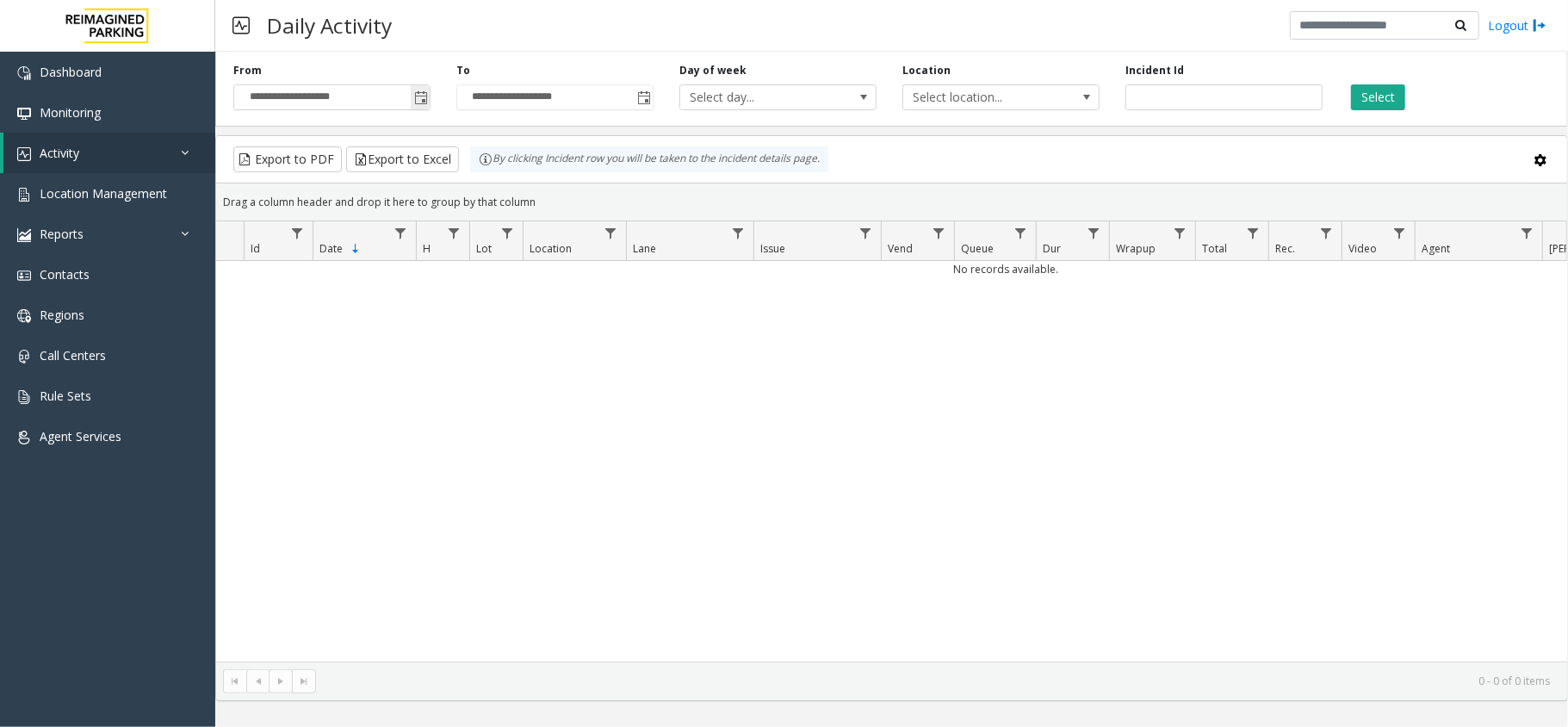
click at [418, 99] on span "Toggle popup" at bounding box center [421, 98] width 14 height 14
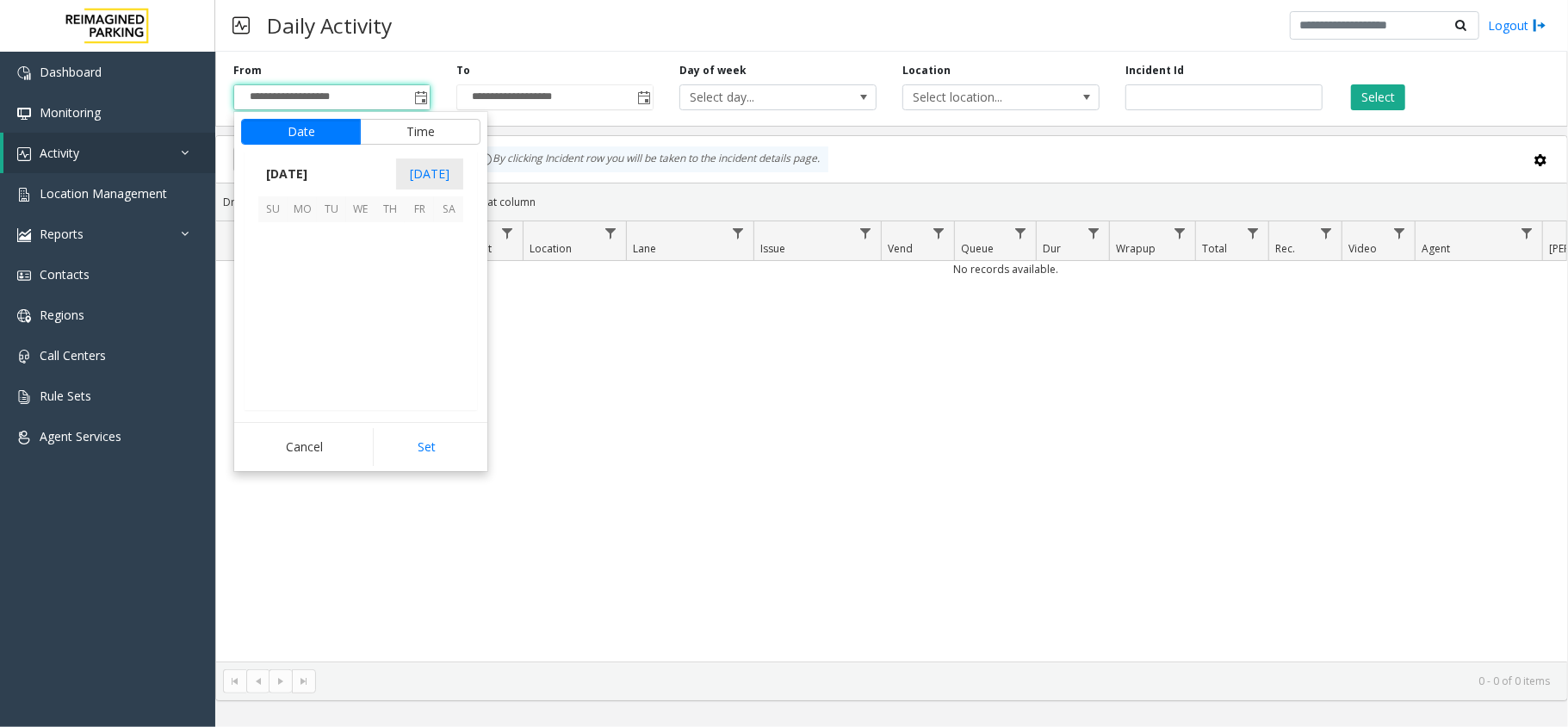
scroll to position [309211, 0]
click at [329, 294] on span "14" at bounding box center [331, 295] width 29 height 29
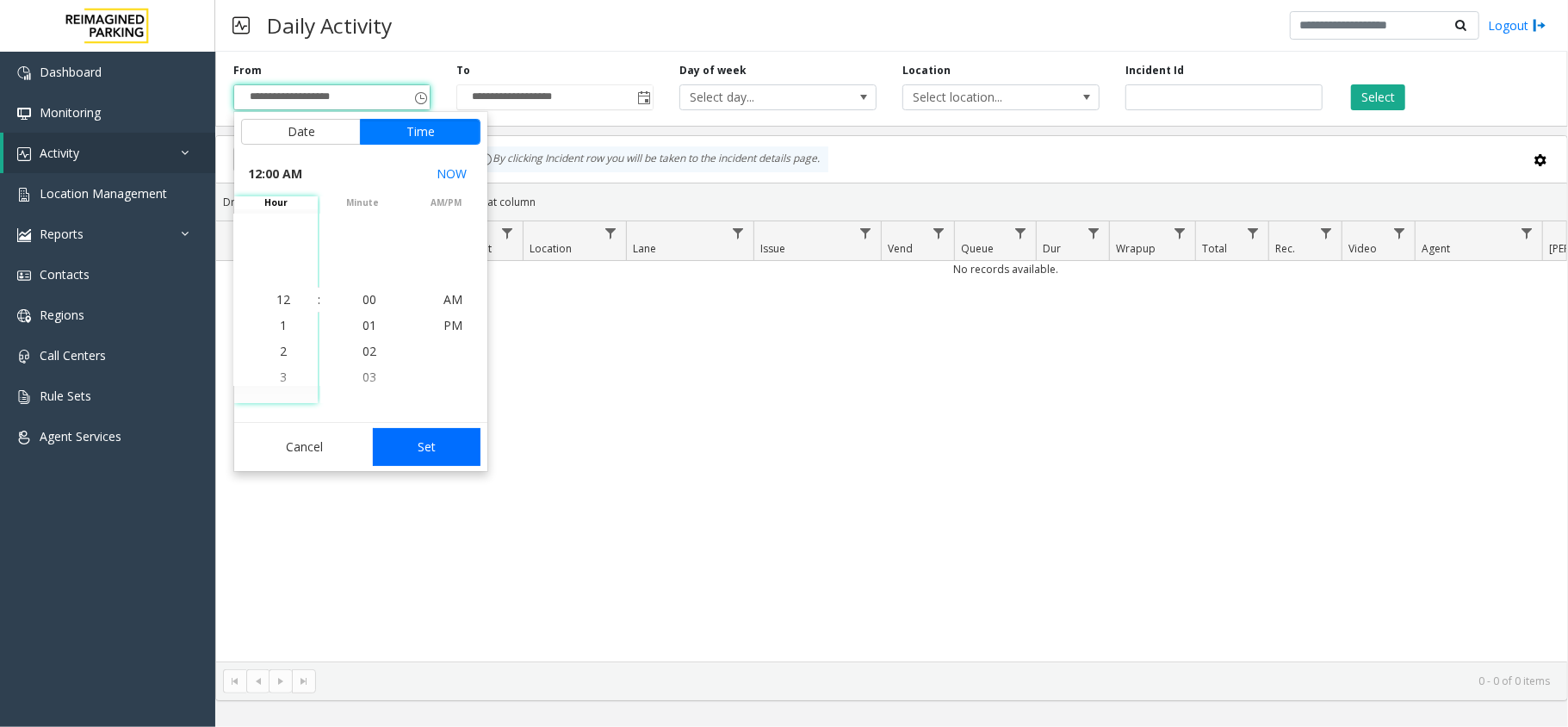
click at [468, 445] on button "Set" at bounding box center [427, 446] width 108 height 38
type input "**********"
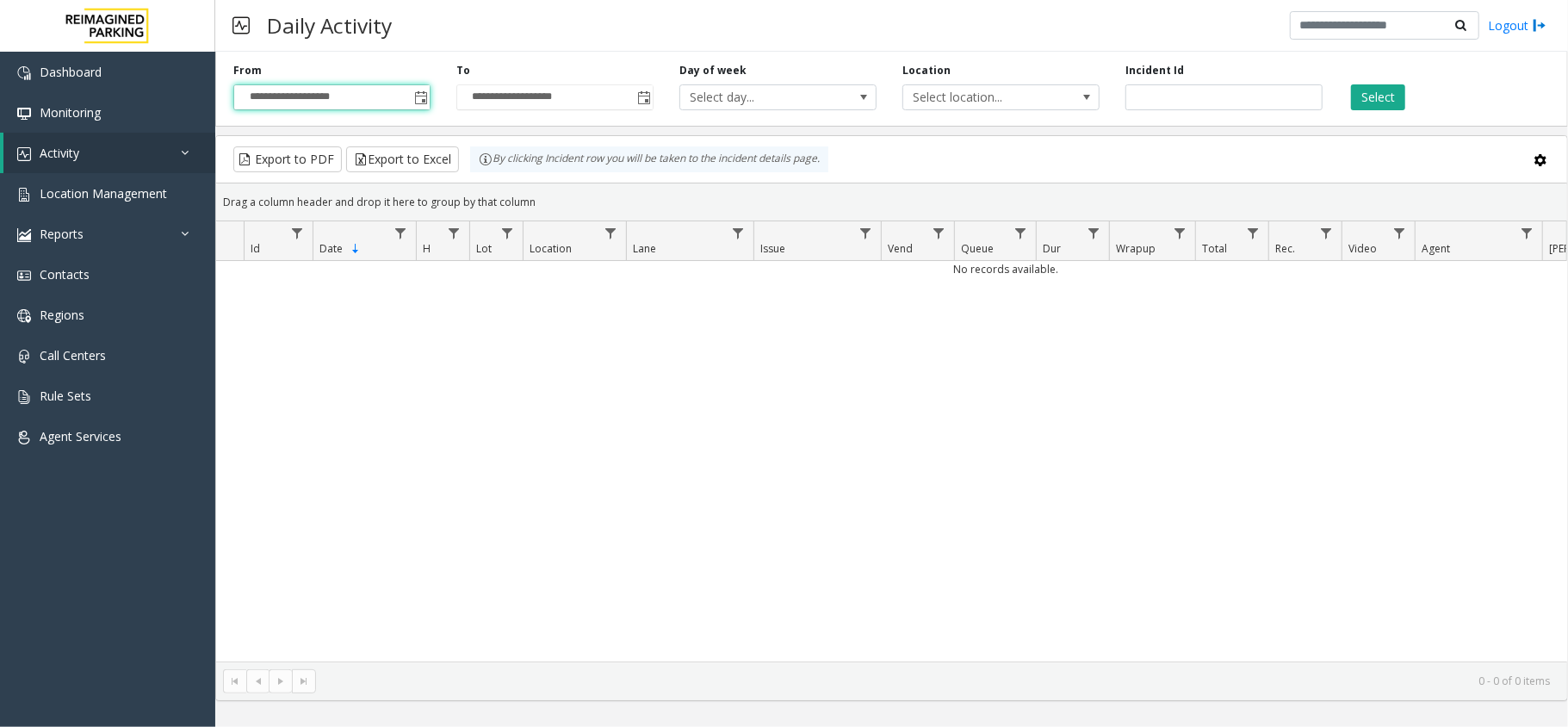
click at [1381, 81] on div "Select" at bounding box center [1447, 86] width 223 height 47
click at [1378, 88] on button "Select" at bounding box center [1377, 97] width 54 height 26
